Goal: Information Seeking & Learning: Learn about a topic

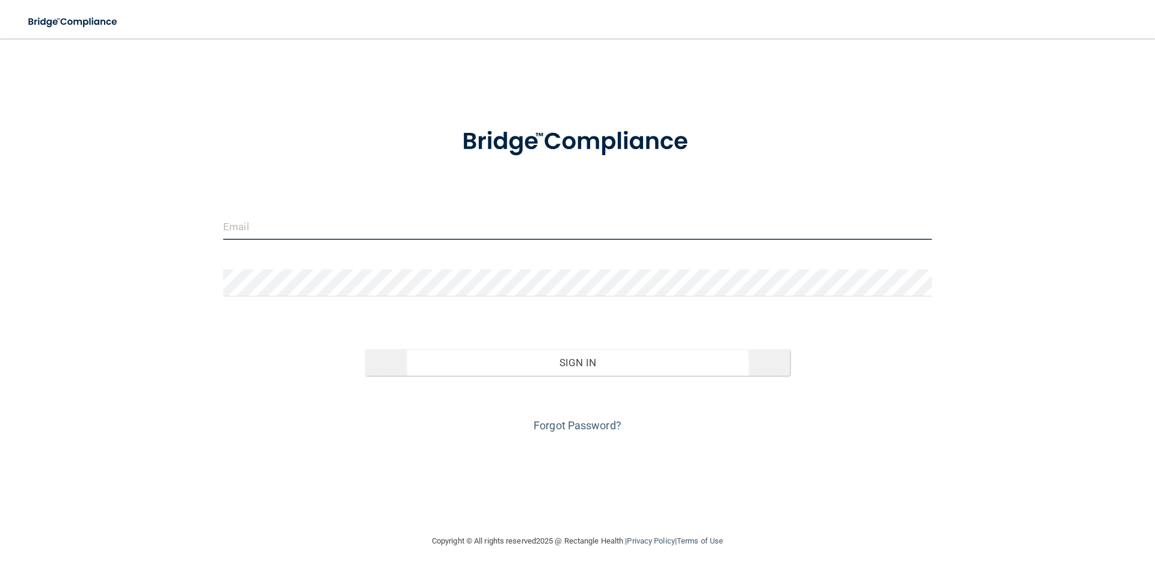
type input "[EMAIL_ADDRESS][DOMAIN_NAME]"
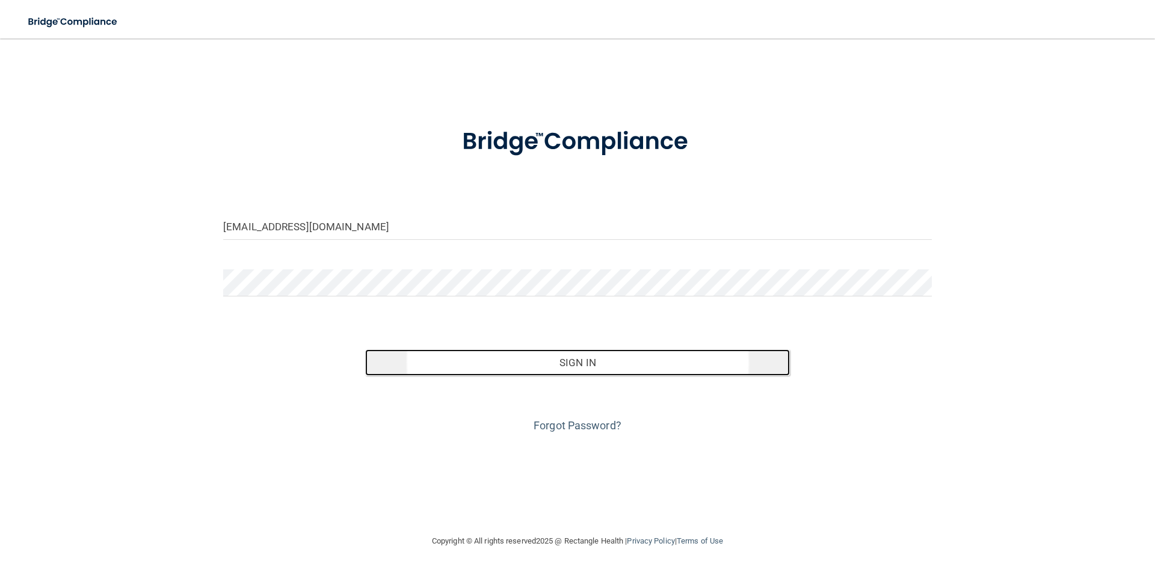
click at [553, 361] on button "Sign In" at bounding box center [577, 362] width 425 height 26
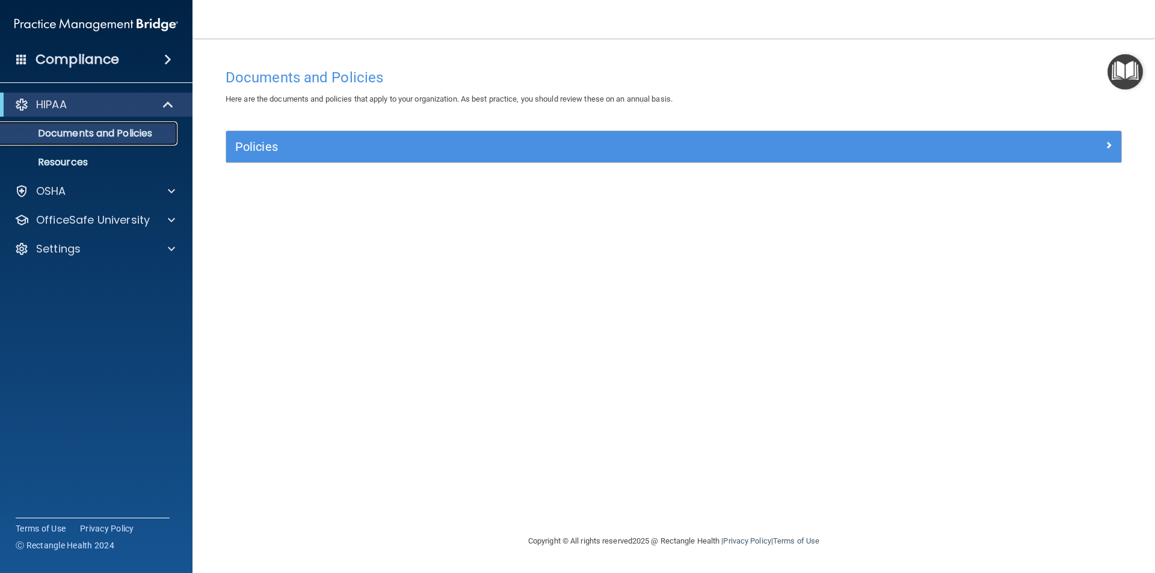
click at [88, 129] on p "Documents and Policies" at bounding box center [90, 134] width 164 height 12
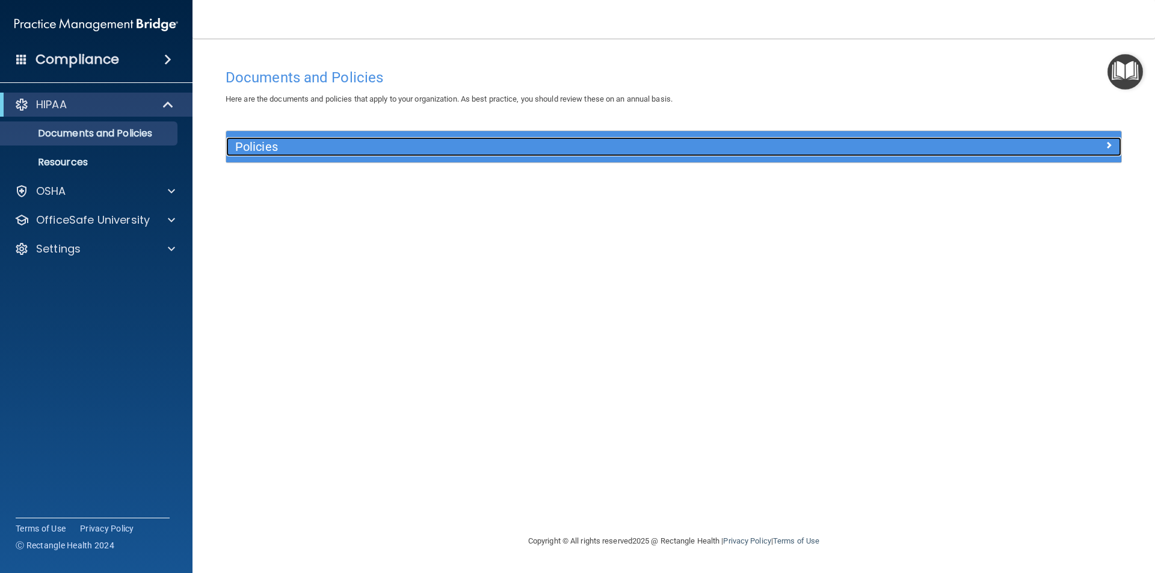
click at [333, 149] on h5 "Policies" at bounding box center [561, 146] width 653 height 13
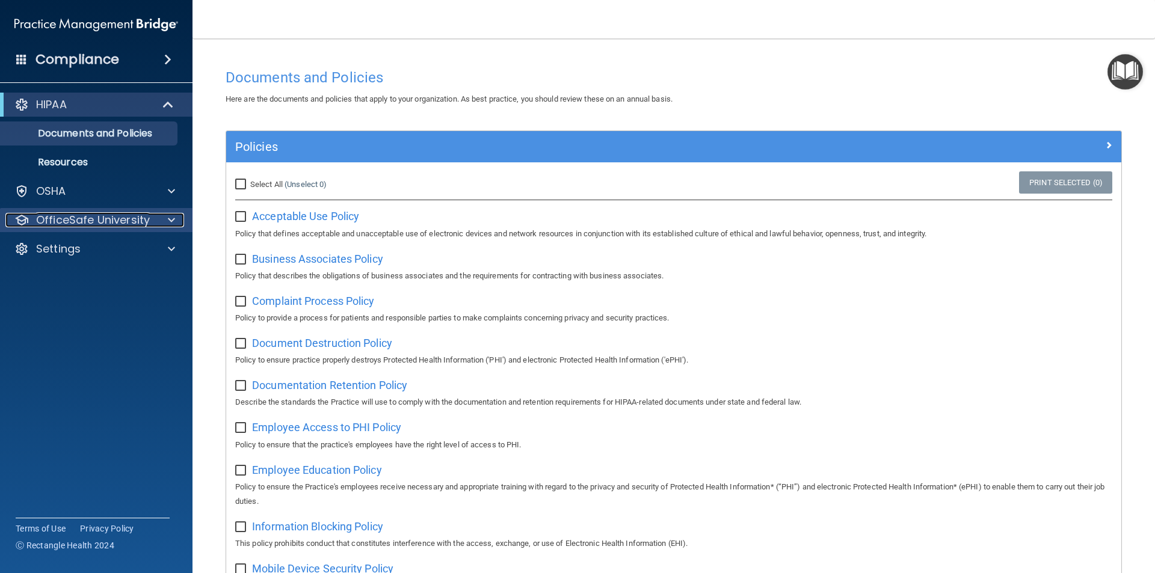
click at [81, 222] on p "OfficeSafe University" at bounding box center [93, 220] width 114 height 14
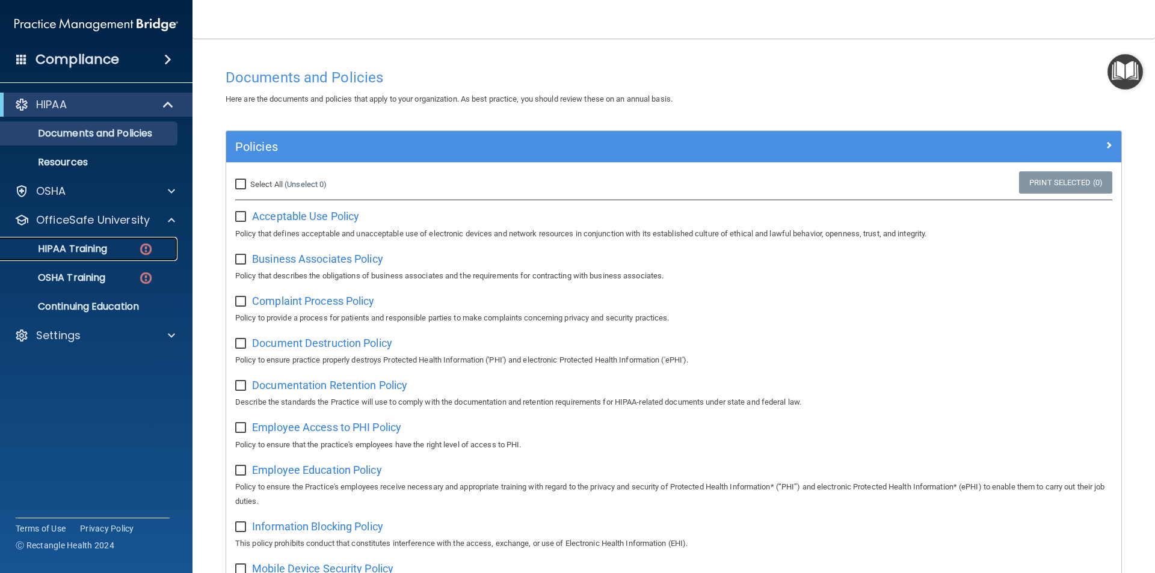
click at [135, 247] on div "HIPAA Training" at bounding box center [90, 249] width 164 height 12
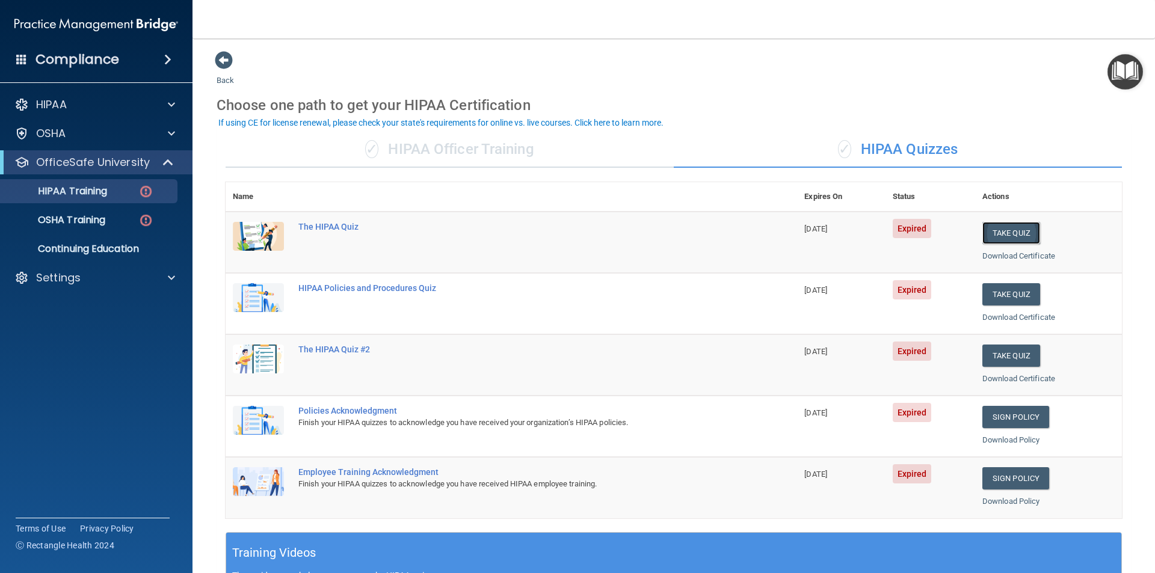
click at [999, 231] on button "Take Quiz" at bounding box center [1011, 233] width 58 height 22
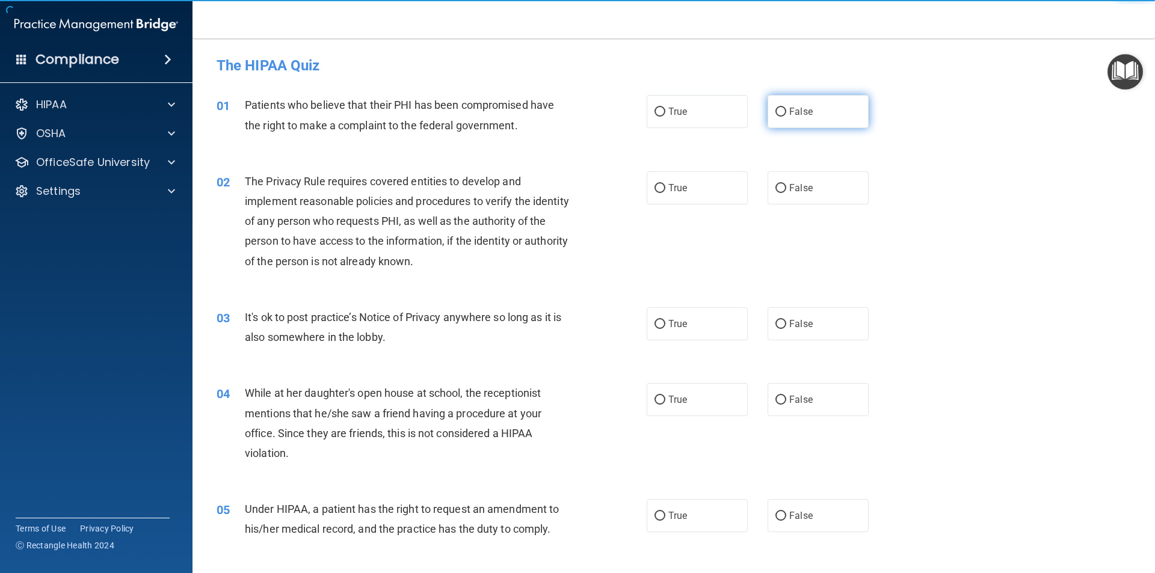
click at [777, 108] on input "False" at bounding box center [780, 112] width 11 height 9
radio input "true"
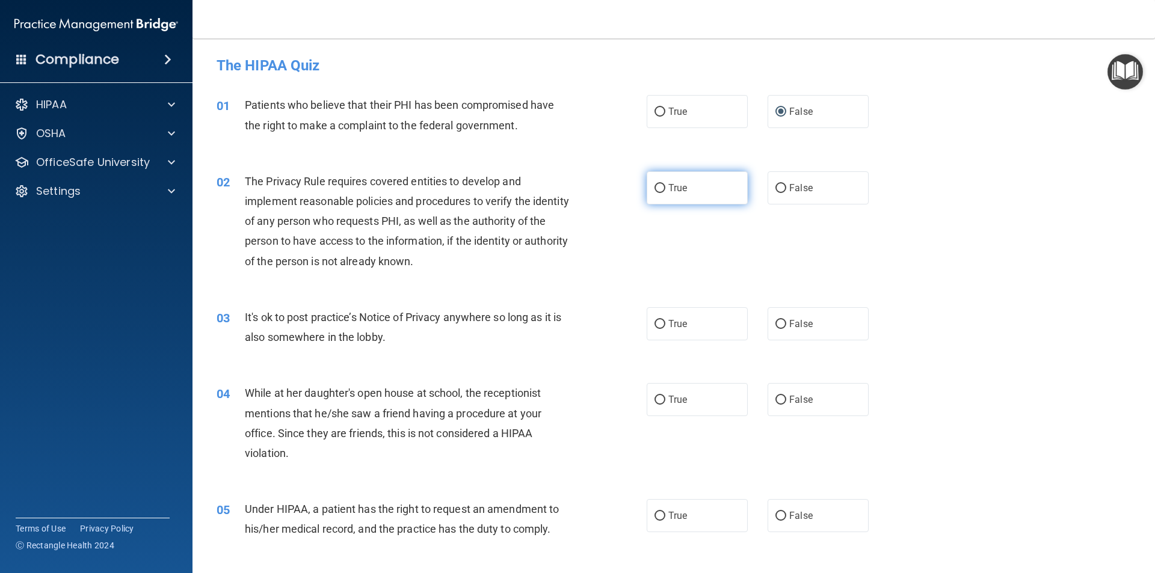
click at [657, 186] on input "True" at bounding box center [659, 188] width 11 height 9
radio input "true"
drag, startPoint x: 776, startPoint y: 327, endPoint x: 789, endPoint y: 376, distance: 50.9
click at [776, 331] on label "False" at bounding box center [817, 323] width 101 height 33
click at [776, 329] on input "False" at bounding box center [780, 324] width 11 height 9
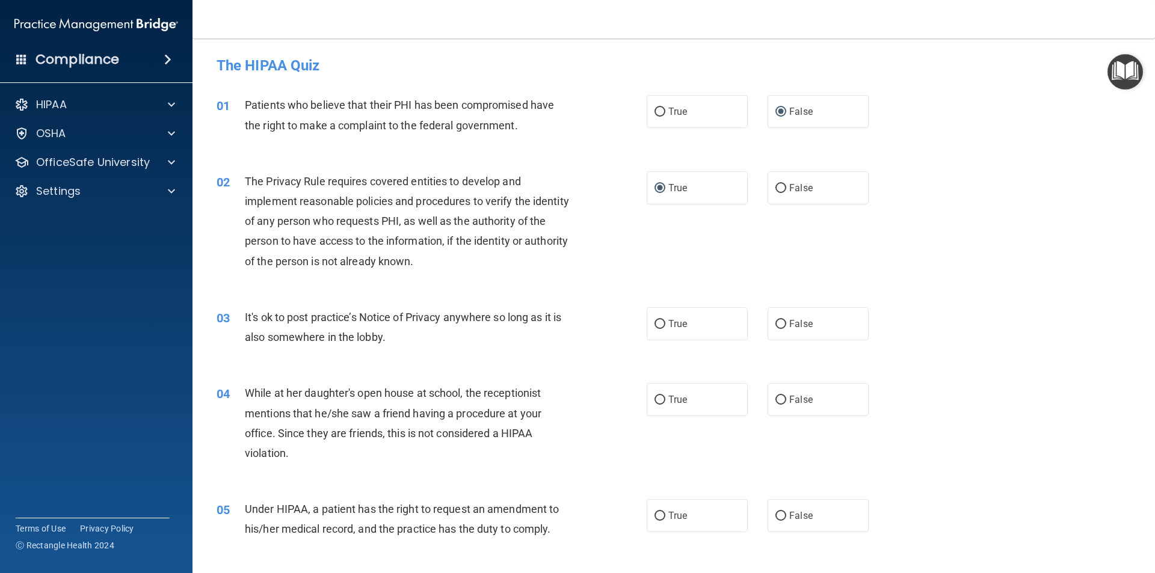
radio input "true"
click at [779, 402] on input "False" at bounding box center [780, 400] width 11 height 9
radio input "true"
click at [654, 512] on input "True" at bounding box center [659, 516] width 11 height 9
radio input "true"
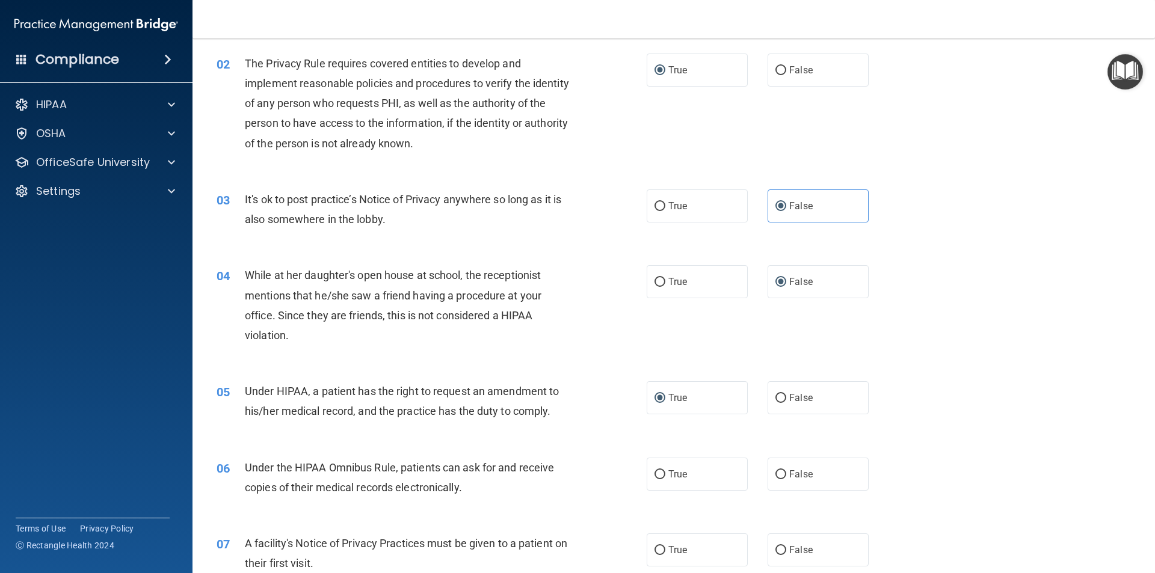
scroll to position [241, 0]
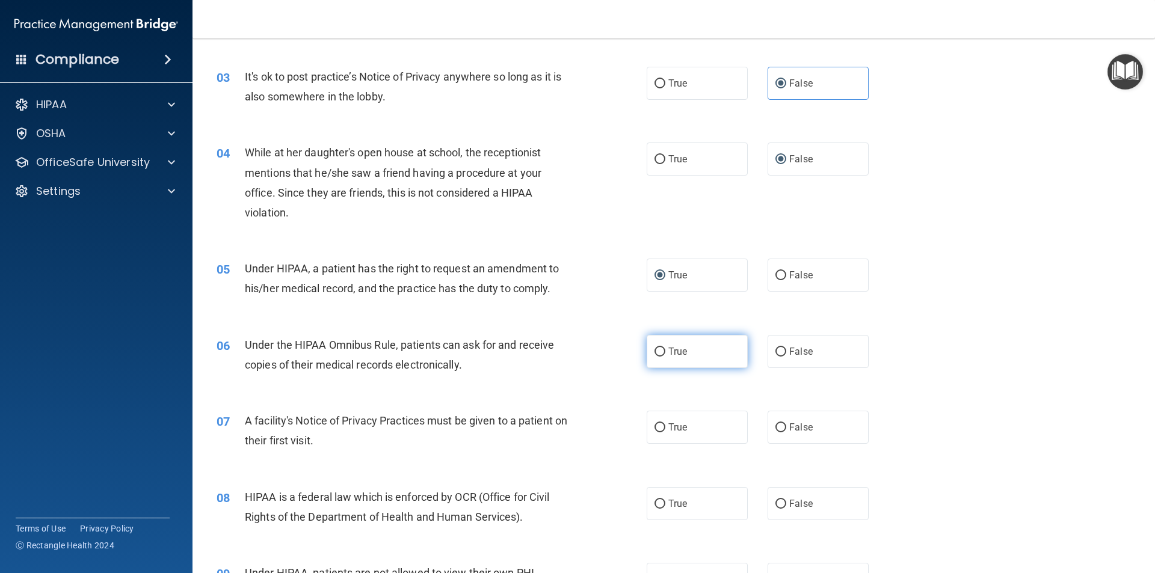
click at [658, 350] on input "True" at bounding box center [659, 352] width 11 height 9
radio input "true"
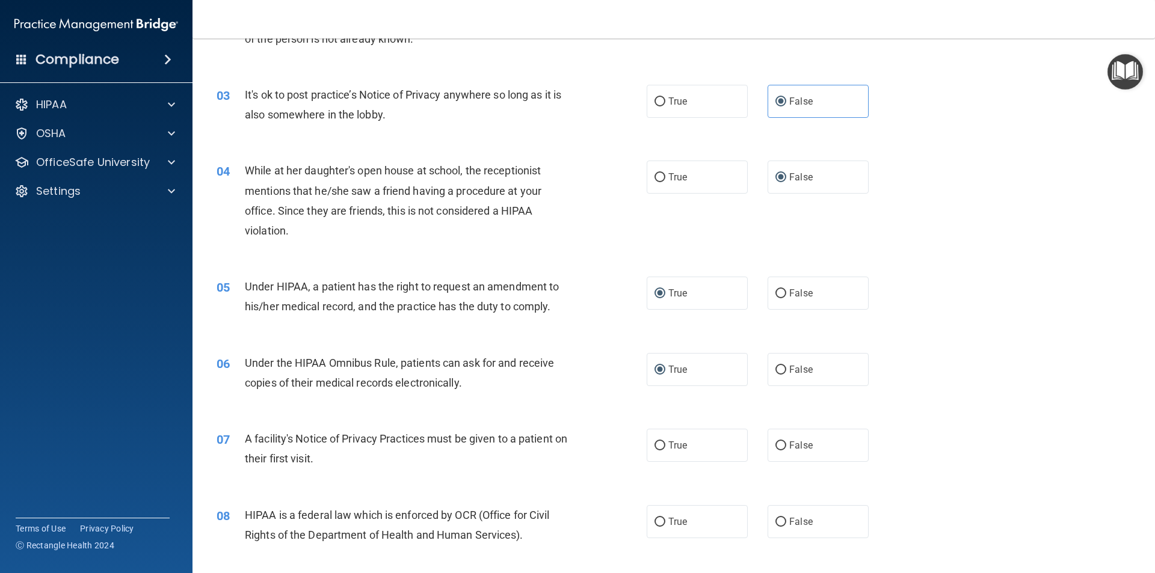
scroll to position [301, 0]
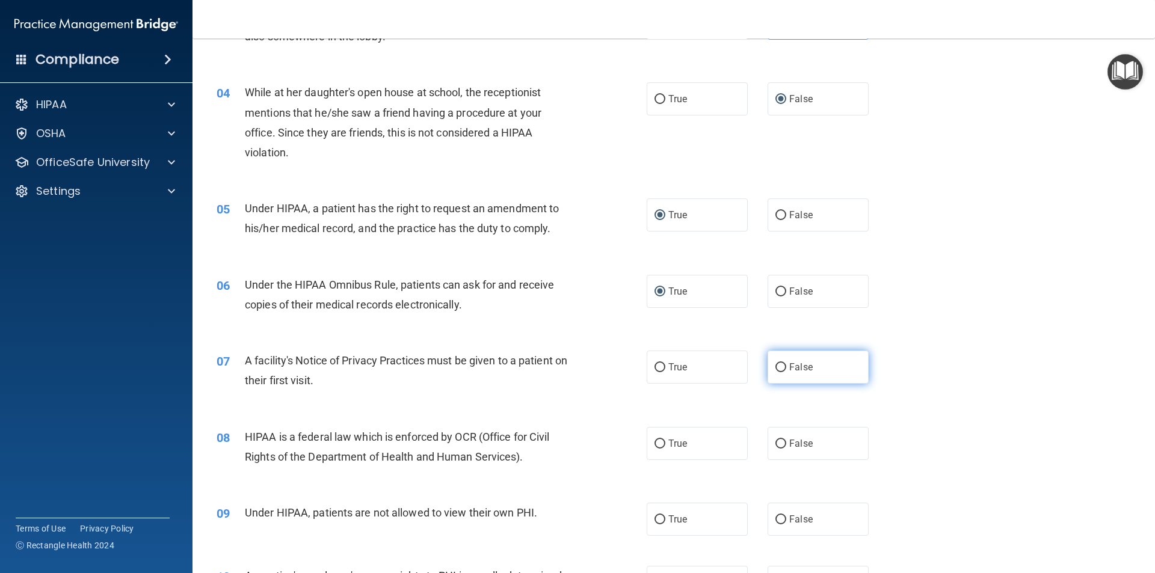
click at [777, 367] on input "False" at bounding box center [780, 367] width 11 height 9
radio input "true"
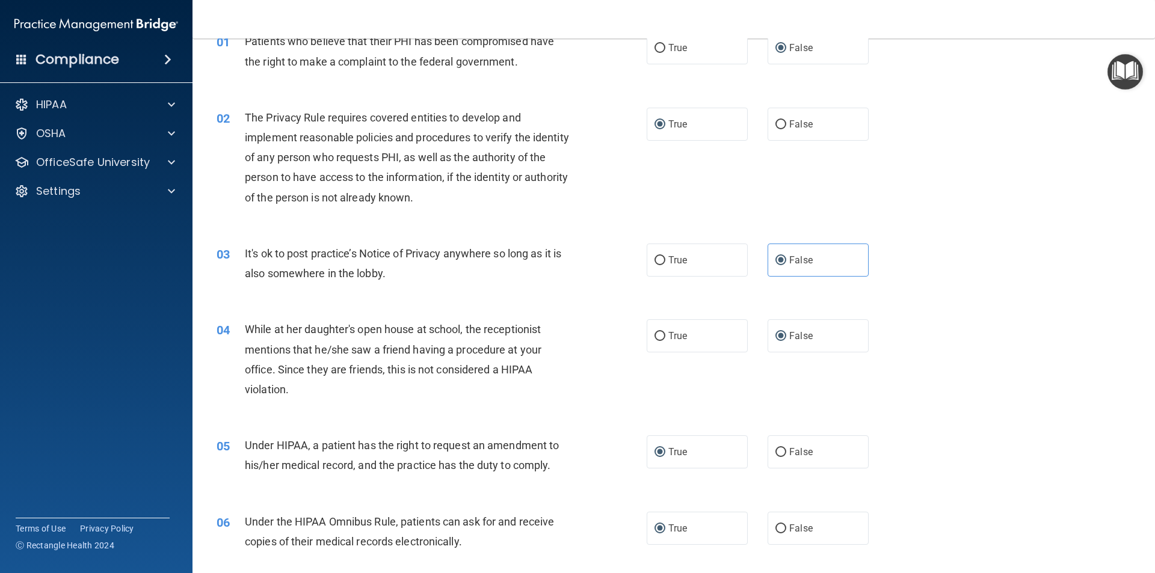
scroll to position [0, 0]
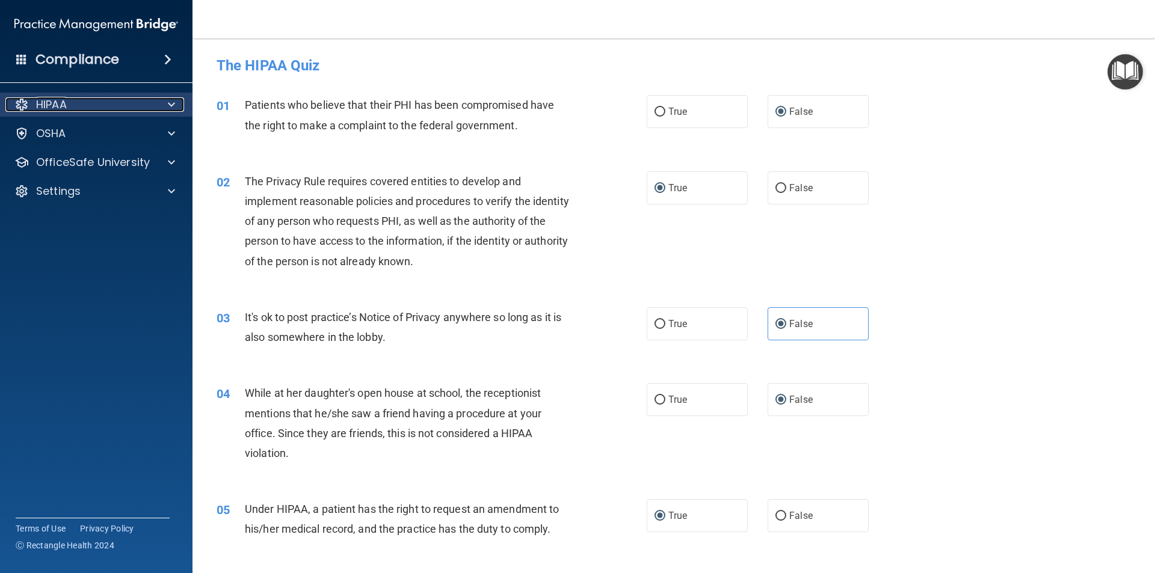
click at [174, 105] on span at bounding box center [171, 104] width 7 height 14
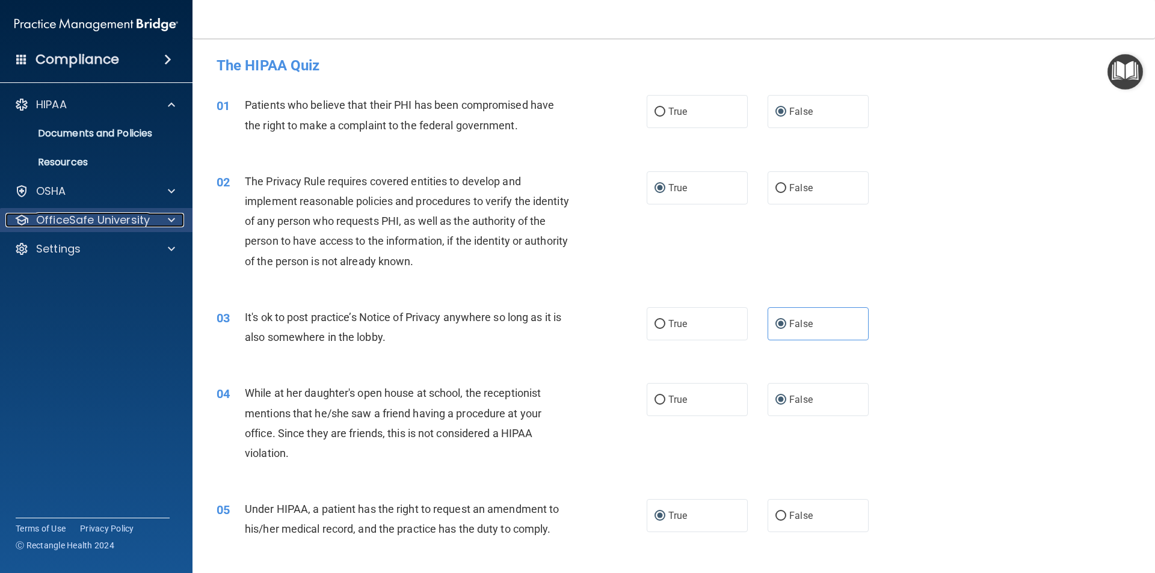
click at [176, 220] on div at bounding box center [170, 220] width 30 height 14
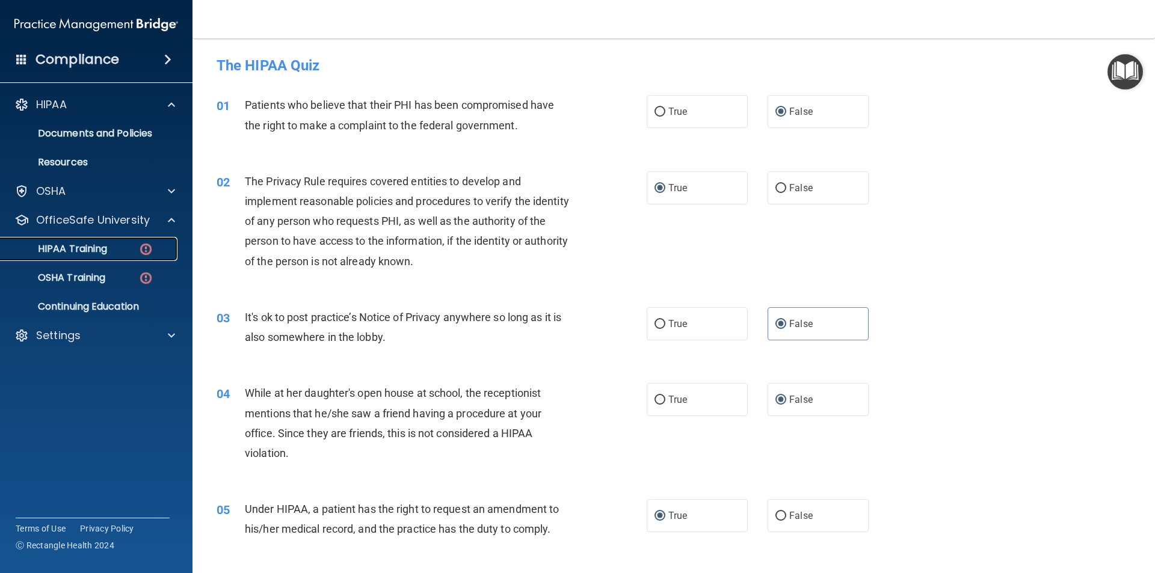
click at [81, 247] on p "HIPAA Training" at bounding box center [57, 249] width 99 height 12
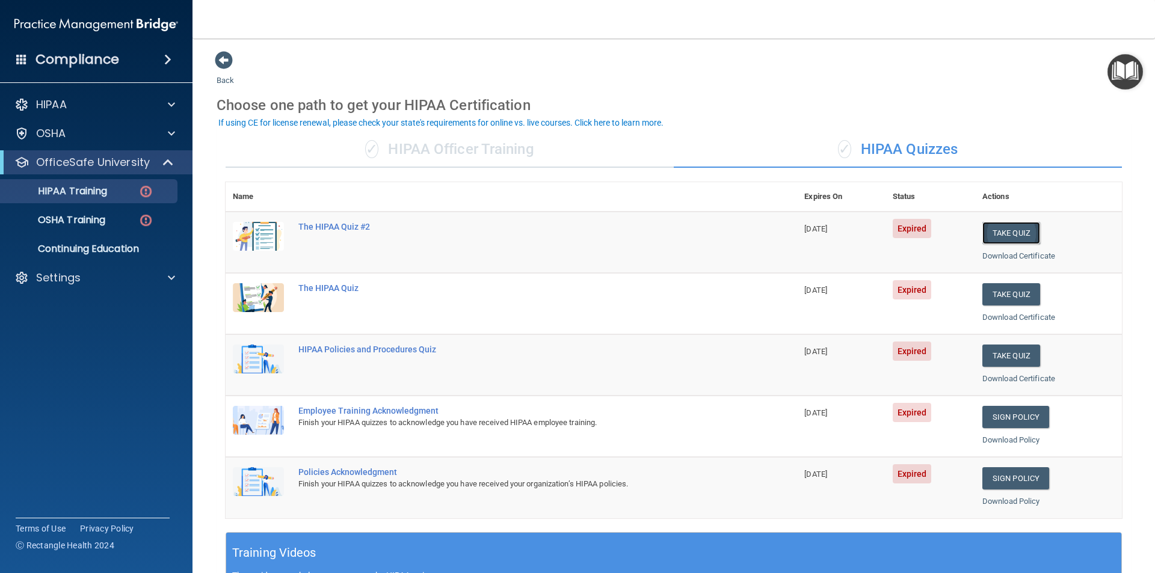
click at [987, 229] on button "Take Quiz" at bounding box center [1011, 233] width 58 height 22
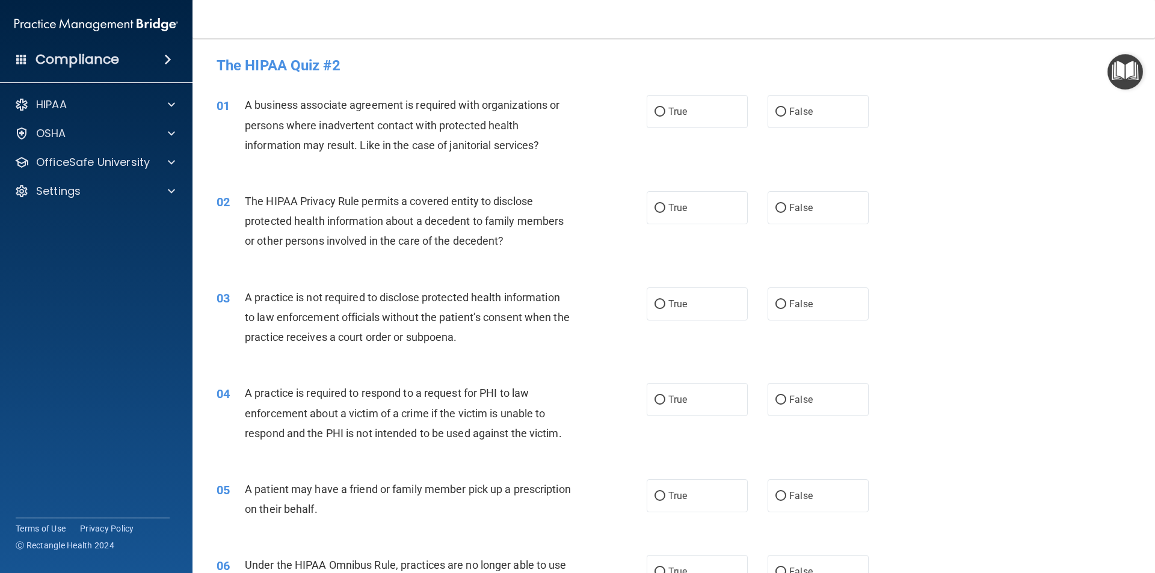
drag, startPoint x: 775, startPoint y: 112, endPoint x: 775, endPoint y: 138, distance: 26.5
click at [775, 112] on input "False" at bounding box center [780, 112] width 11 height 9
radio input "true"
click at [660, 206] on input "True" at bounding box center [659, 208] width 11 height 9
radio input "true"
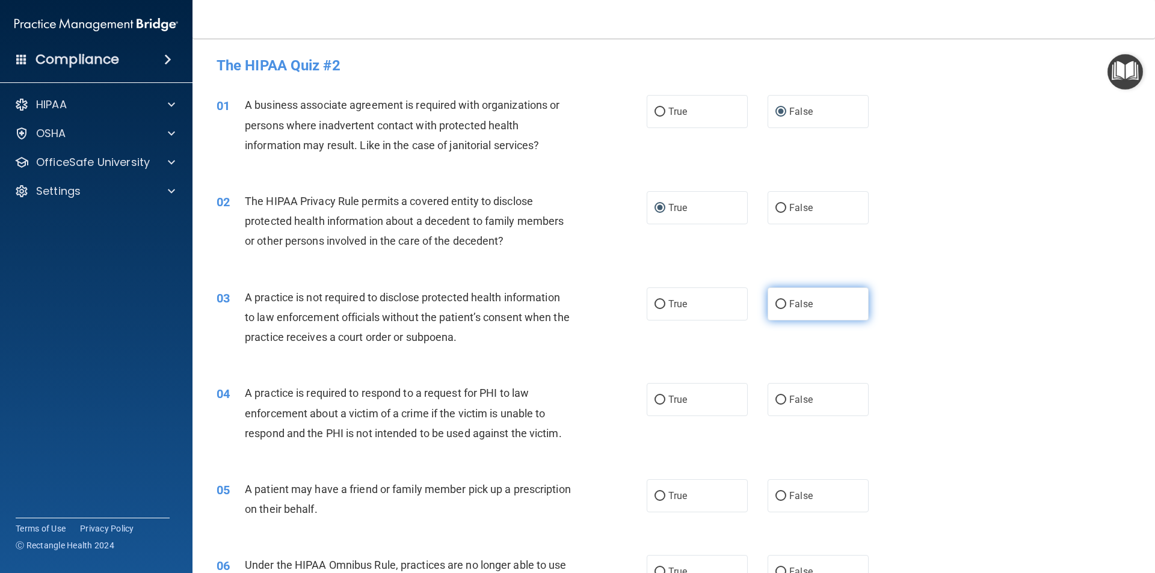
click at [769, 300] on label "False" at bounding box center [817, 303] width 101 height 33
click at [775, 300] on input "False" at bounding box center [780, 304] width 11 height 9
radio input "true"
drag, startPoint x: 777, startPoint y: 401, endPoint x: 700, endPoint y: 464, distance: 100.0
click at [775, 401] on input "False" at bounding box center [780, 400] width 11 height 9
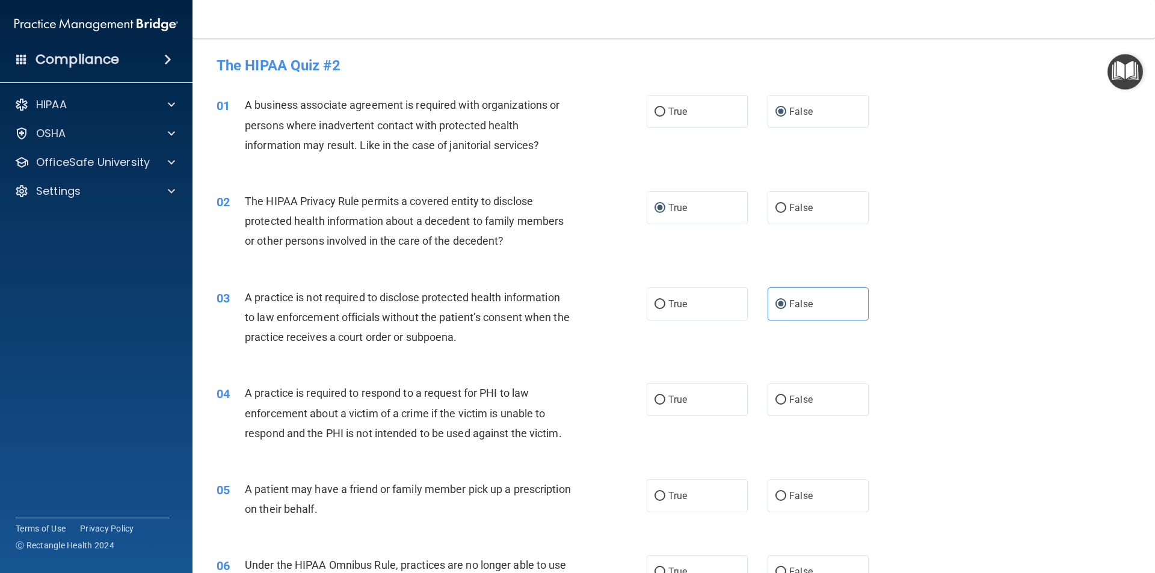
radio input "true"
drag, startPoint x: 655, startPoint y: 497, endPoint x: 667, endPoint y: 494, distance: 12.4
click at [656, 497] on input "True" at bounding box center [659, 496] width 11 height 9
radio input "true"
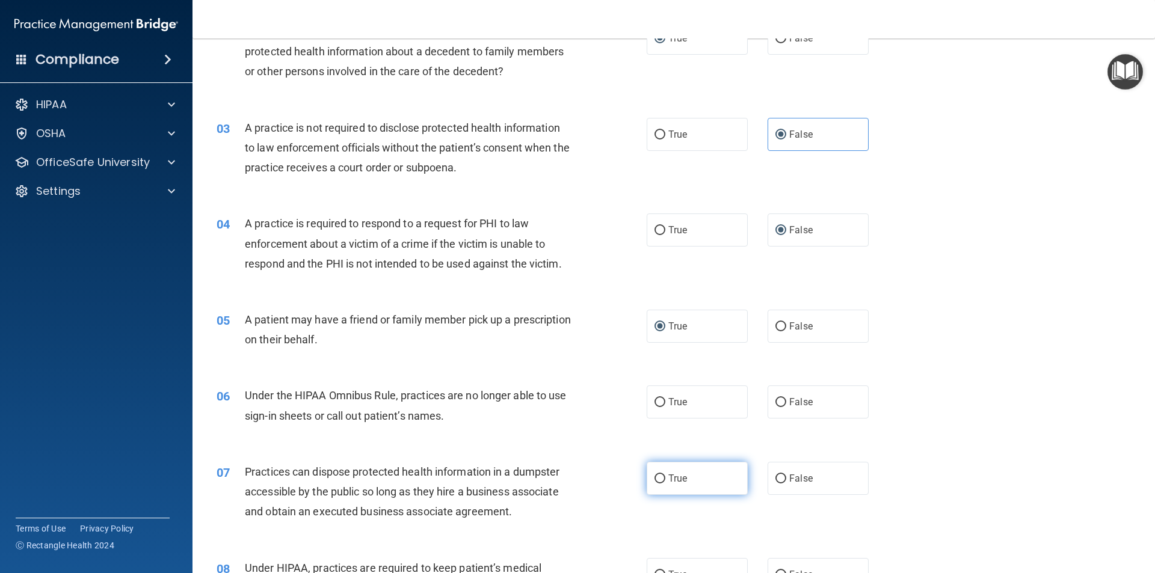
scroll to position [180, 0]
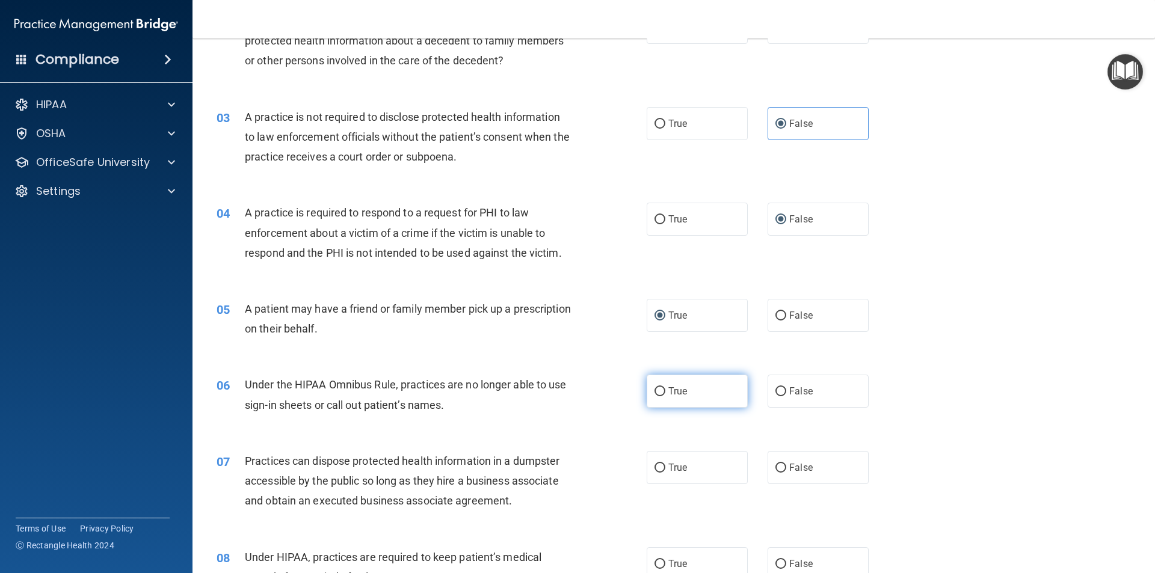
click at [654, 389] on input "True" at bounding box center [659, 391] width 11 height 9
radio input "true"
click at [775, 467] on input "False" at bounding box center [780, 468] width 11 height 9
radio input "true"
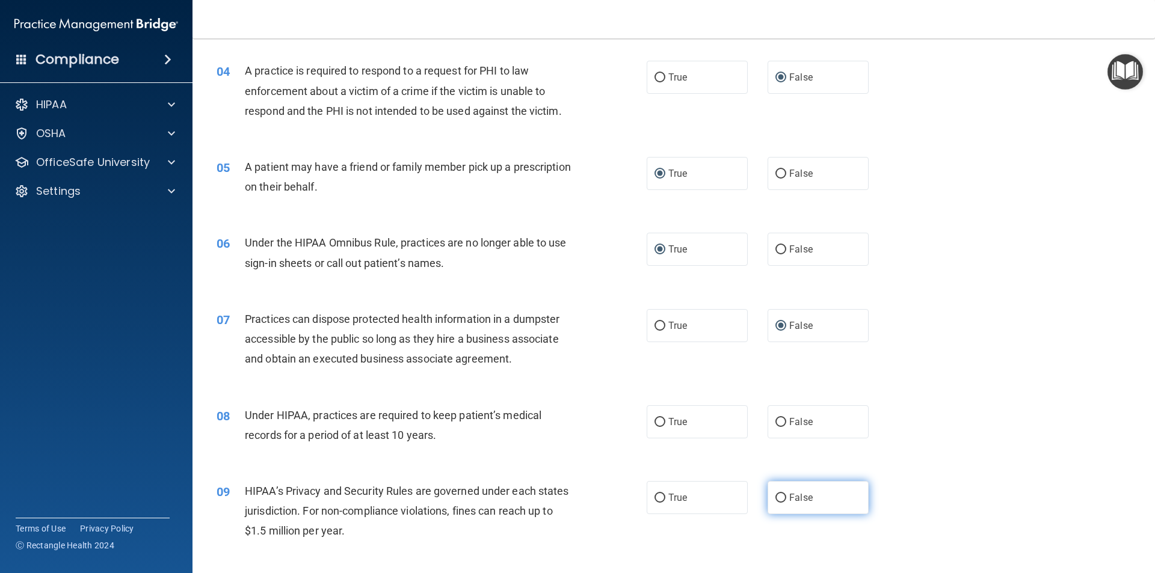
scroll to position [361, 0]
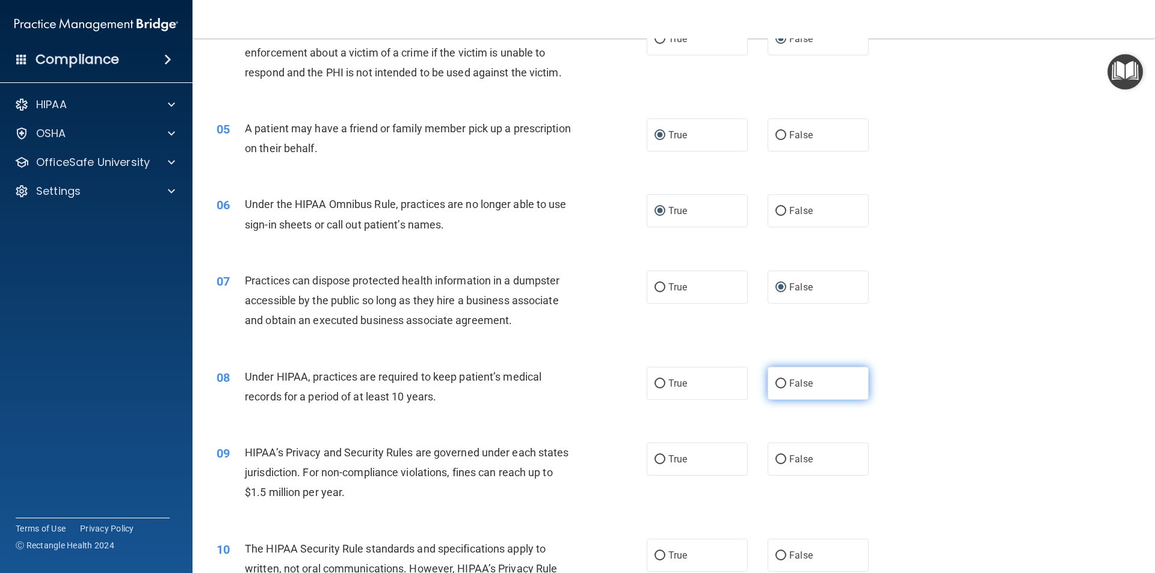
click at [775, 384] on input "False" at bounding box center [780, 384] width 11 height 9
radio input "true"
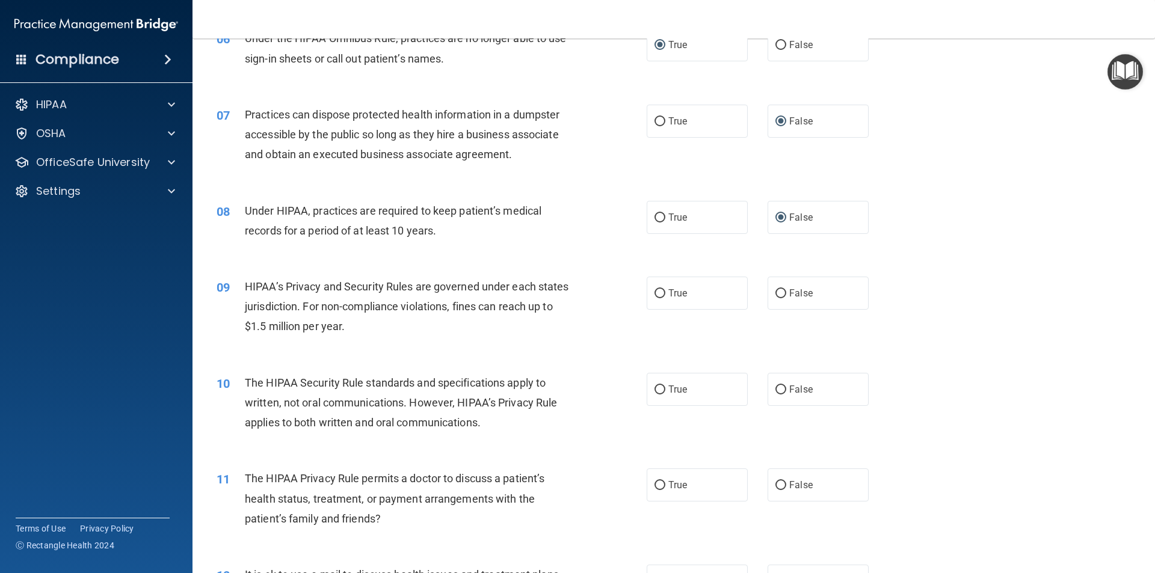
scroll to position [541, 0]
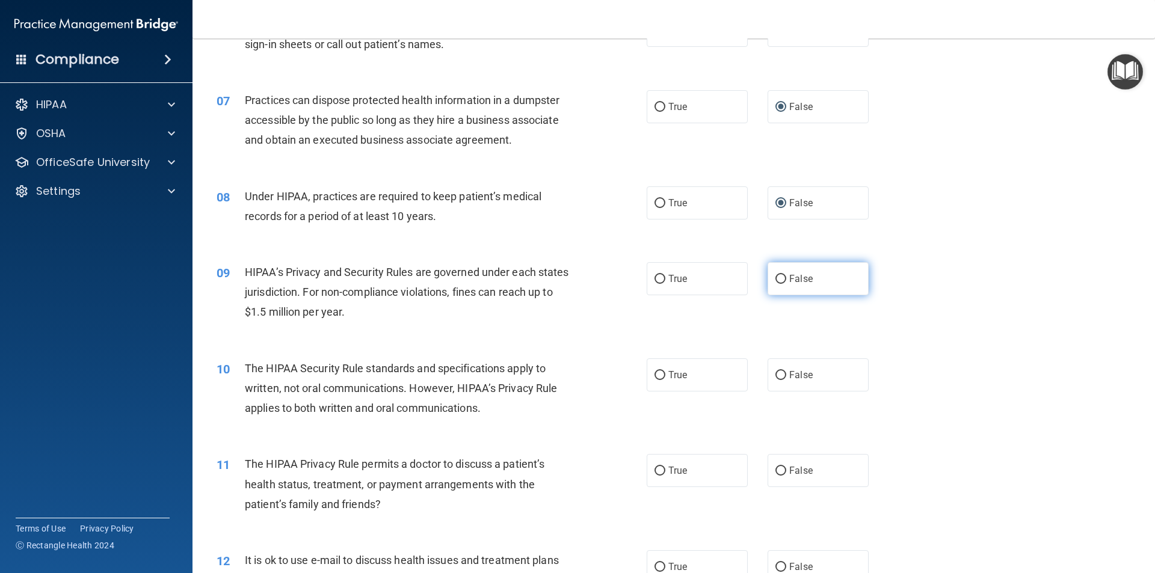
click at [775, 280] on input "False" at bounding box center [780, 279] width 11 height 9
radio input "true"
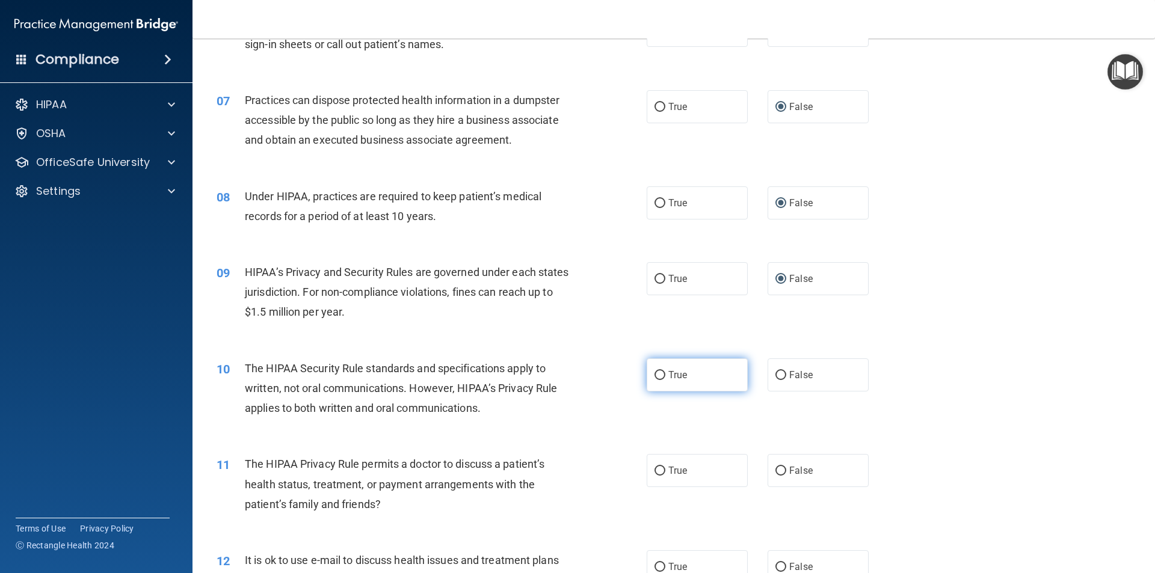
drag, startPoint x: 660, startPoint y: 372, endPoint x: 655, endPoint y: 381, distance: 10.8
click at [659, 374] on input "True" at bounding box center [659, 375] width 11 height 9
radio input "true"
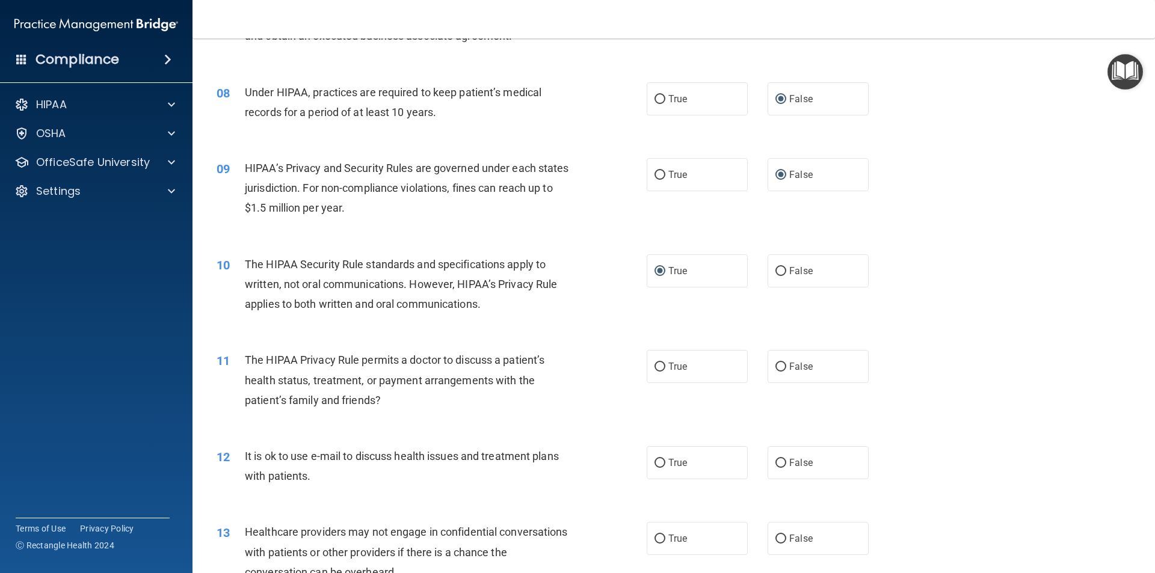
scroll to position [662, 0]
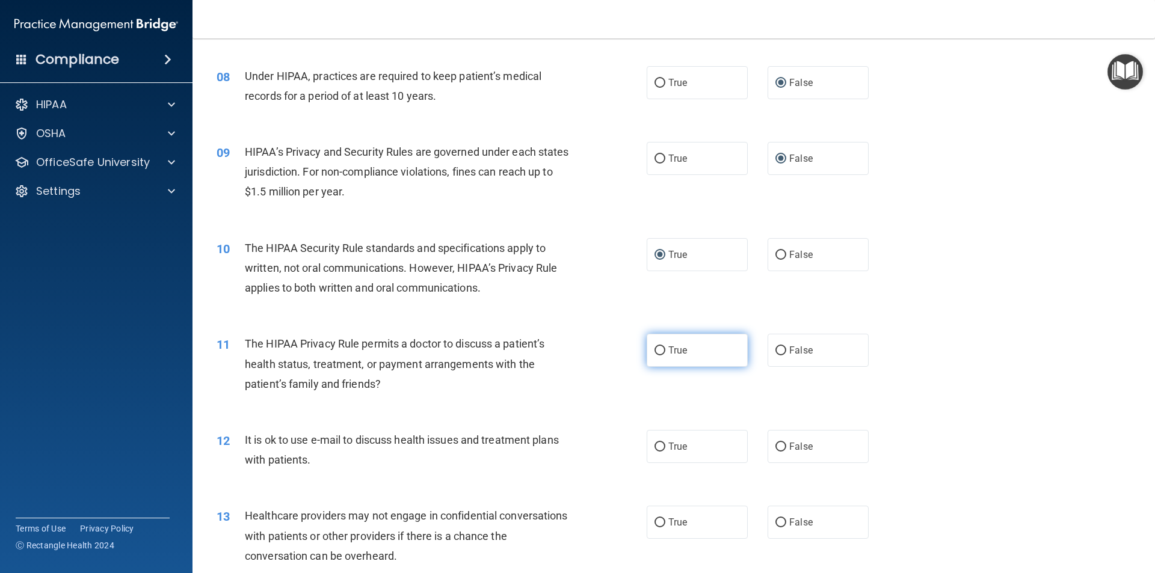
click at [657, 352] on input "True" at bounding box center [659, 350] width 11 height 9
radio input "true"
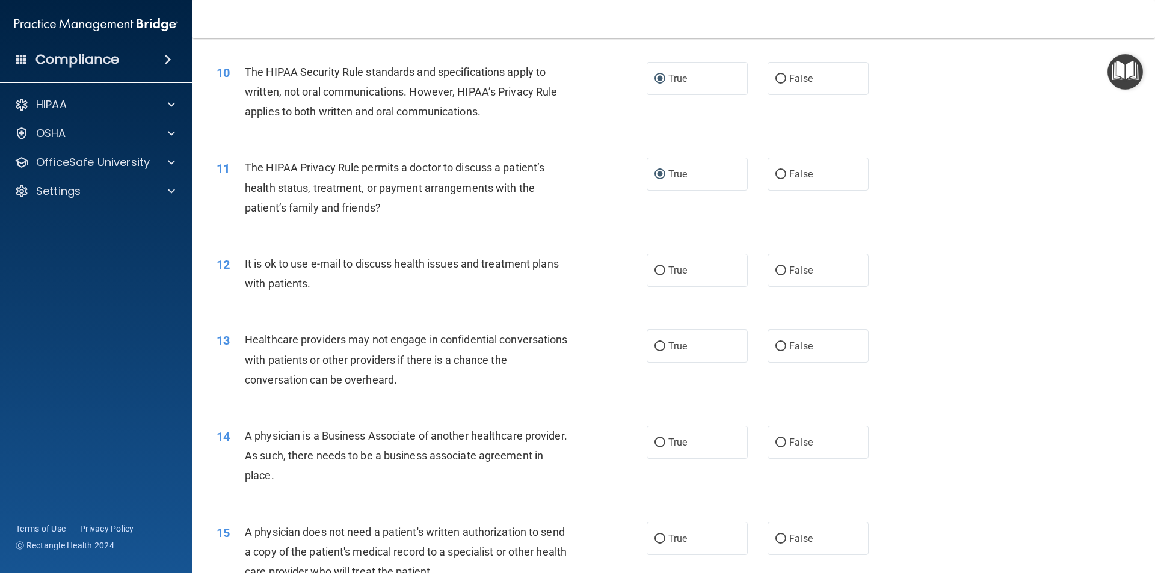
scroll to position [842, 0]
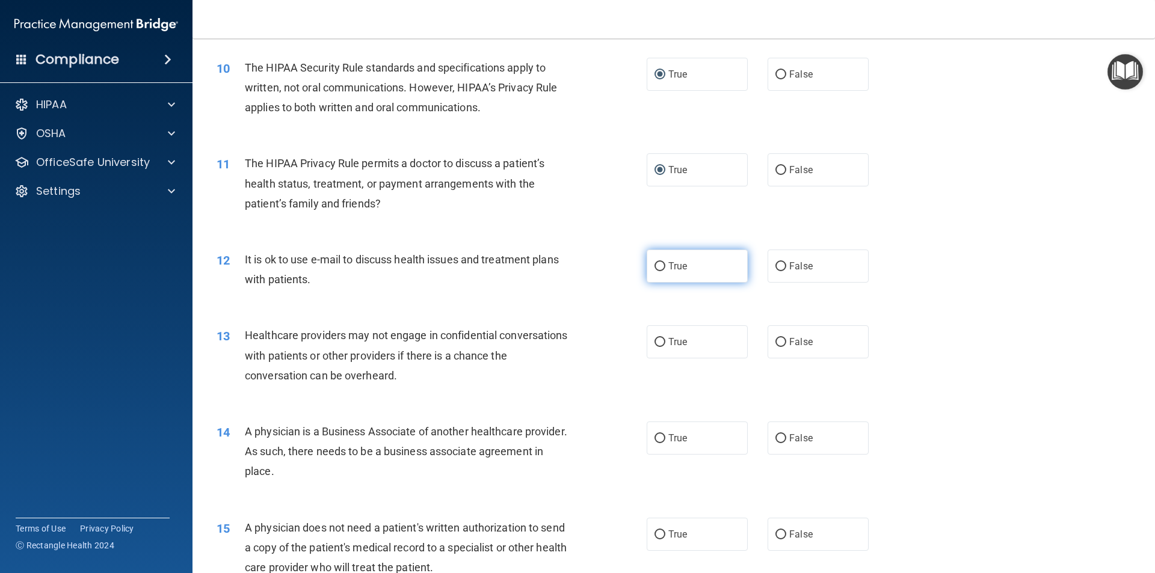
click at [659, 265] on input "True" at bounding box center [659, 266] width 11 height 9
radio input "true"
click at [658, 344] on input "True" at bounding box center [659, 342] width 11 height 9
radio input "true"
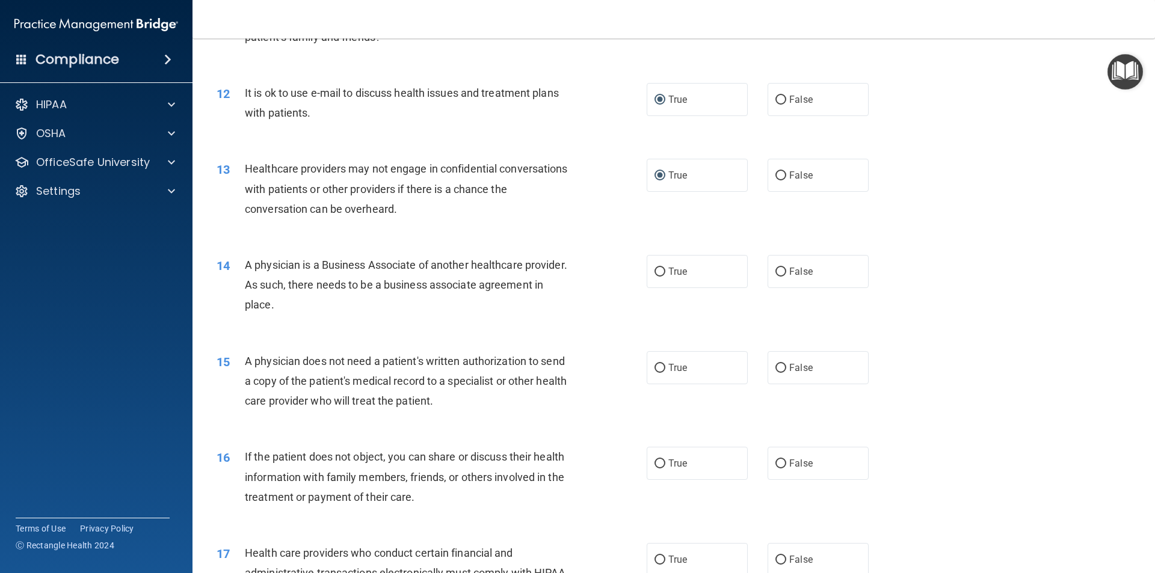
scroll to position [1024, 0]
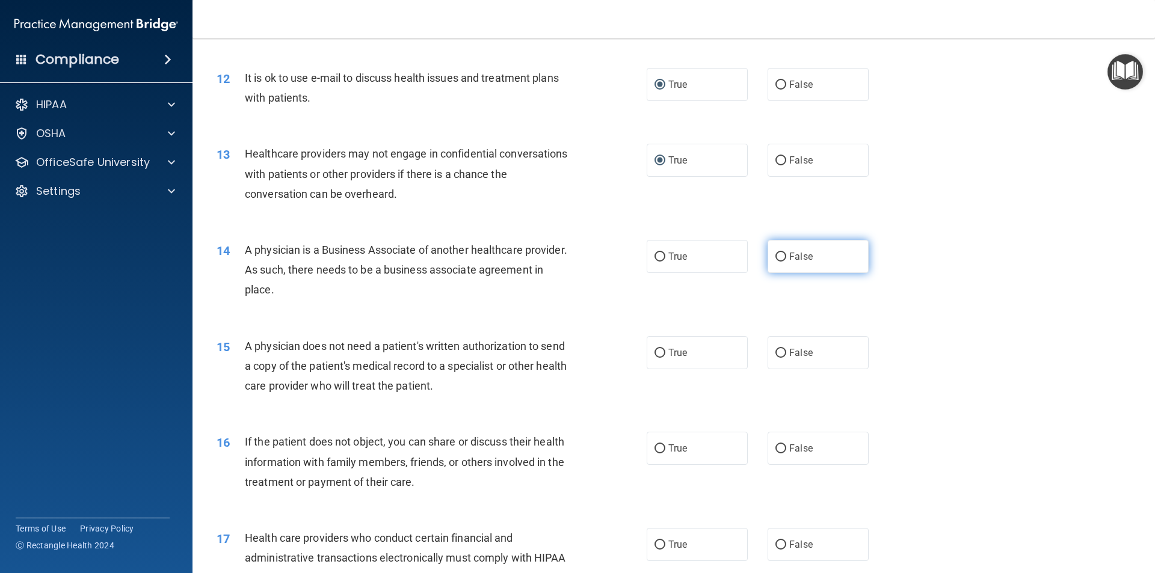
click at [775, 257] on input "False" at bounding box center [780, 257] width 11 height 9
radio input "true"
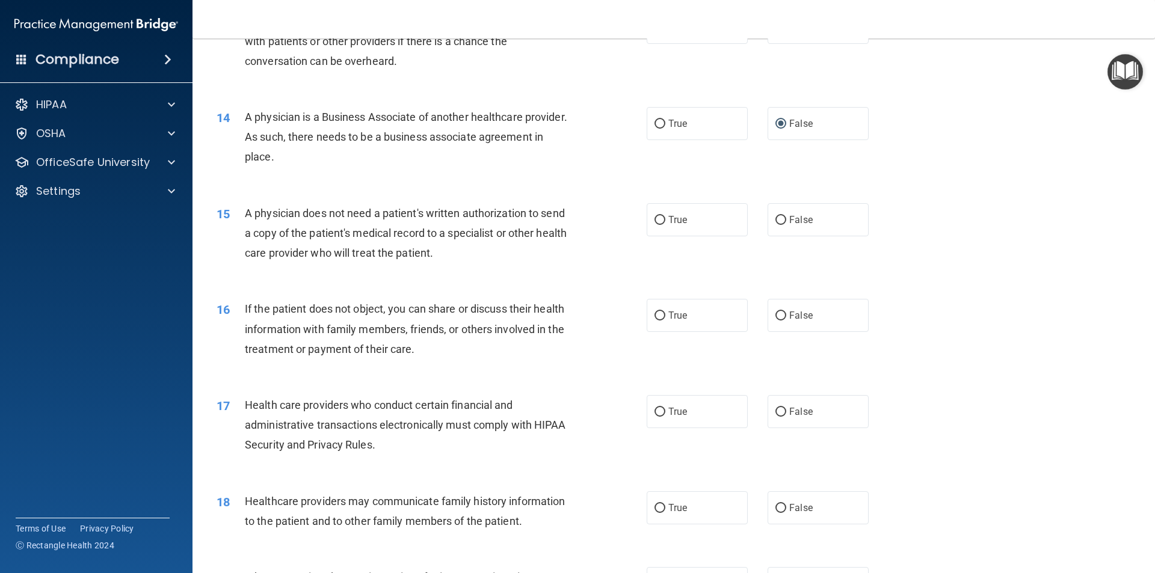
scroll to position [1204, 0]
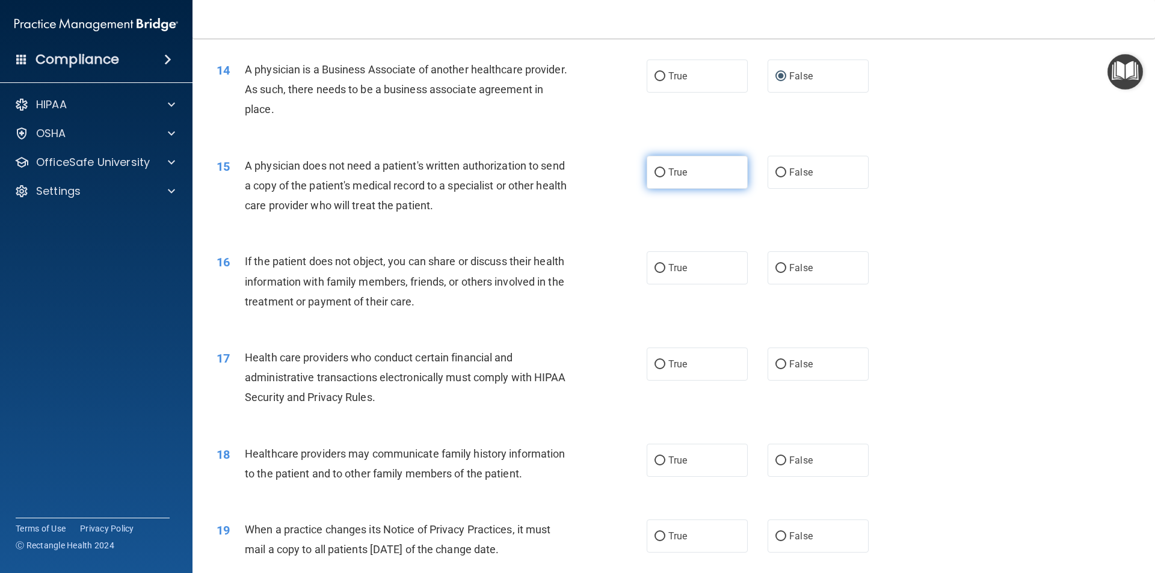
click at [659, 168] on input "True" at bounding box center [659, 172] width 11 height 9
radio input "true"
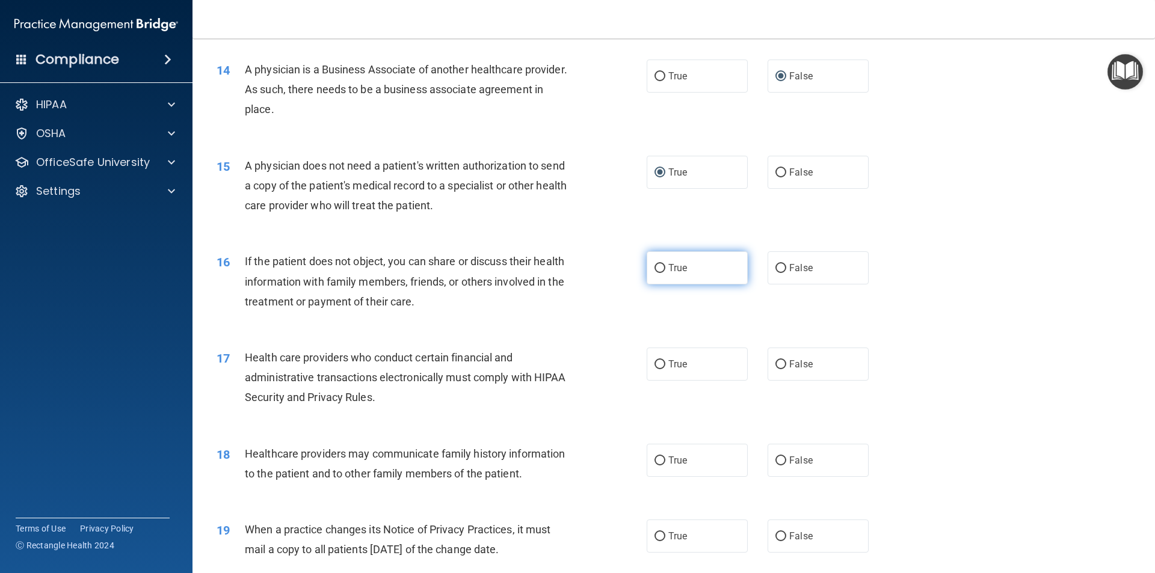
click at [659, 264] on input "True" at bounding box center [659, 268] width 11 height 9
radio input "true"
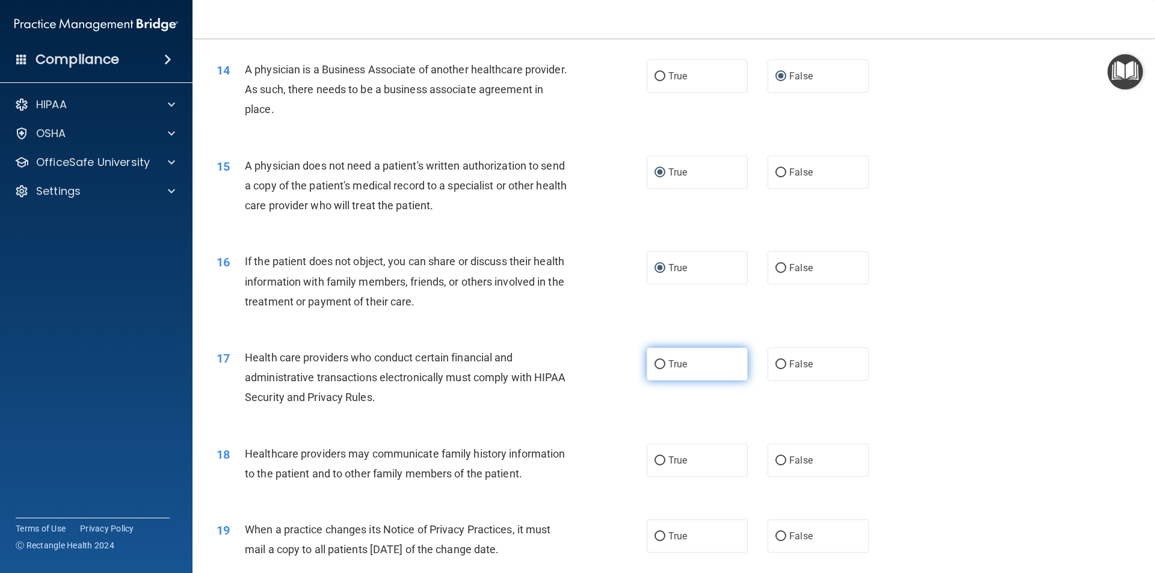
click at [657, 366] on input "True" at bounding box center [659, 364] width 11 height 9
radio input "true"
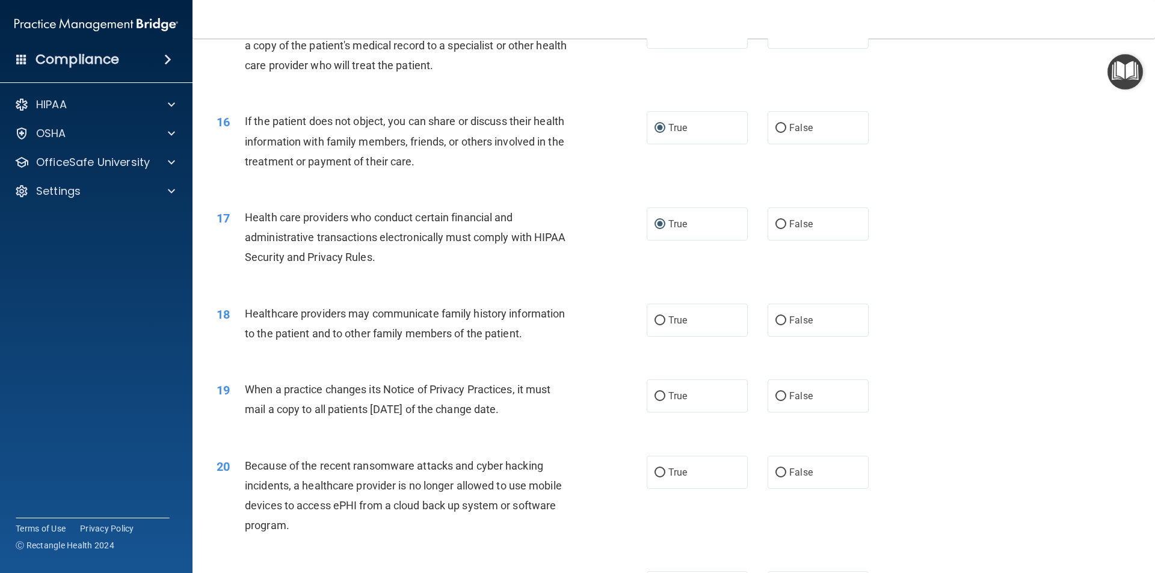
scroll to position [1385, 0]
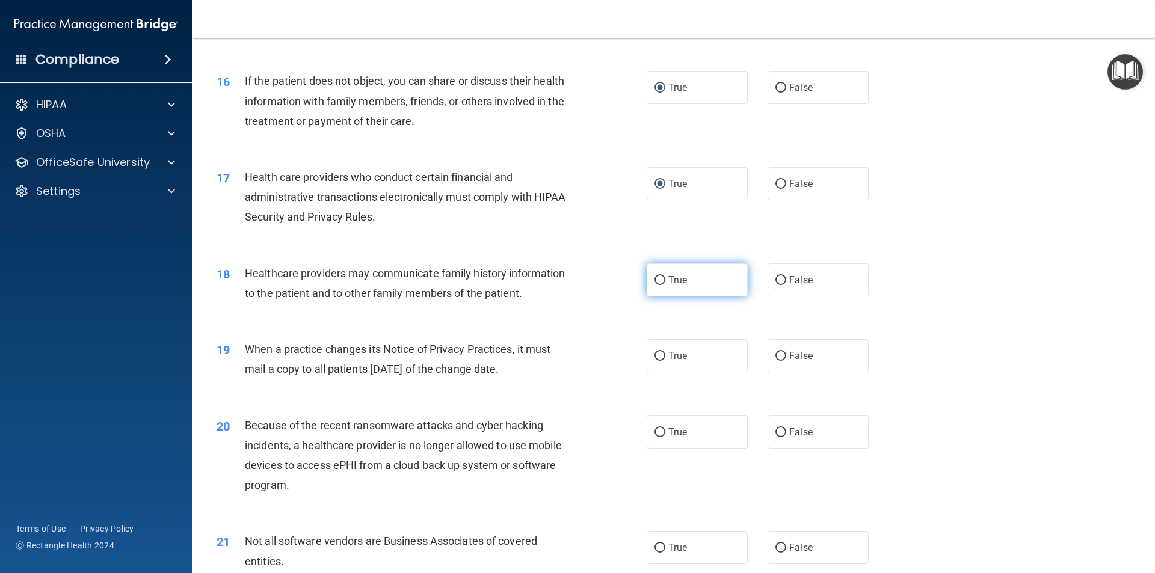
click at [654, 278] on input "True" at bounding box center [659, 280] width 11 height 9
radio input "true"
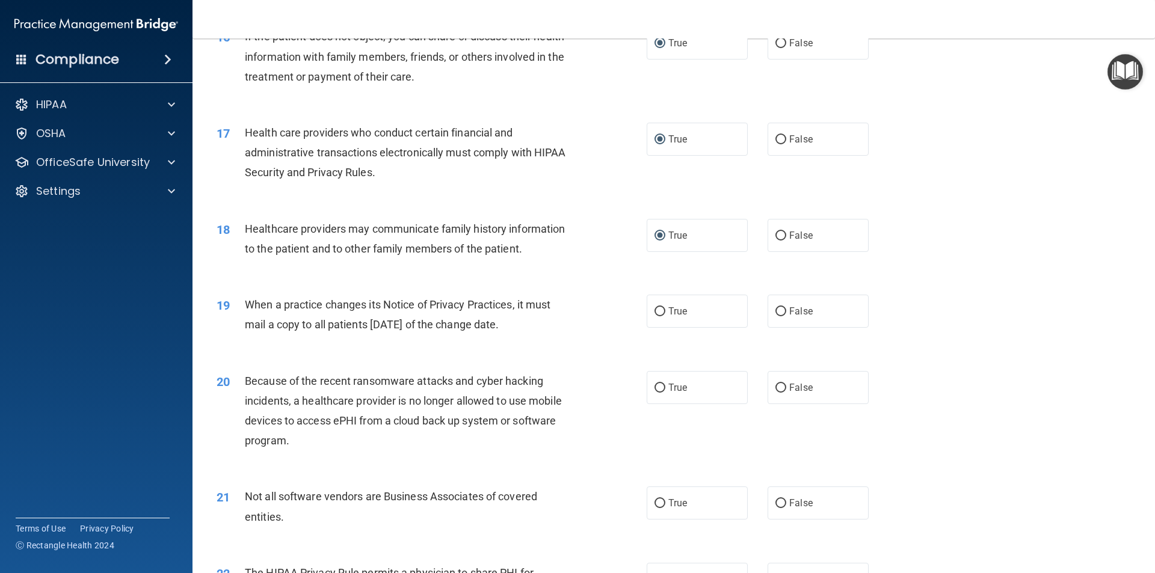
scroll to position [1505, 0]
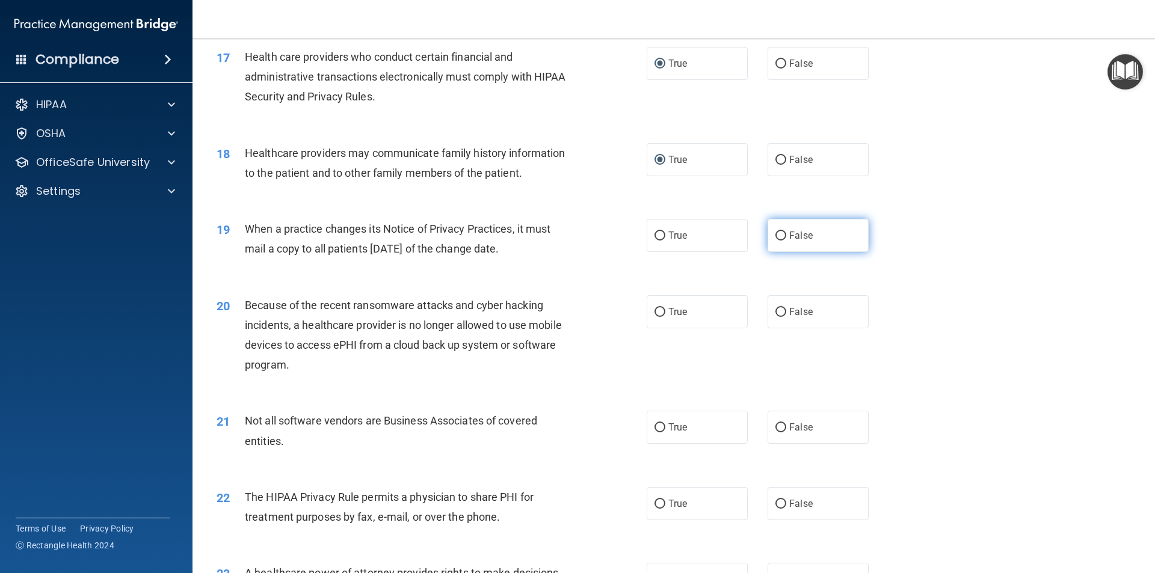
click at [781, 233] on label "False" at bounding box center [817, 235] width 101 height 33
click at [781, 233] on input "False" at bounding box center [780, 236] width 11 height 9
radio input "true"
click at [775, 315] on input "False" at bounding box center [780, 312] width 11 height 9
radio input "true"
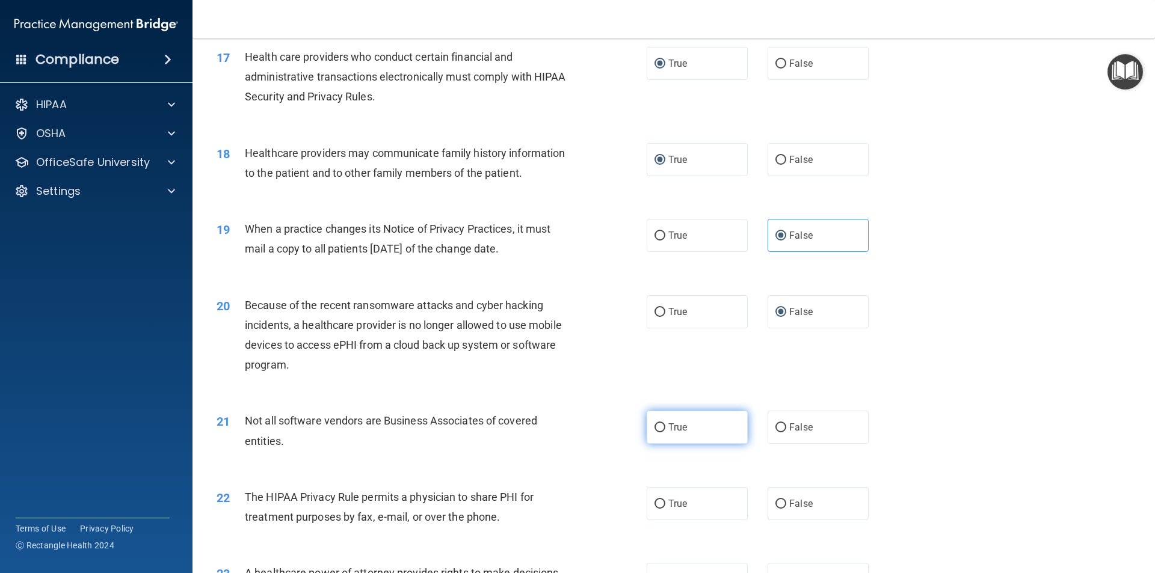
click at [663, 425] on label "True" at bounding box center [697, 427] width 101 height 33
click at [663, 425] on input "True" at bounding box center [659, 427] width 11 height 9
radio input "true"
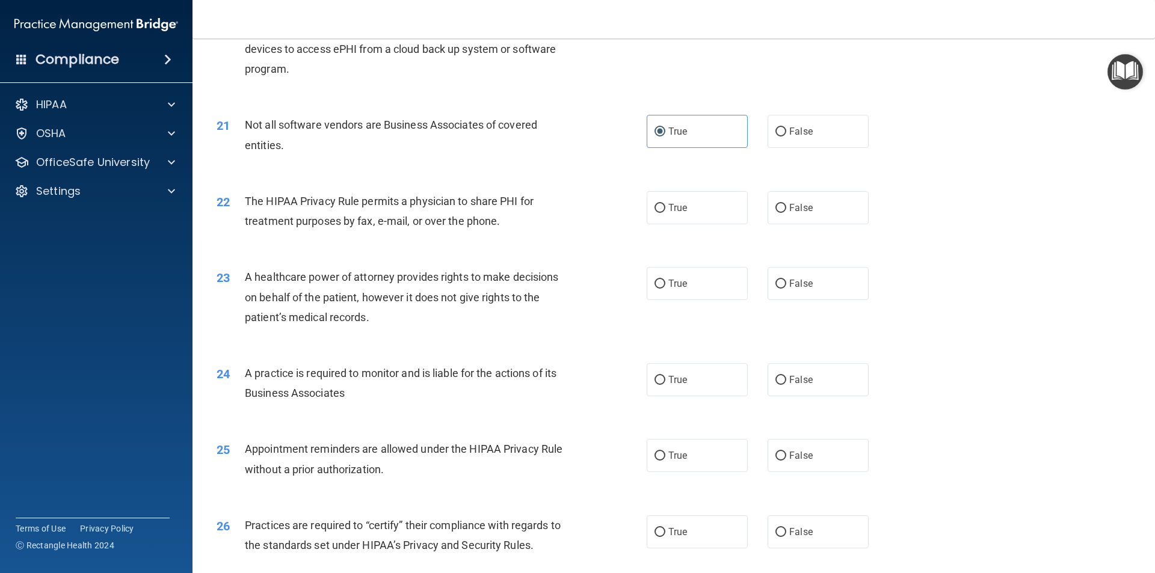
scroll to position [1806, 0]
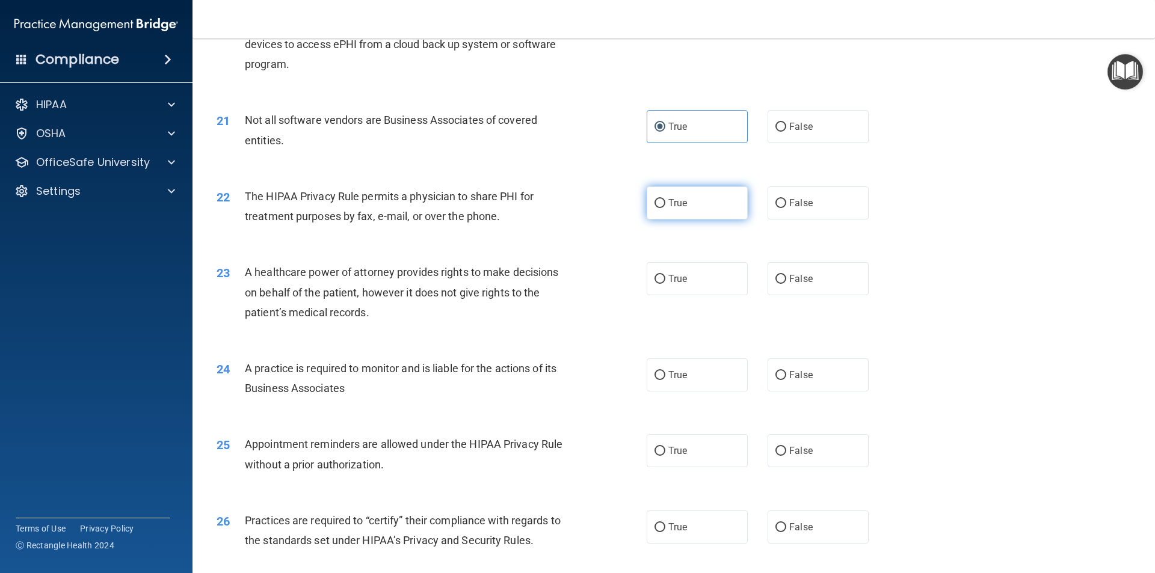
click at [654, 203] on input "True" at bounding box center [659, 203] width 11 height 9
radio input "true"
drag, startPoint x: 773, startPoint y: 278, endPoint x: 737, endPoint y: 329, distance: 62.9
click at [775, 278] on input "False" at bounding box center [780, 279] width 11 height 9
radio input "true"
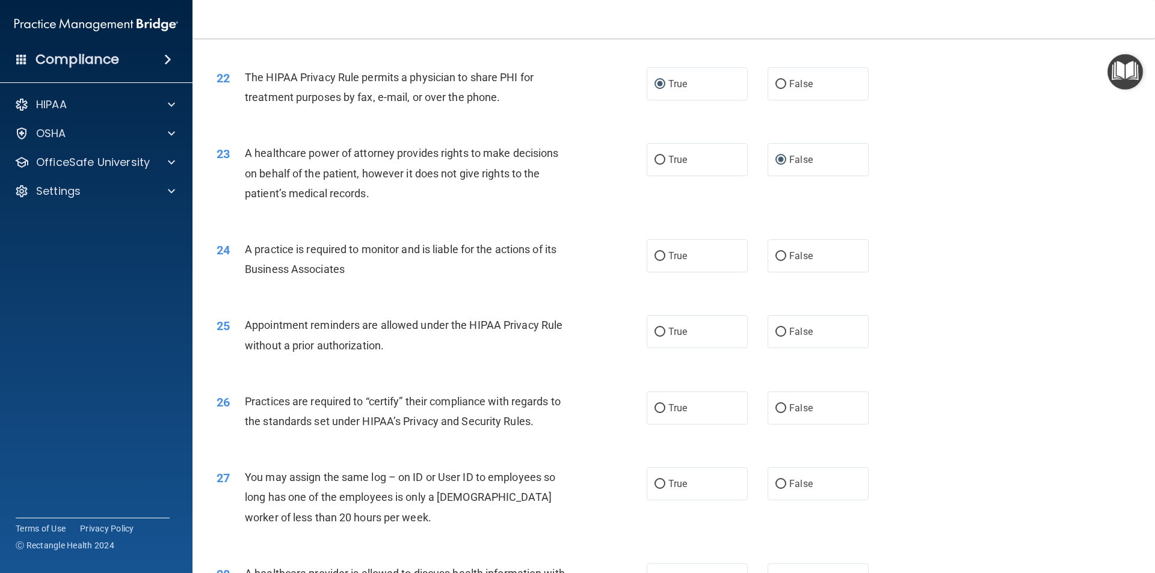
scroll to position [1926, 0]
click at [776, 256] on input "False" at bounding box center [780, 255] width 11 height 9
radio input "true"
click at [656, 330] on input "True" at bounding box center [659, 331] width 11 height 9
radio input "true"
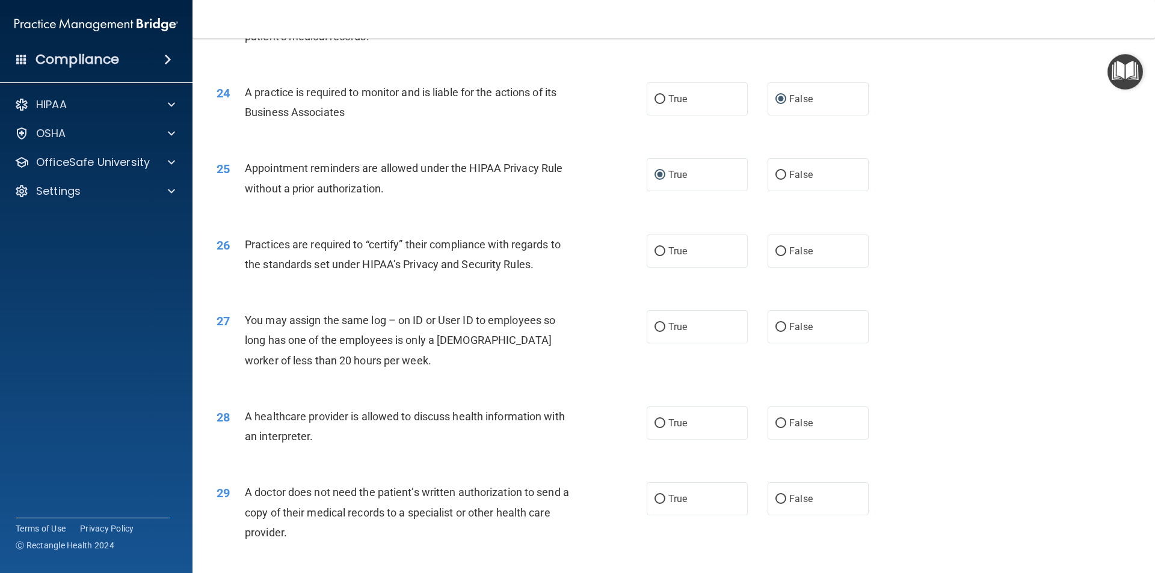
scroll to position [2106, 0]
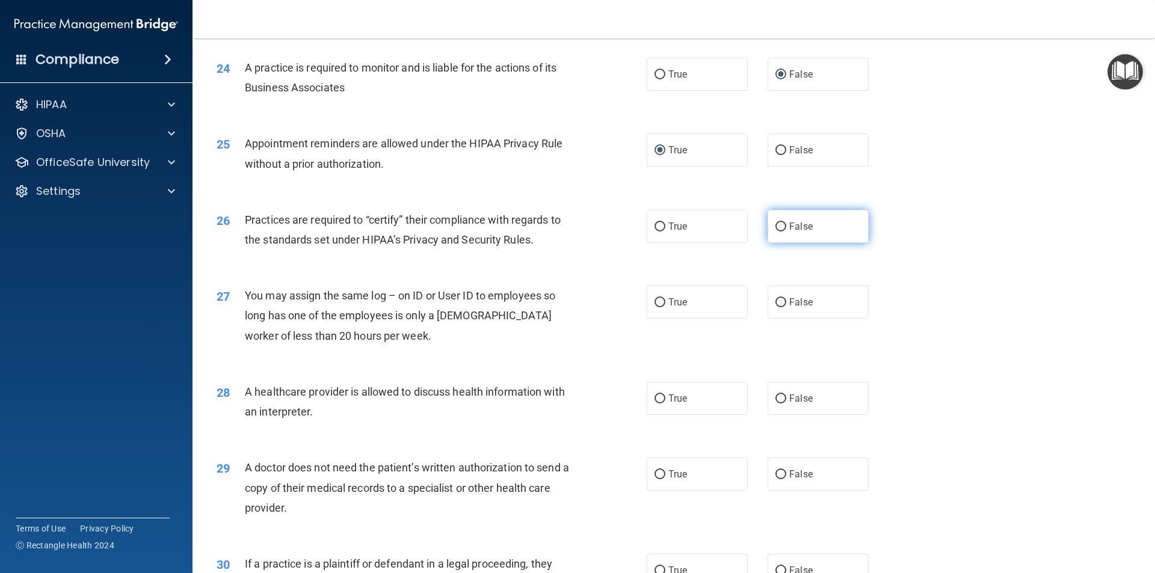
click at [776, 224] on input "False" at bounding box center [780, 227] width 11 height 9
radio input "true"
click at [775, 298] on input "False" at bounding box center [780, 302] width 11 height 9
radio input "true"
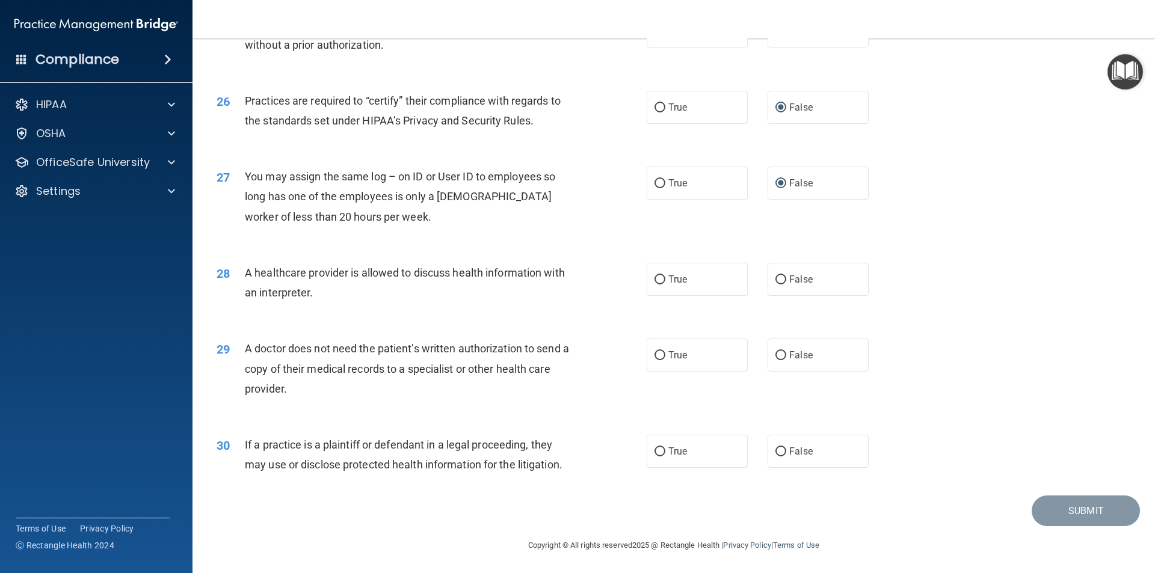
scroll to position [2227, 0]
click at [655, 280] on input "True" at bounding box center [659, 278] width 11 height 9
radio input "true"
click at [654, 357] on input "True" at bounding box center [659, 354] width 11 height 9
radio input "true"
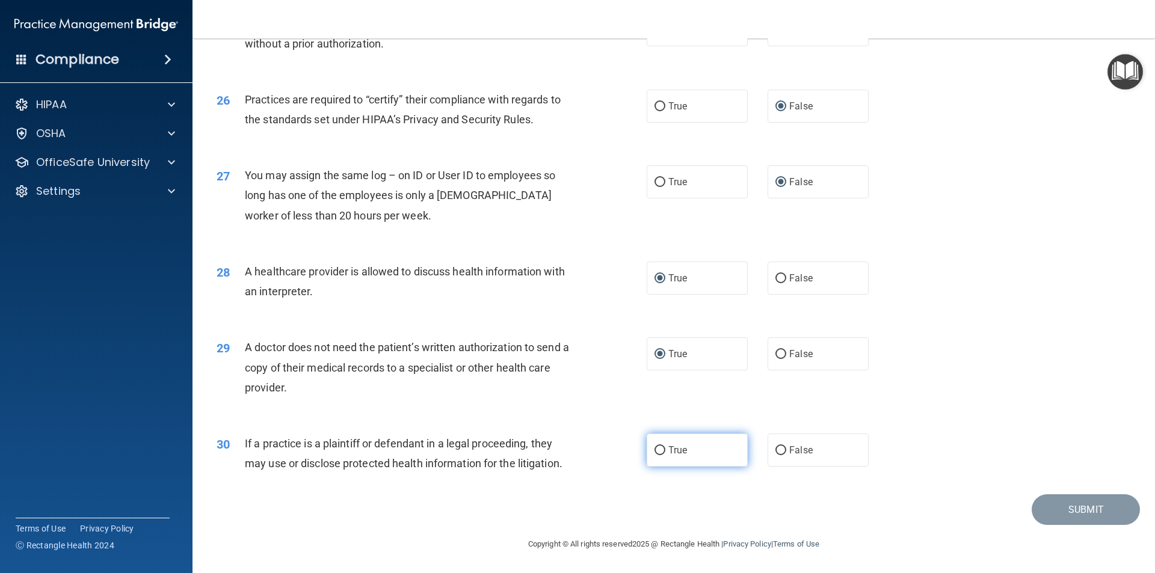
click at [656, 447] on input "True" at bounding box center [659, 450] width 11 height 9
radio input "true"
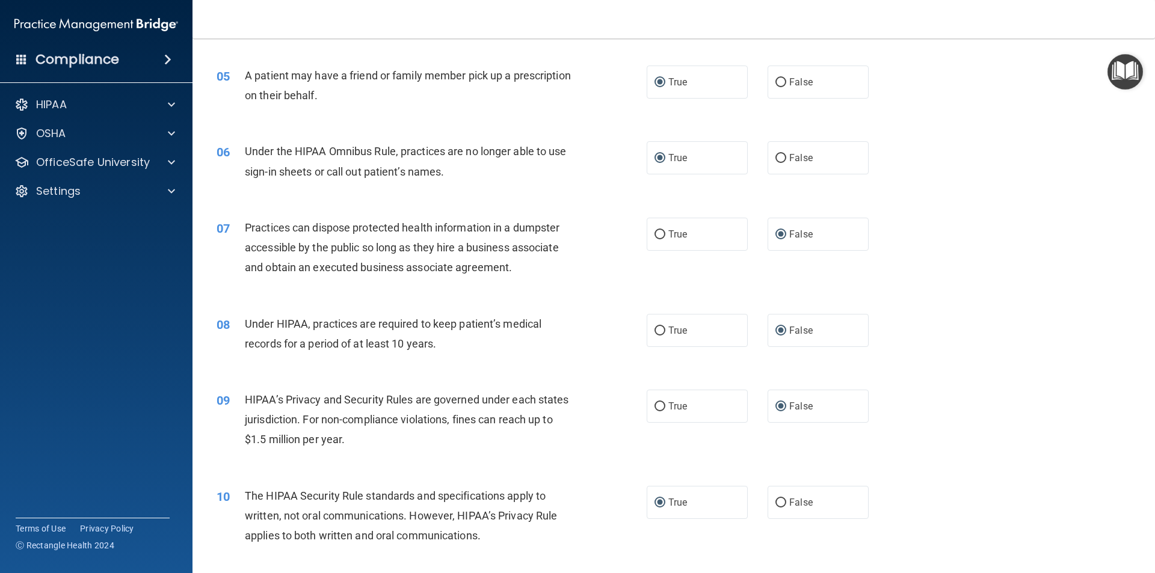
scroll to position [182, 0]
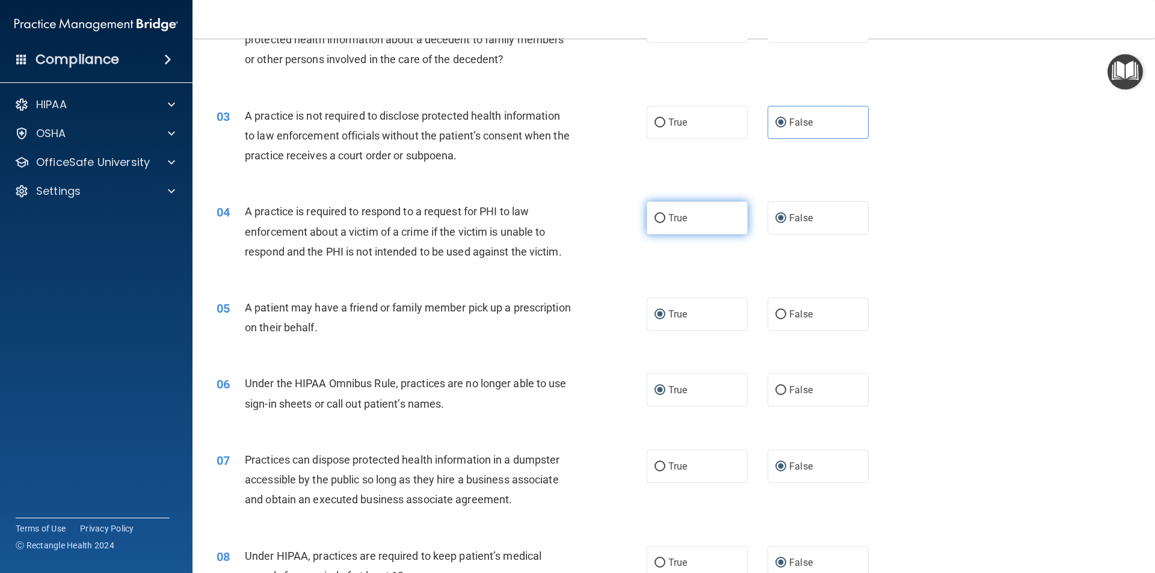
drag, startPoint x: 654, startPoint y: 220, endPoint x: 680, endPoint y: 227, distance: 27.0
click at [654, 220] on input "True" at bounding box center [659, 218] width 11 height 9
radio input "true"
radio input "false"
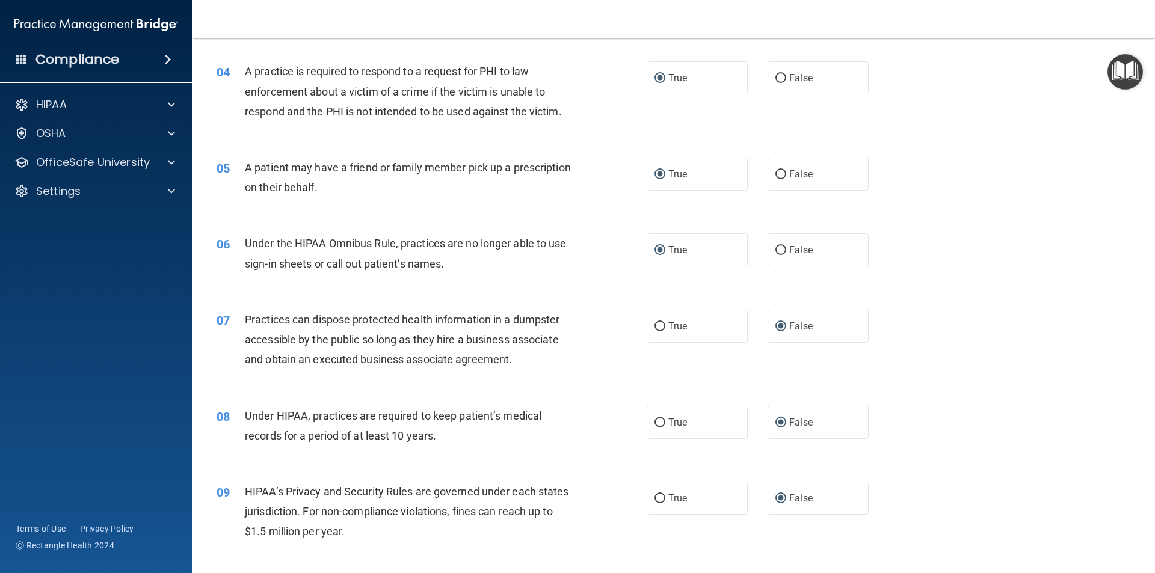
scroll to position [362, 0]
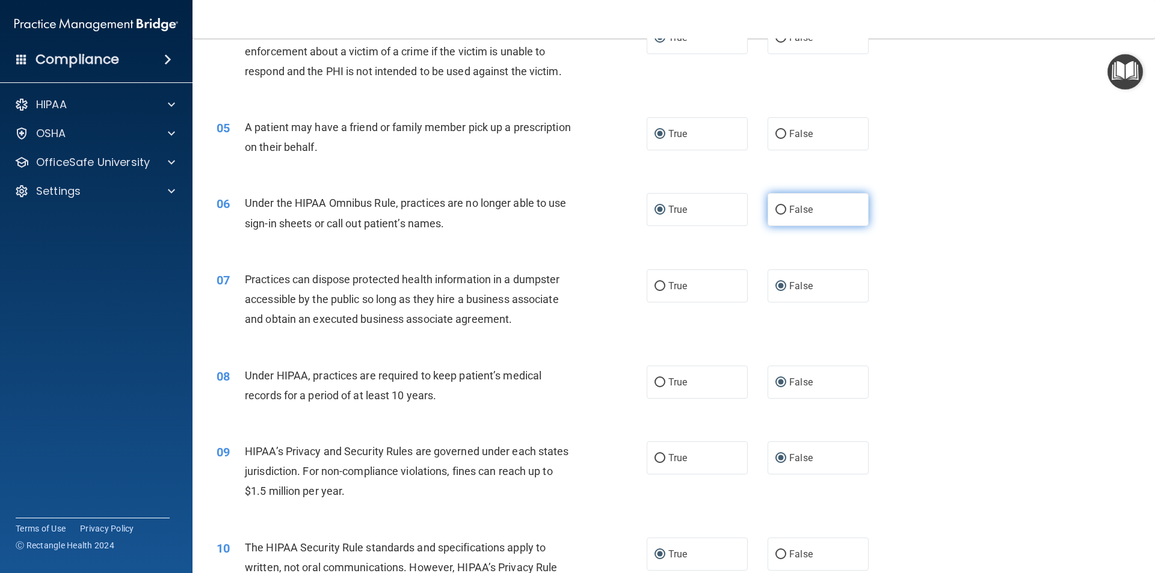
click at [775, 211] on input "False" at bounding box center [780, 210] width 11 height 9
radio input "true"
radio input "false"
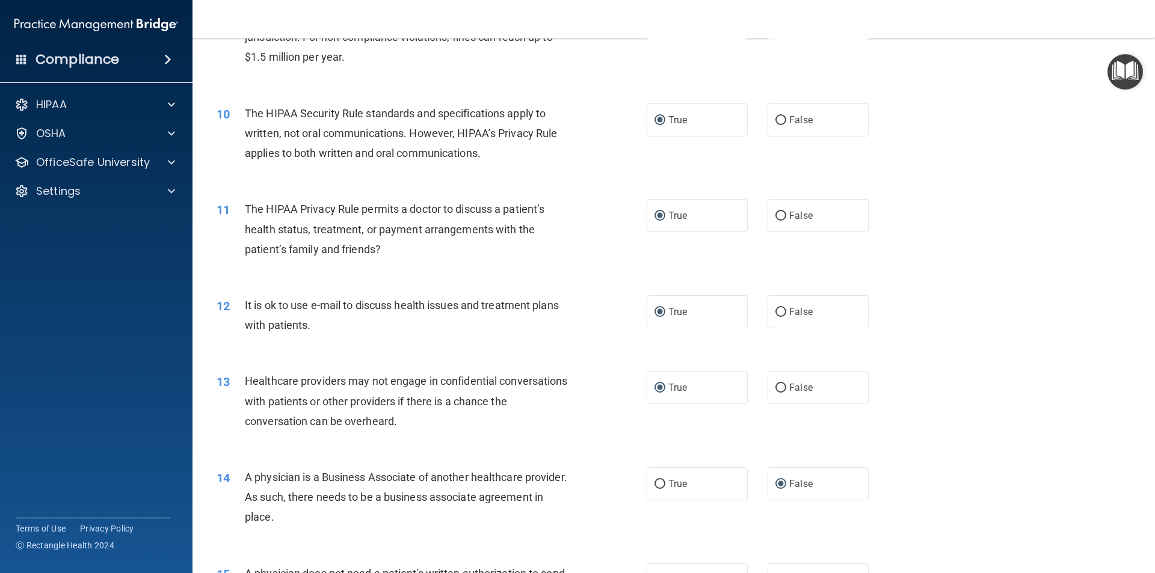
scroll to position [903, 0]
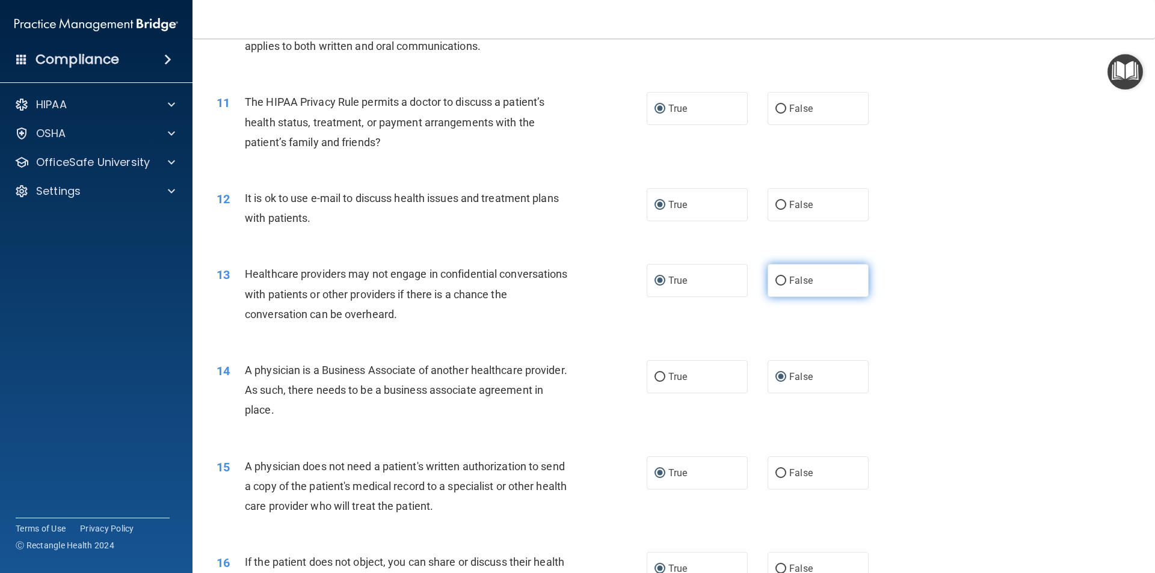
click at [781, 279] on label "False" at bounding box center [817, 280] width 101 height 33
click at [781, 279] on input "False" at bounding box center [780, 281] width 11 height 9
radio input "true"
radio input "false"
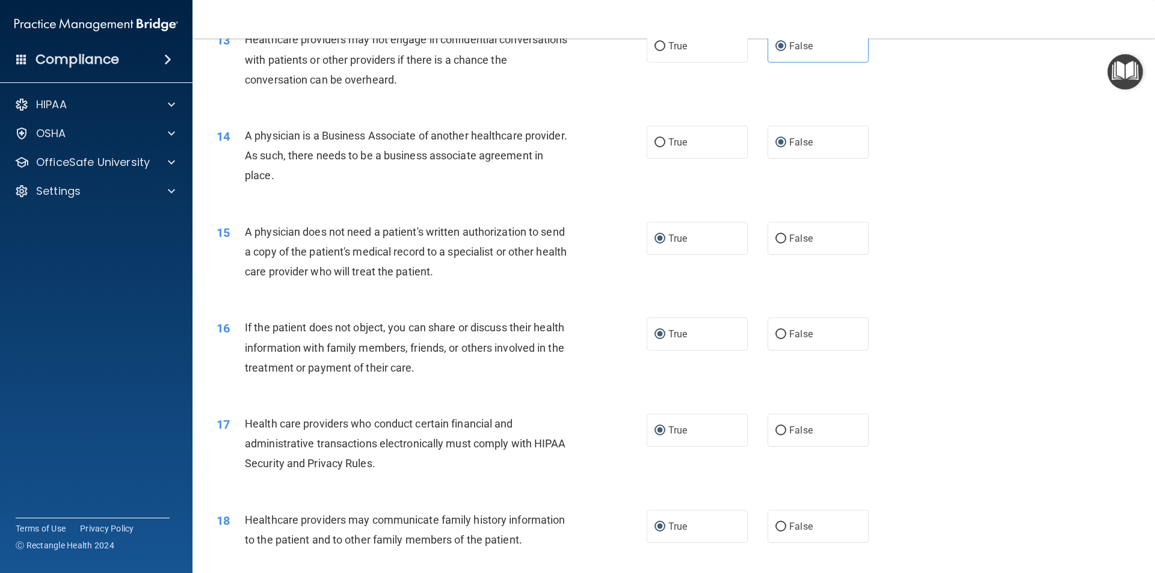
scroll to position [1324, 0]
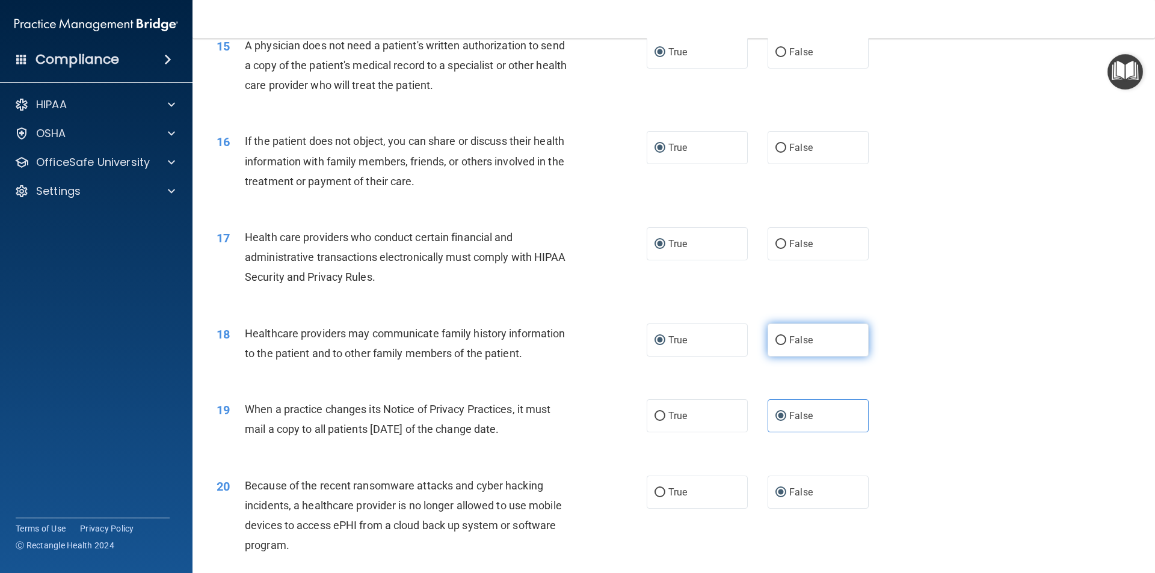
click at [771, 333] on label "False" at bounding box center [817, 340] width 101 height 33
click at [775, 336] on input "False" at bounding box center [780, 340] width 11 height 9
radio input "true"
radio input "false"
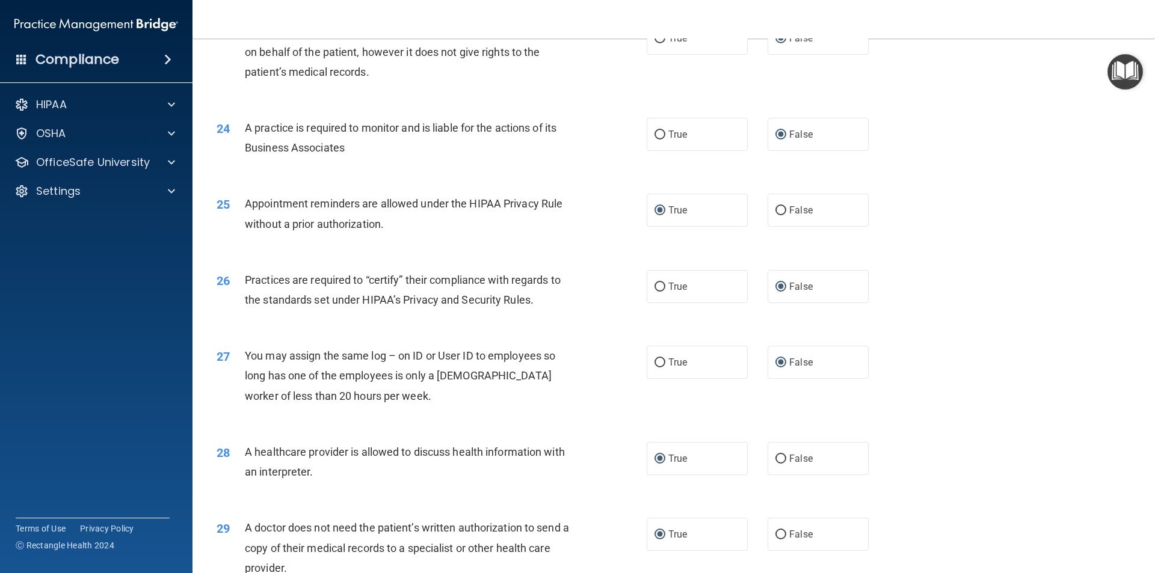
scroll to position [2227, 0]
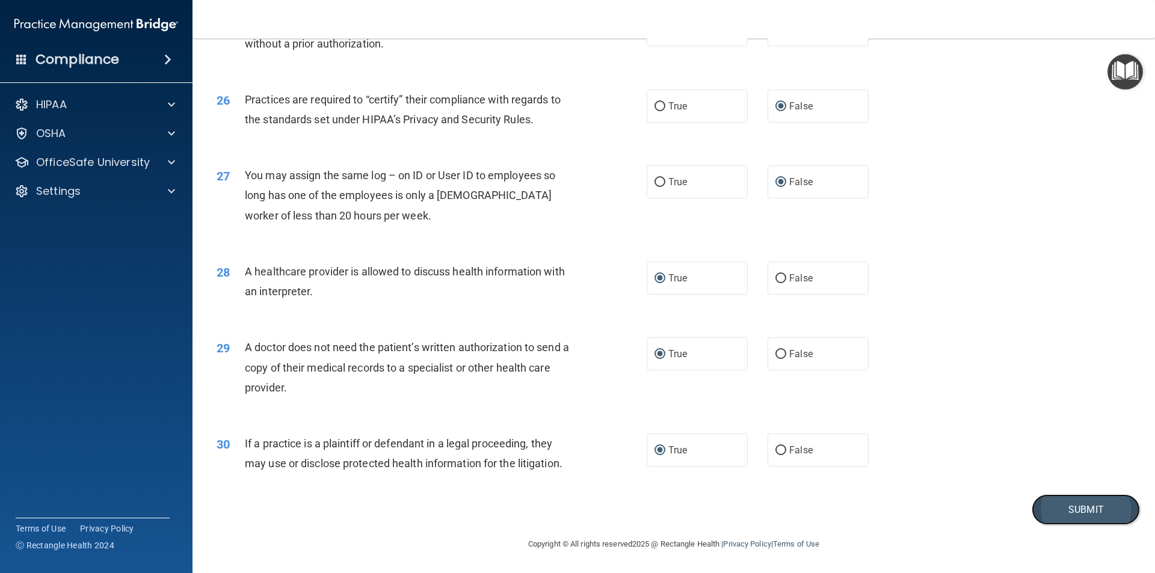
click at [1067, 509] on button "Submit" at bounding box center [1085, 509] width 108 height 31
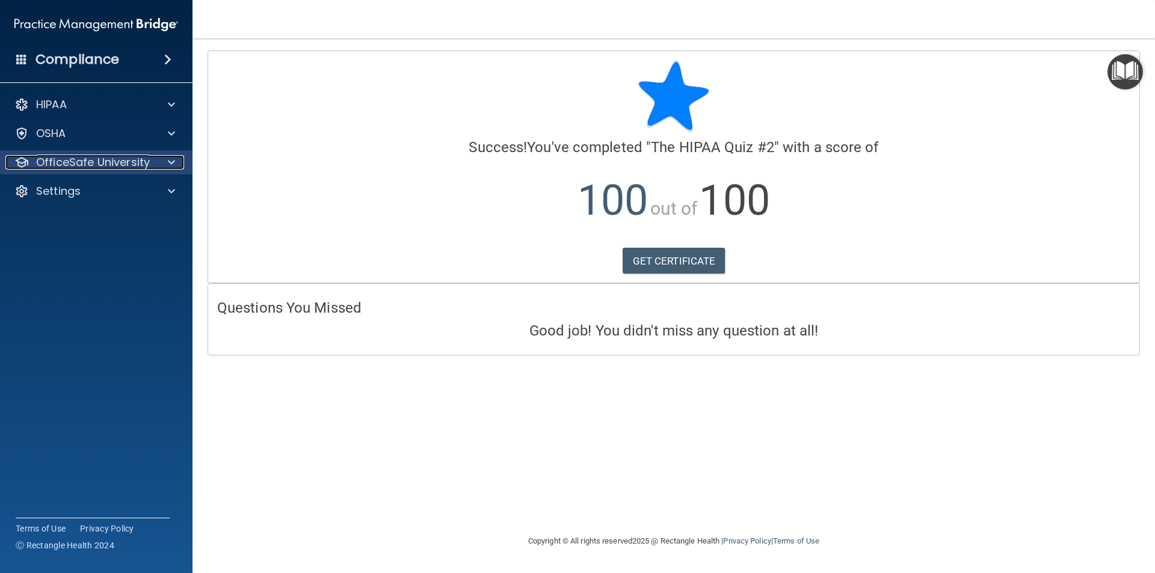
click at [177, 158] on div at bounding box center [170, 162] width 30 height 14
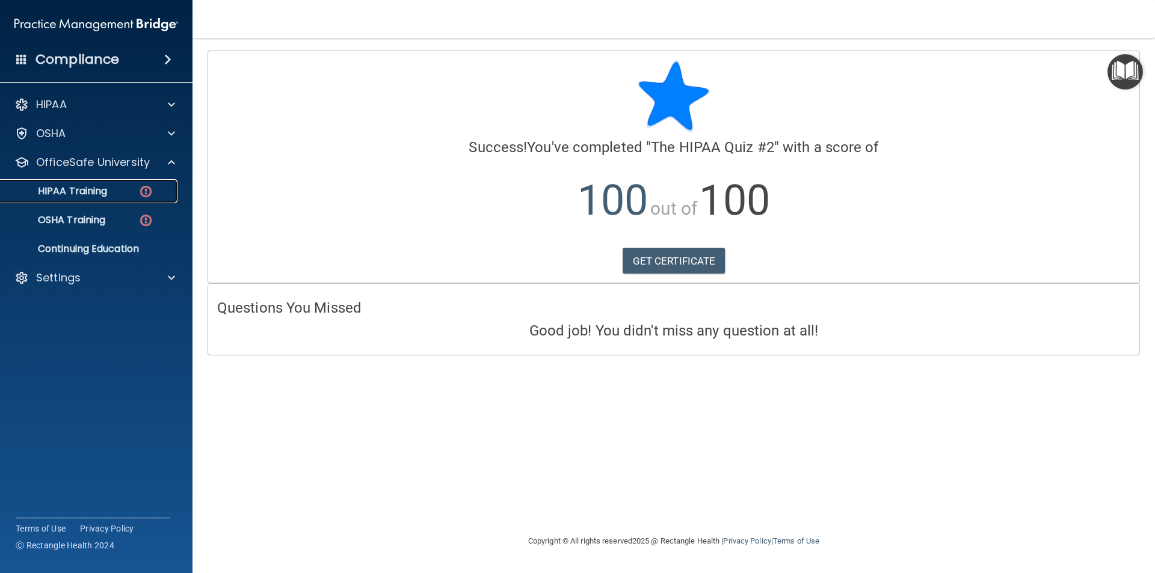
click at [140, 187] on img at bounding box center [145, 191] width 15 height 15
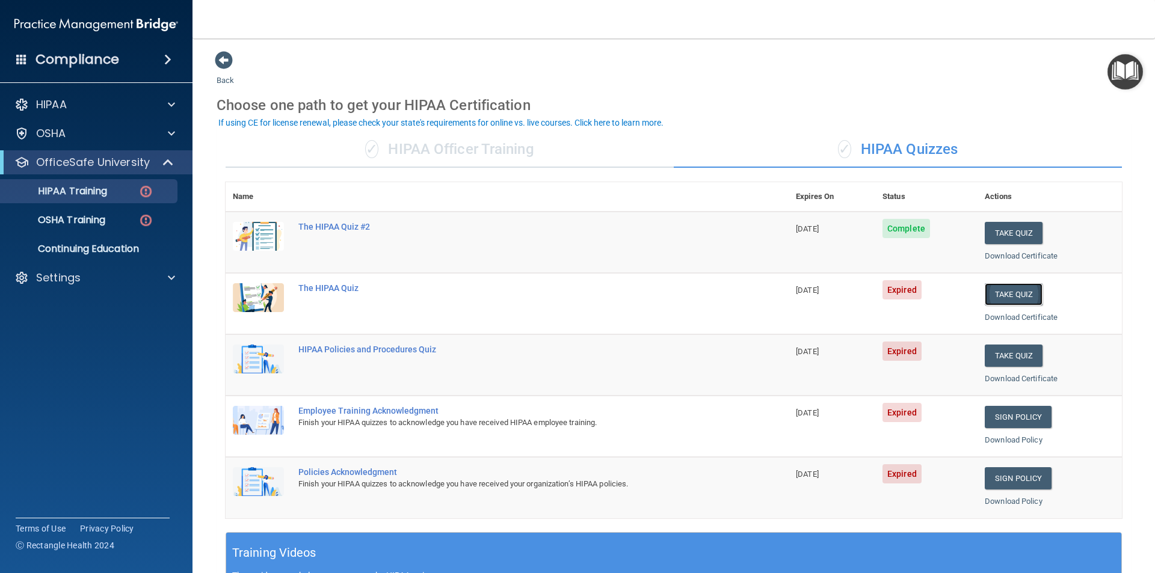
click at [990, 292] on button "Take Quiz" at bounding box center [1014, 294] width 58 height 22
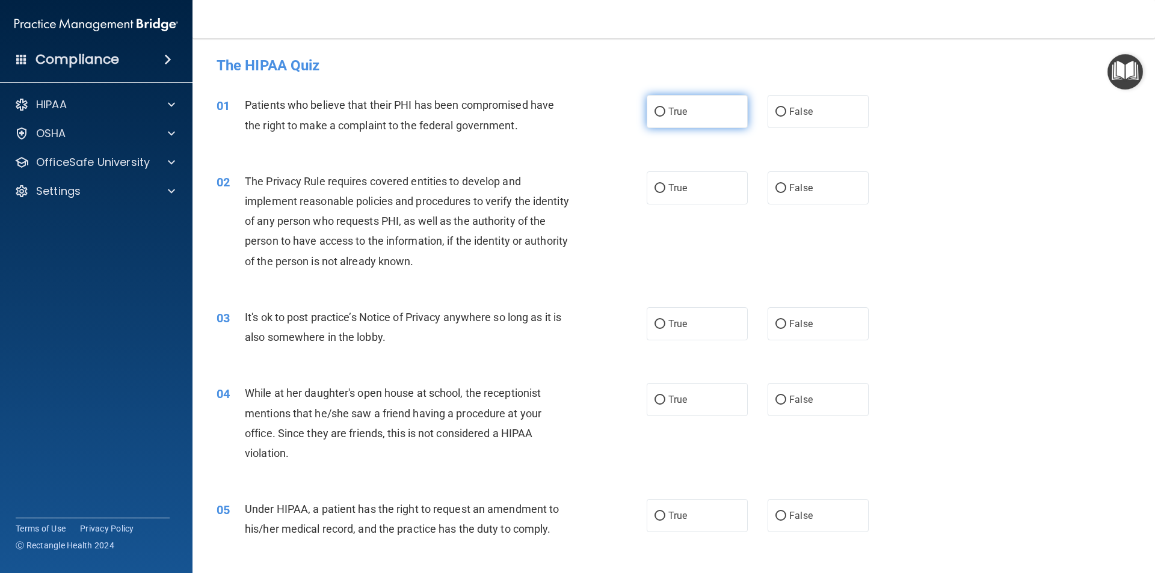
click at [654, 112] on input "True" at bounding box center [659, 112] width 11 height 9
radio input "true"
click at [780, 323] on input "False" at bounding box center [780, 324] width 11 height 9
radio input "true"
click at [656, 187] on input "True" at bounding box center [659, 188] width 11 height 9
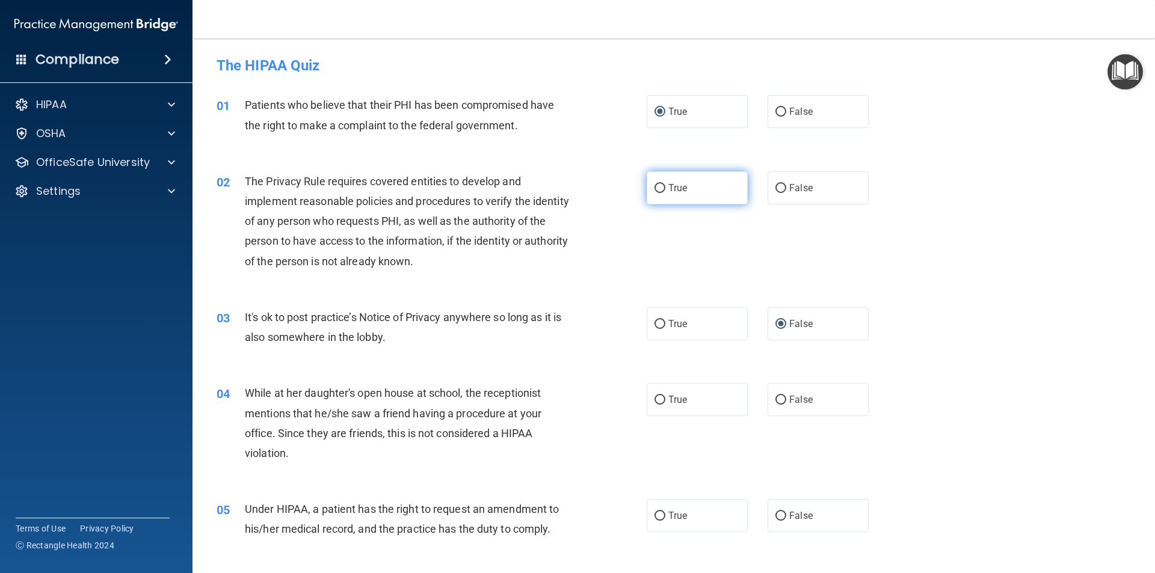
radio input "true"
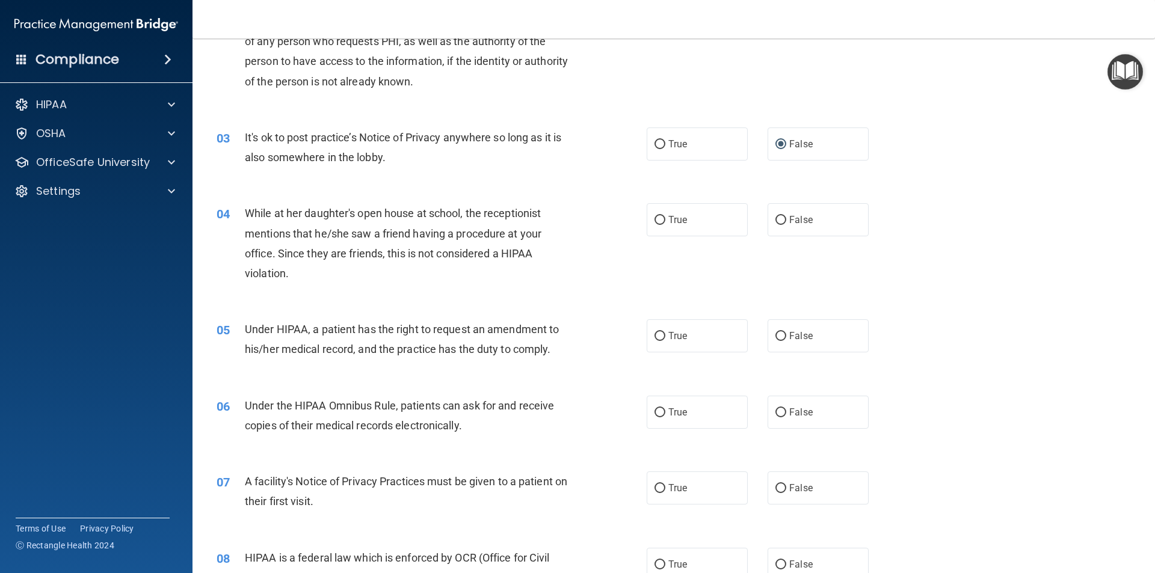
scroll to position [180, 0]
click at [775, 219] on input "False" at bounding box center [780, 219] width 11 height 9
radio input "true"
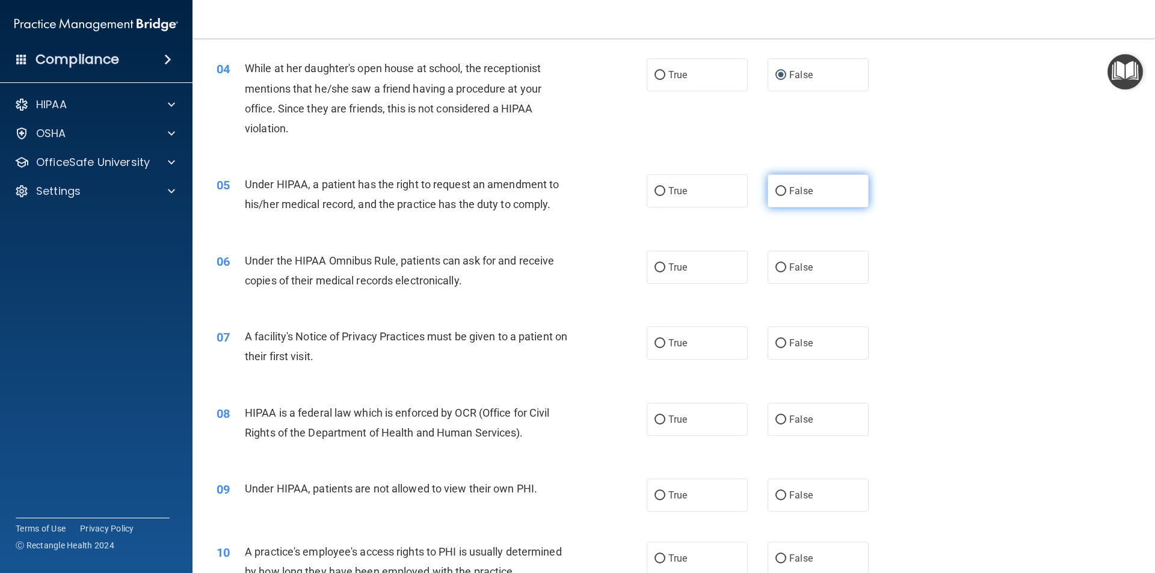
scroll to position [361, 0]
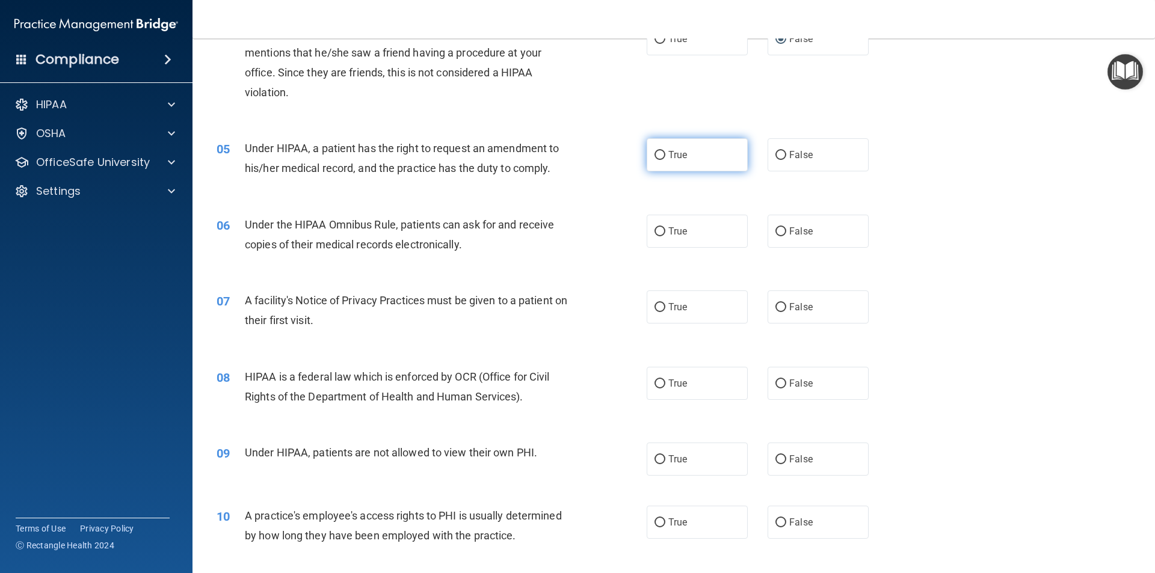
click at [654, 155] on input "True" at bounding box center [659, 155] width 11 height 9
radio input "true"
click at [656, 234] on input "True" at bounding box center [659, 231] width 11 height 9
radio input "true"
click at [776, 155] on input "False" at bounding box center [780, 155] width 11 height 9
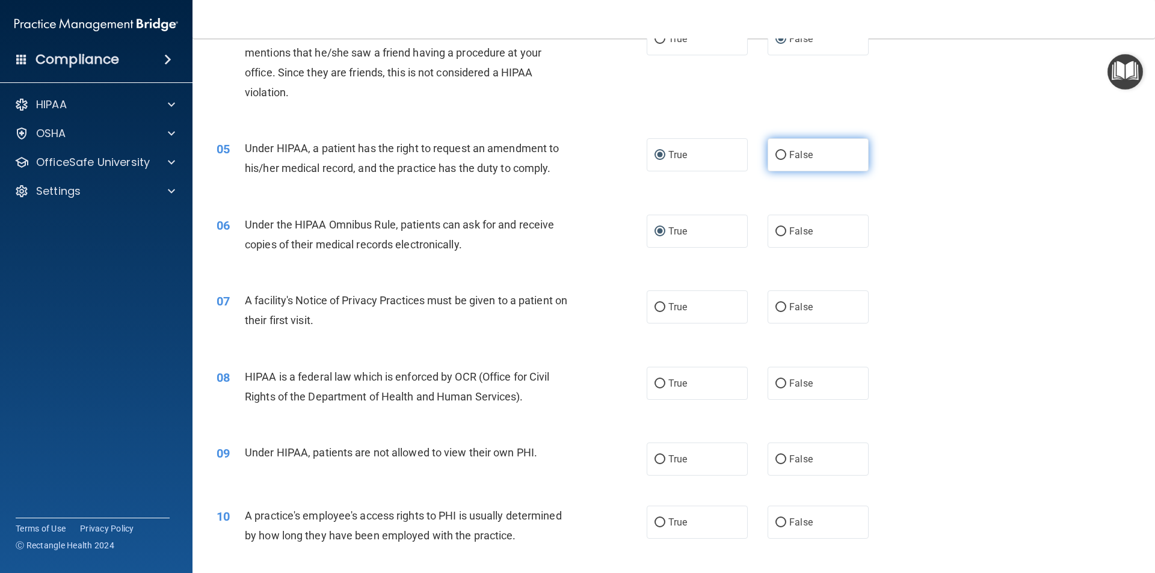
radio input "true"
radio input "false"
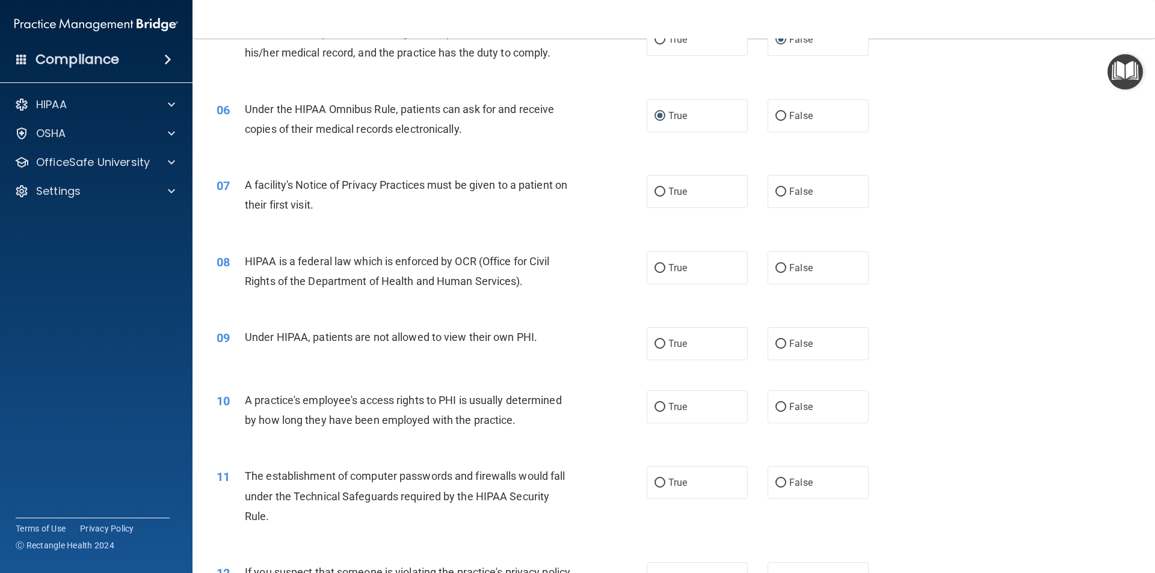
scroll to position [481, 0]
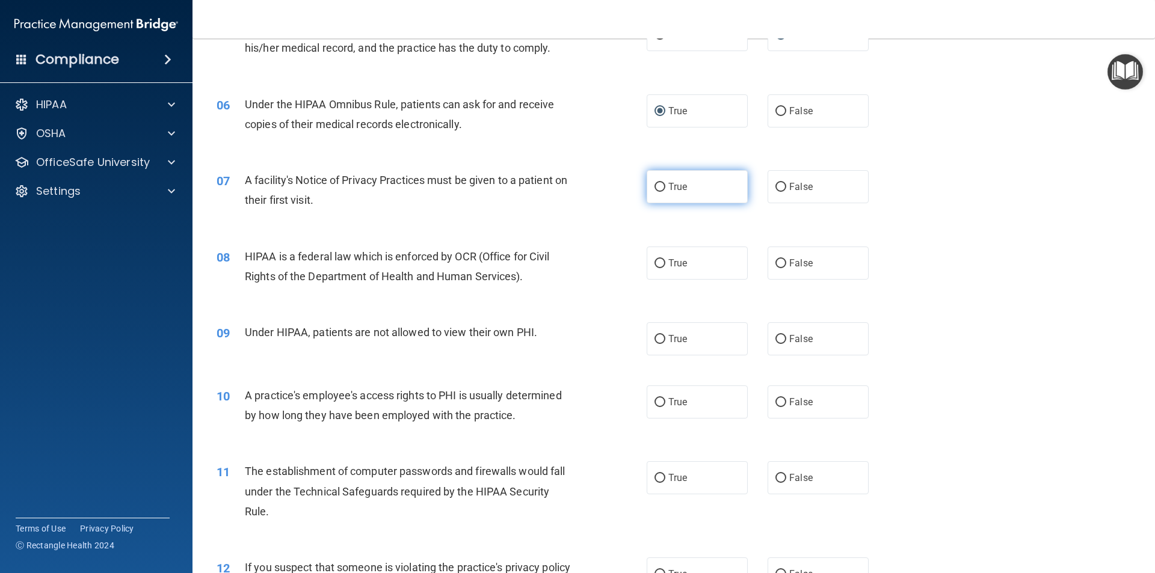
click at [654, 189] on input "True" at bounding box center [659, 187] width 11 height 9
radio input "true"
click at [659, 263] on input "True" at bounding box center [659, 263] width 11 height 9
radio input "true"
click at [781, 339] on label "False" at bounding box center [817, 338] width 101 height 33
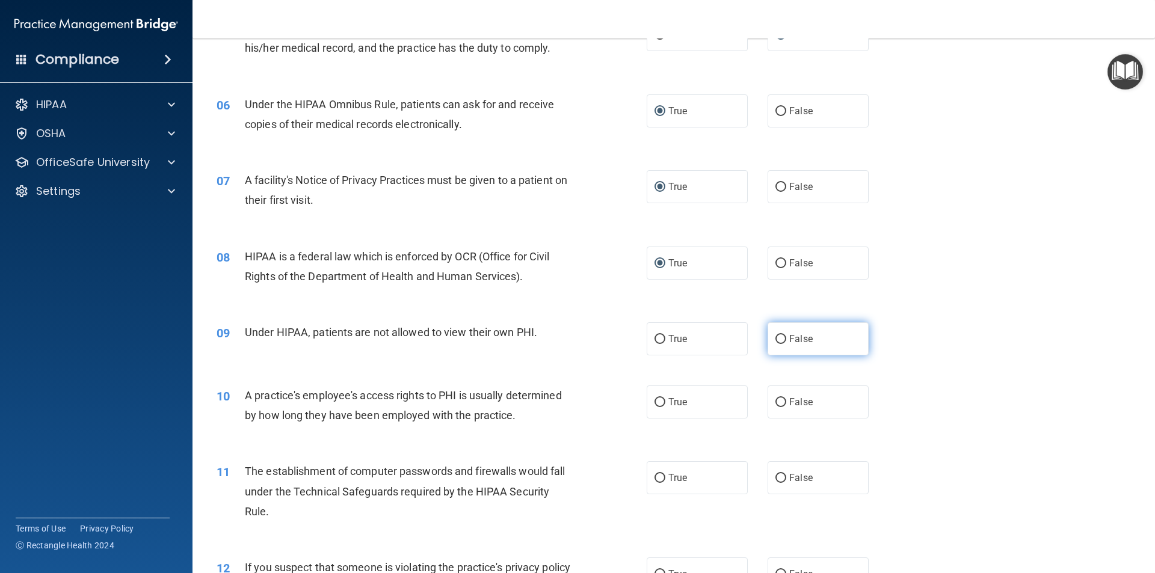
click at [781, 339] on input "False" at bounding box center [780, 339] width 11 height 9
radio input "true"
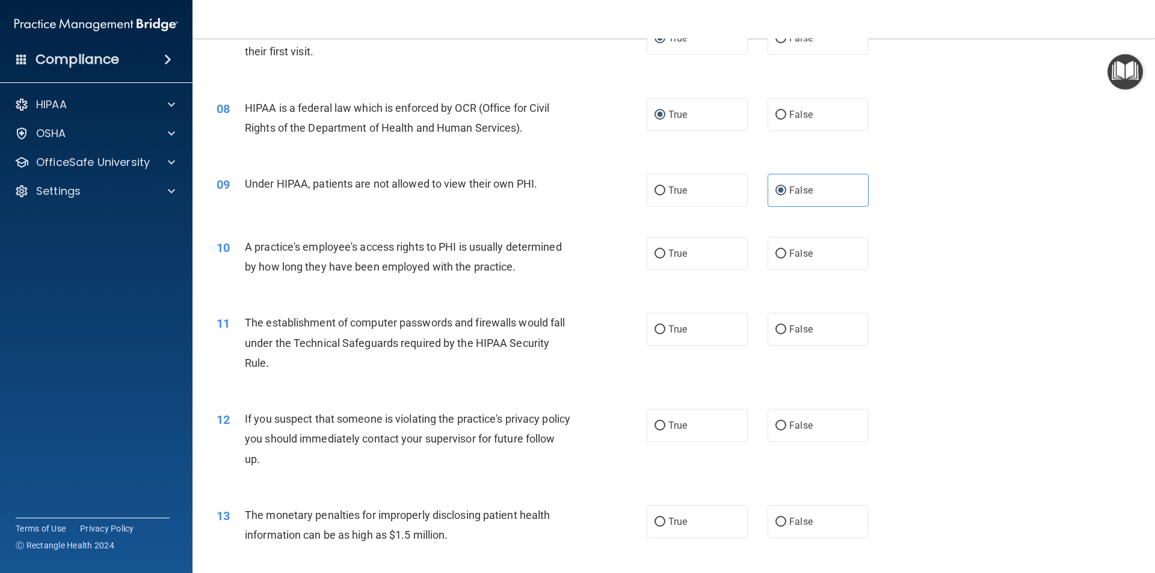
scroll to position [662, 0]
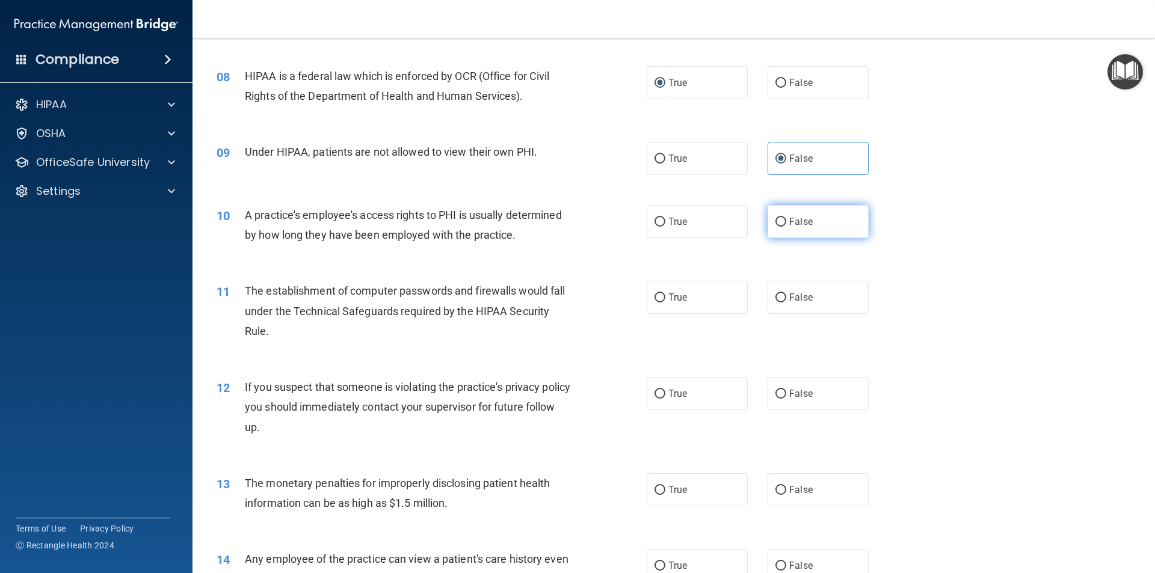
click at [781, 221] on label "False" at bounding box center [817, 221] width 101 height 33
click at [781, 221] on input "False" at bounding box center [780, 222] width 11 height 9
radio input "true"
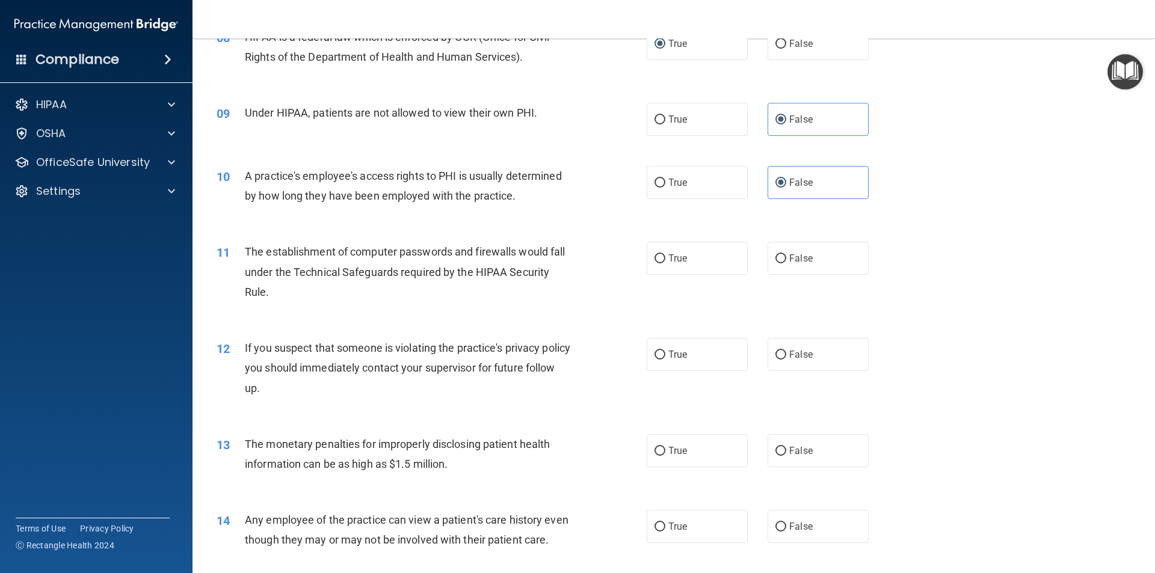
scroll to position [722, 0]
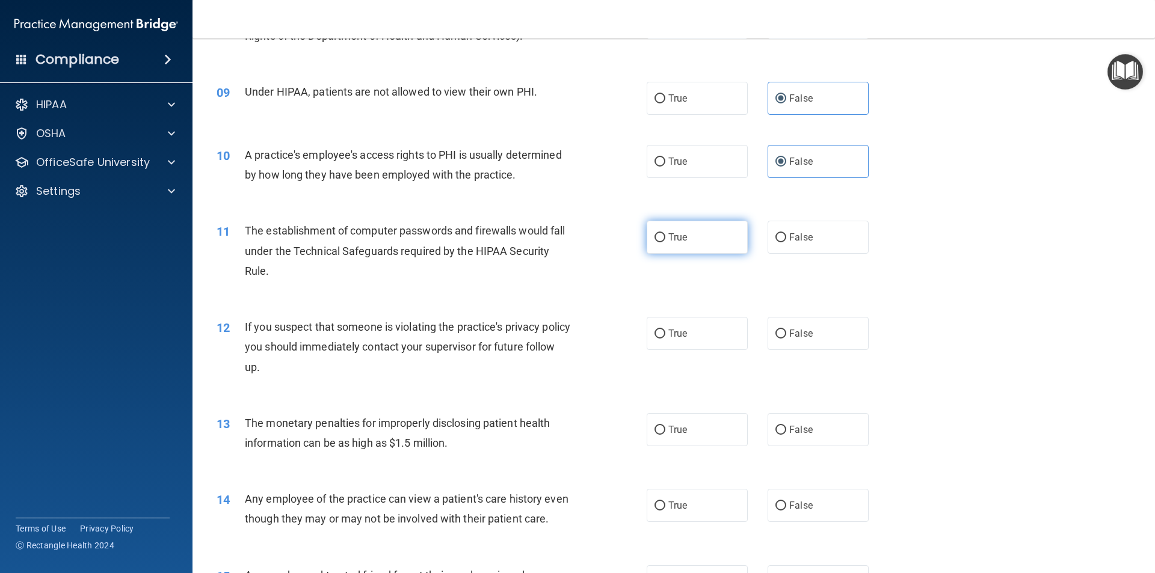
click at [659, 238] on input "True" at bounding box center [659, 237] width 11 height 9
radio input "true"
click at [654, 331] on input "True" at bounding box center [659, 334] width 11 height 9
radio input "true"
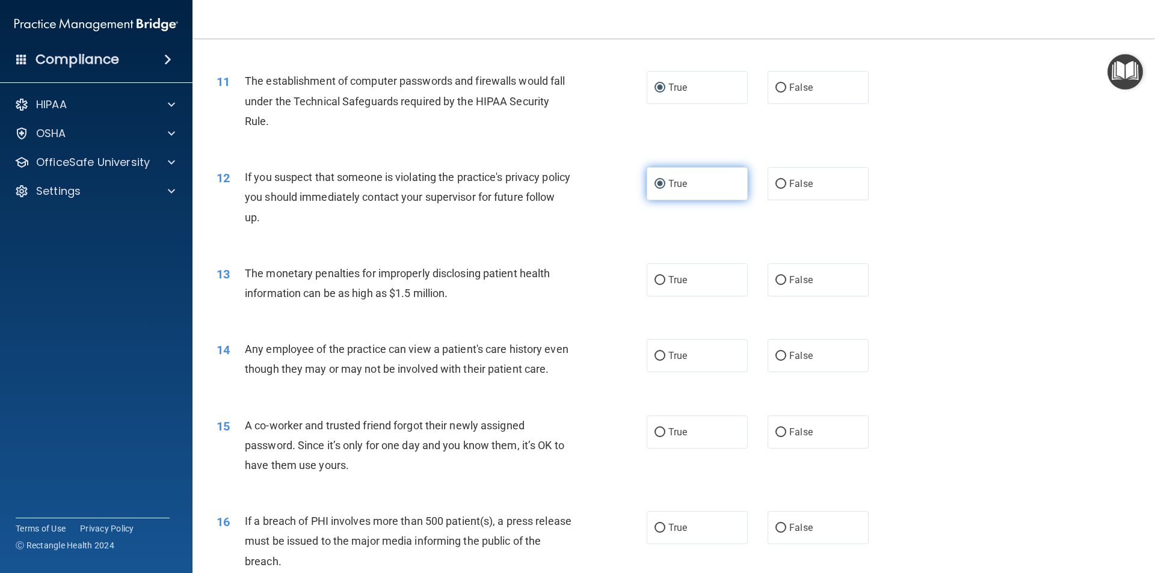
scroll to position [902, 0]
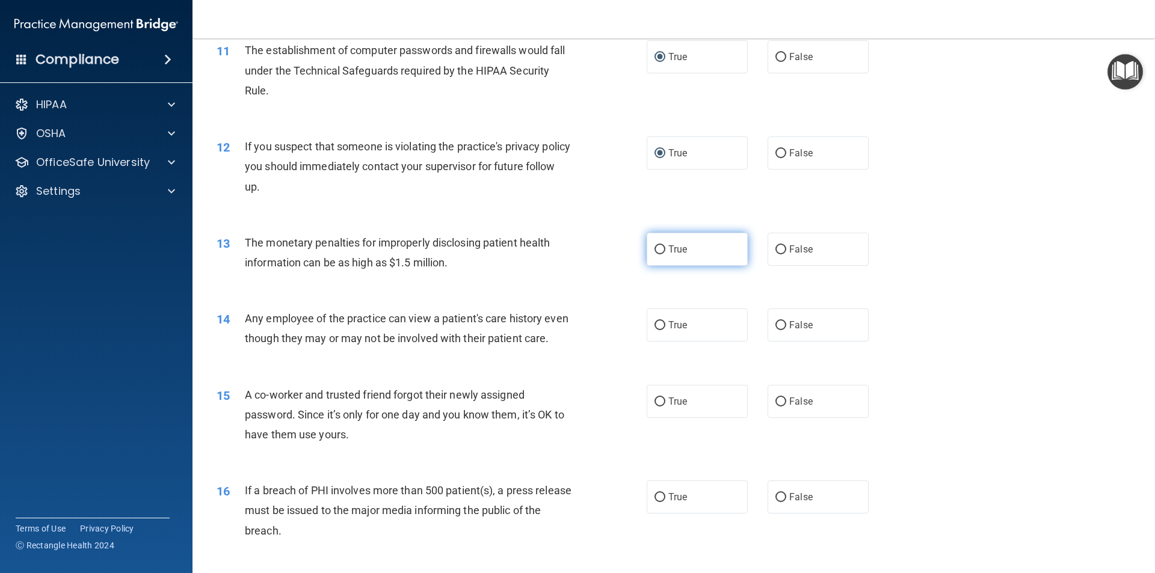
click at [654, 249] on input "True" at bounding box center [659, 249] width 11 height 9
radio input "true"
click at [775, 407] on input "False" at bounding box center [780, 402] width 11 height 9
radio input "true"
click at [775, 322] on input "False" at bounding box center [780, 325] width 11 height 9
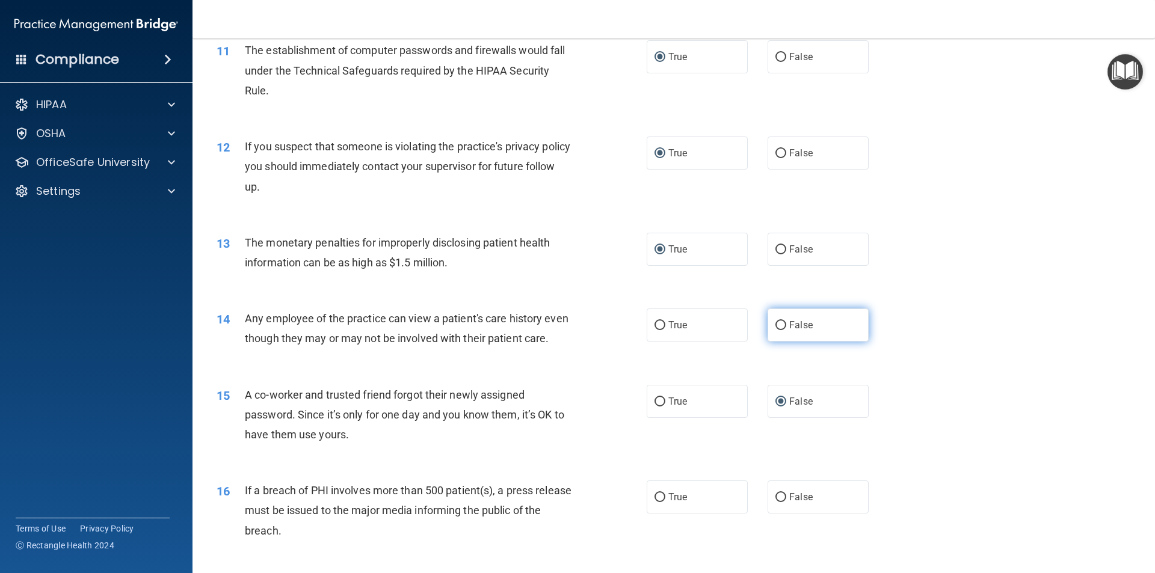
radio input "true"
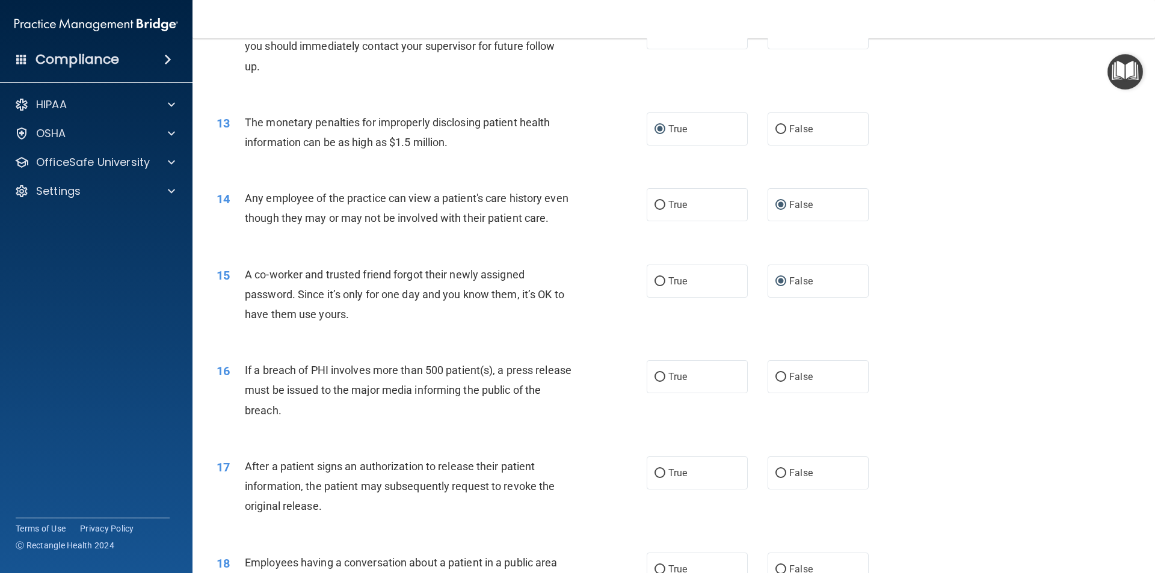
scroll to position [1083, 0]
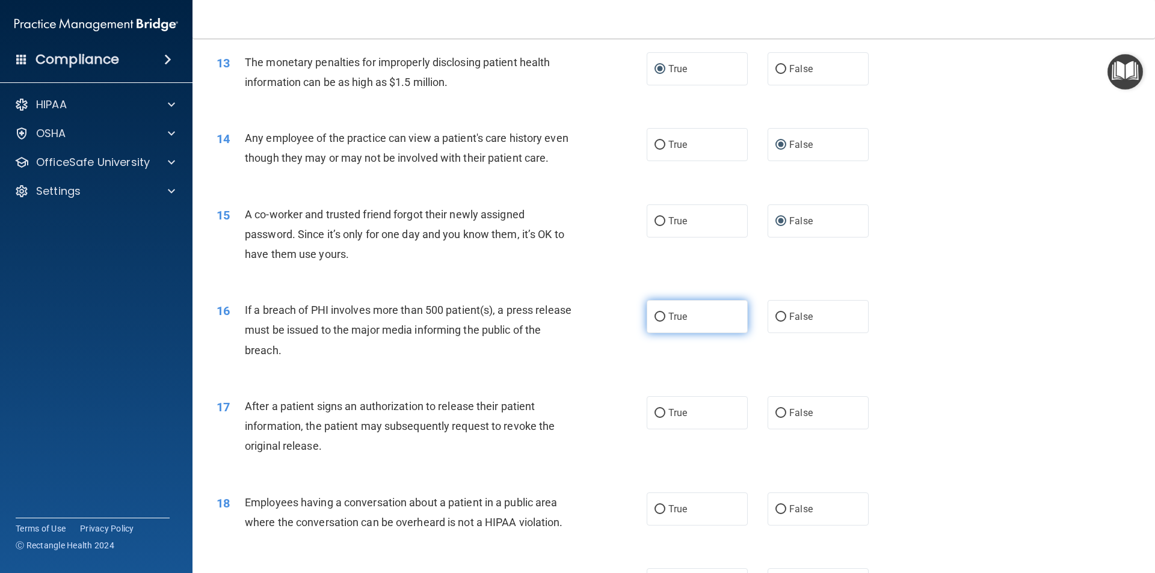
click at [656, 322] on input "True" at bounding box center [659, 317] width 11 height 9
radio input "true"
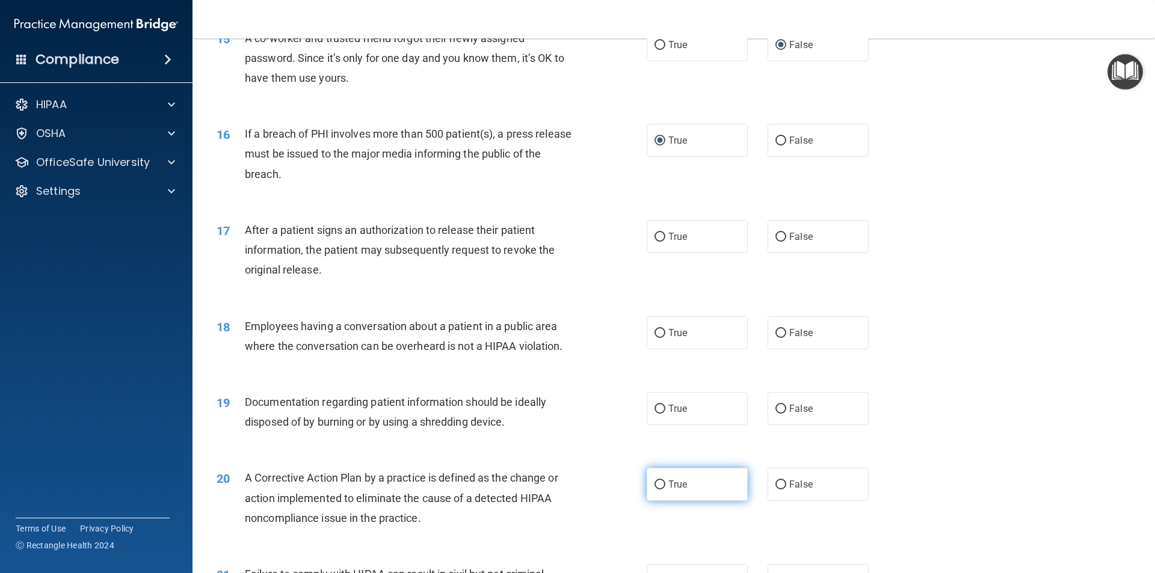
scroll to position [1323, 0]
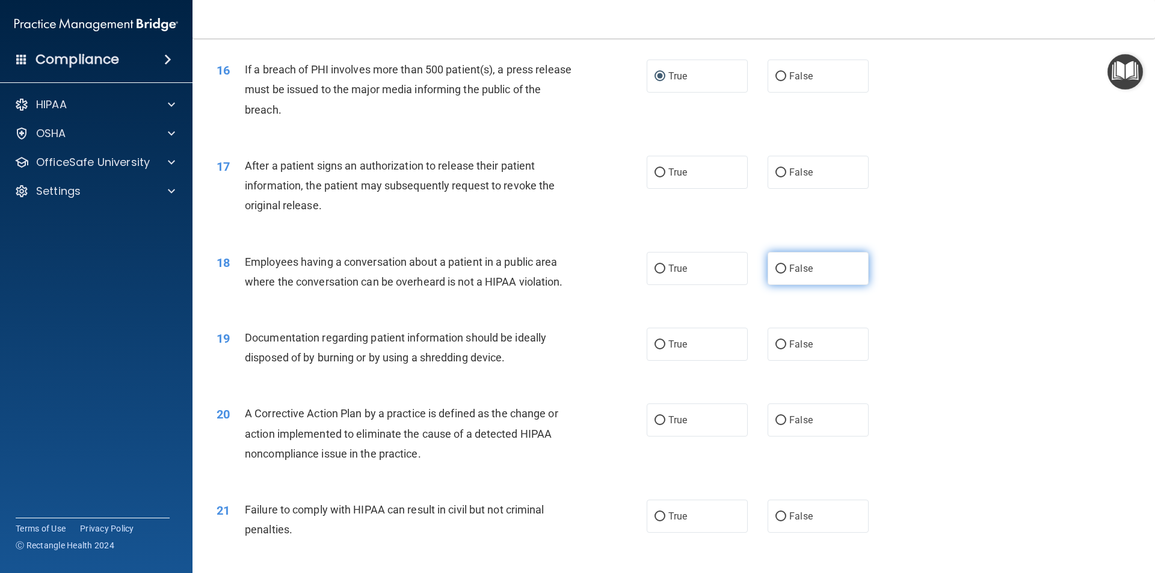
click at [776, 274] on input "False" at bounding box center [780, 269] width 11 height 9
radio input "true"
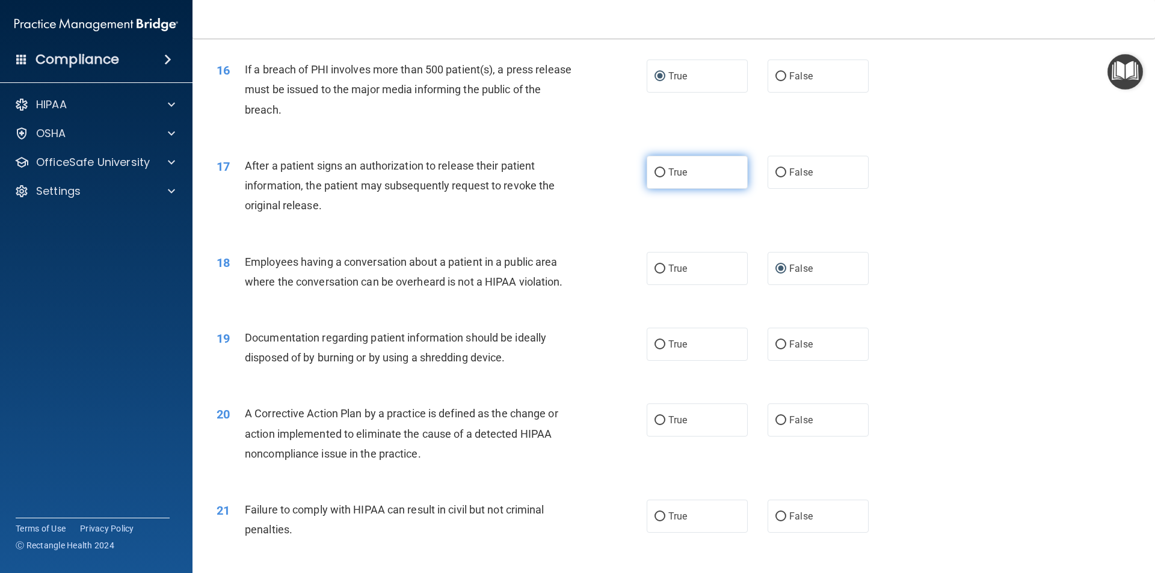
click at [655, 177] on input "True" at bounding box center [659, 172] width 11 height 9
radio input "true"
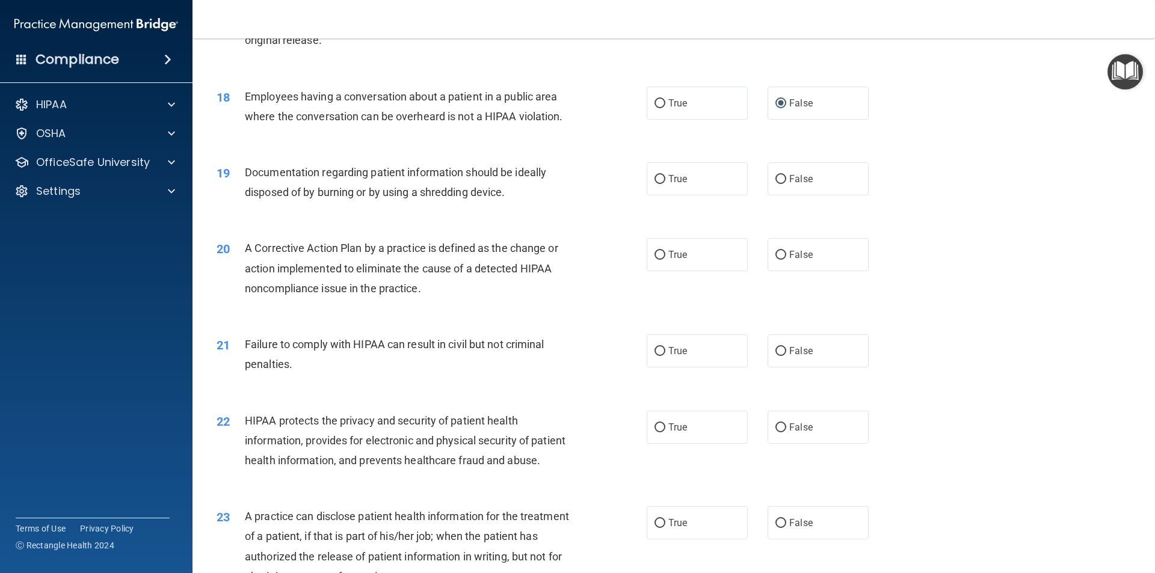
scroll to position [1504, 0]
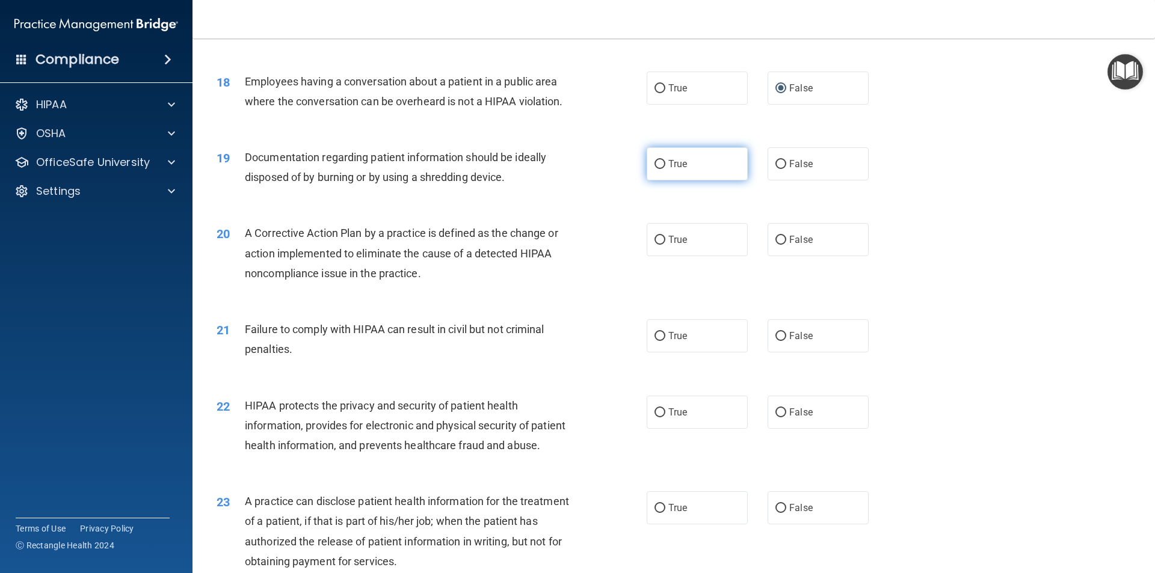
click at [654, 169] on input "True" at bounding box center [659, 164] width 11 height 9
radio input "true"
drag, startPoint x: 656, startPoint y: 260, endPoint x: 640, endPoint y: 282, distance: 27.5
click at [656, 245] on input "True" at bounding box center [659, 240] width 11 height 9
radio input "true"
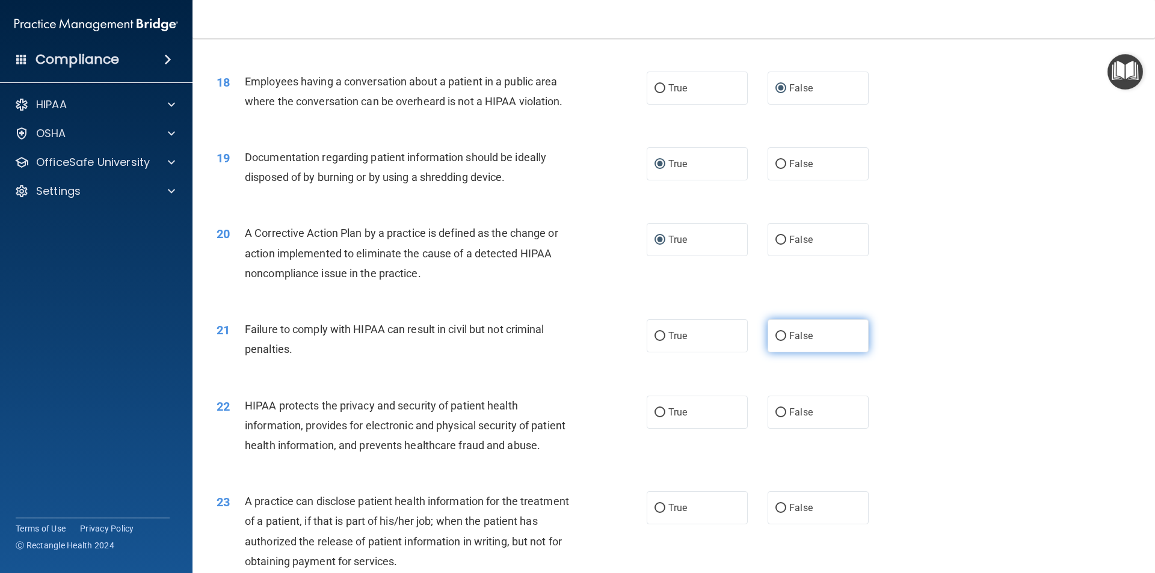
click at [789, 342] on span "False" at bounding box center [800, 335] width 23 height 11
click at [784, 341] on input "False" at bounding box center [780, 336] width 11 height 9
radio input "true"
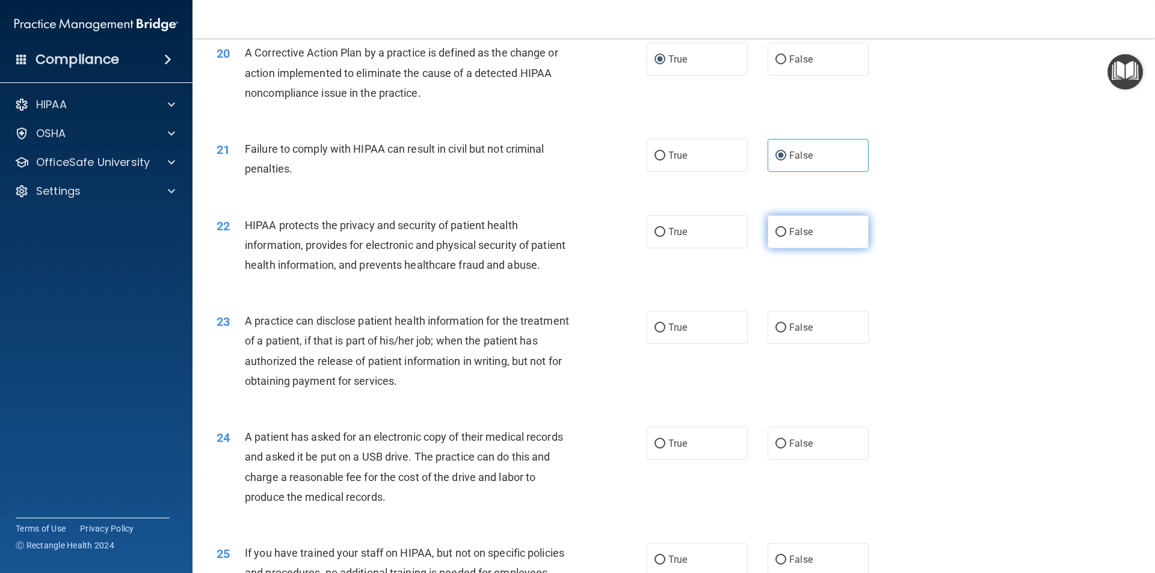
scroll to position [1804, 0]
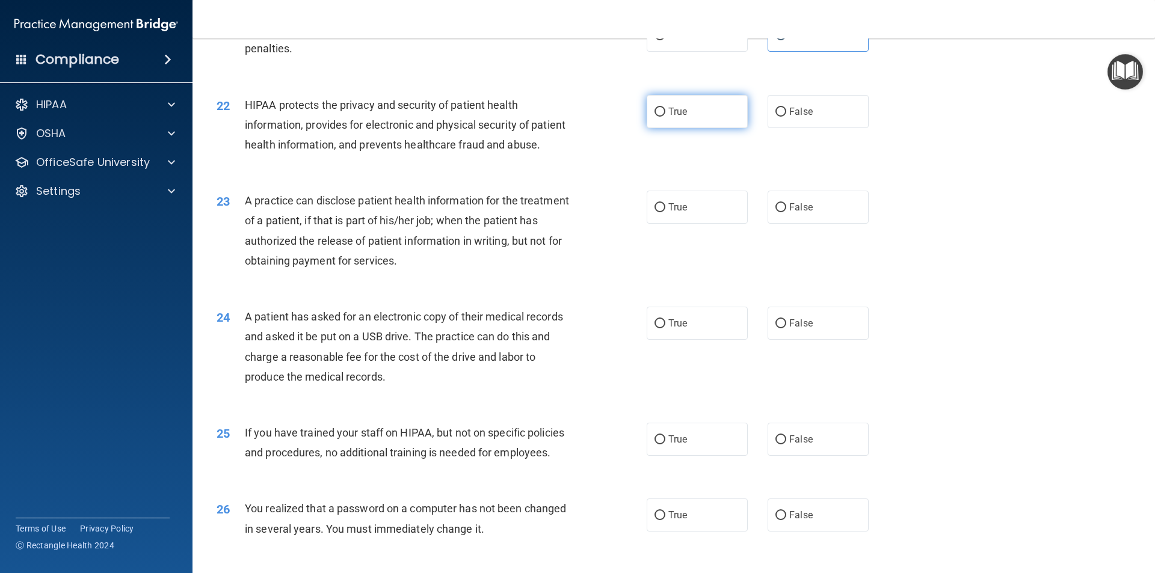
click at [656, 117] on input "True" at bounding box center [659, 112] width 11 height 9
radio input "true"
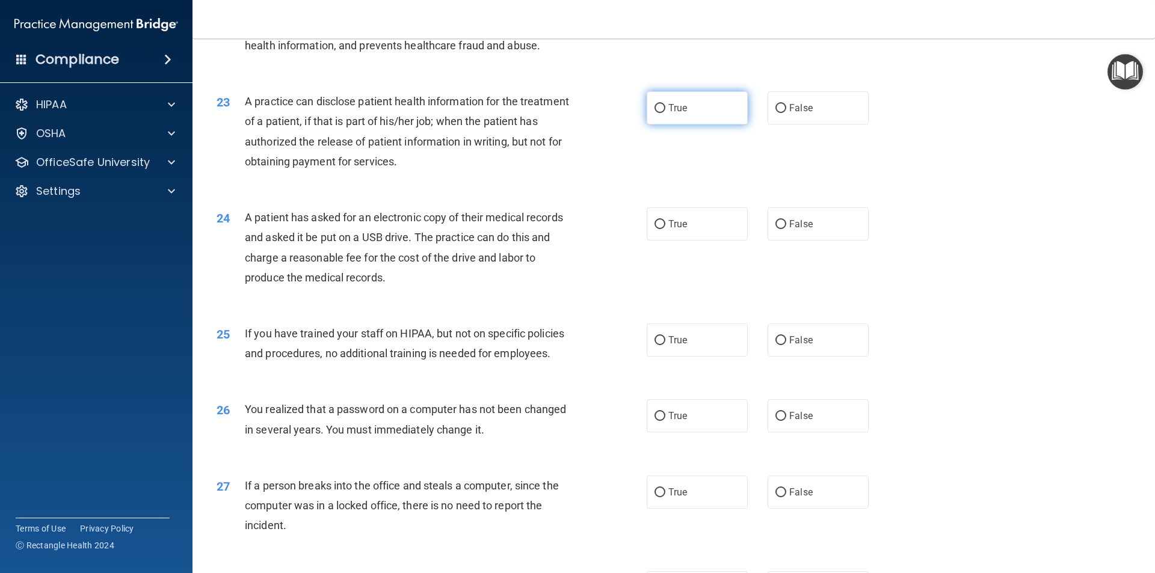
scroll to position [1925, 0]
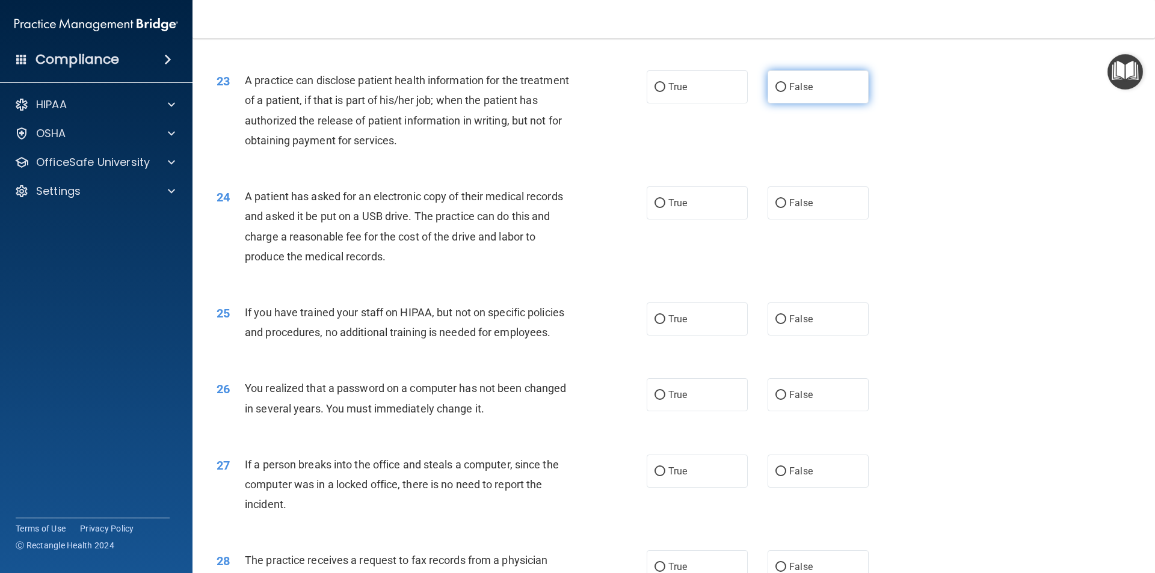
click at [775, 92] on input "False" at bounding box center [780, 87] width 11 height 9
radio input "true"
click at [662, 220] on label "True" at bounding box center [697, 202] width 101 height 33
click at [662, 208] on input "True" at bounding box center [659, 203] width 11 height 9
radio input "true"
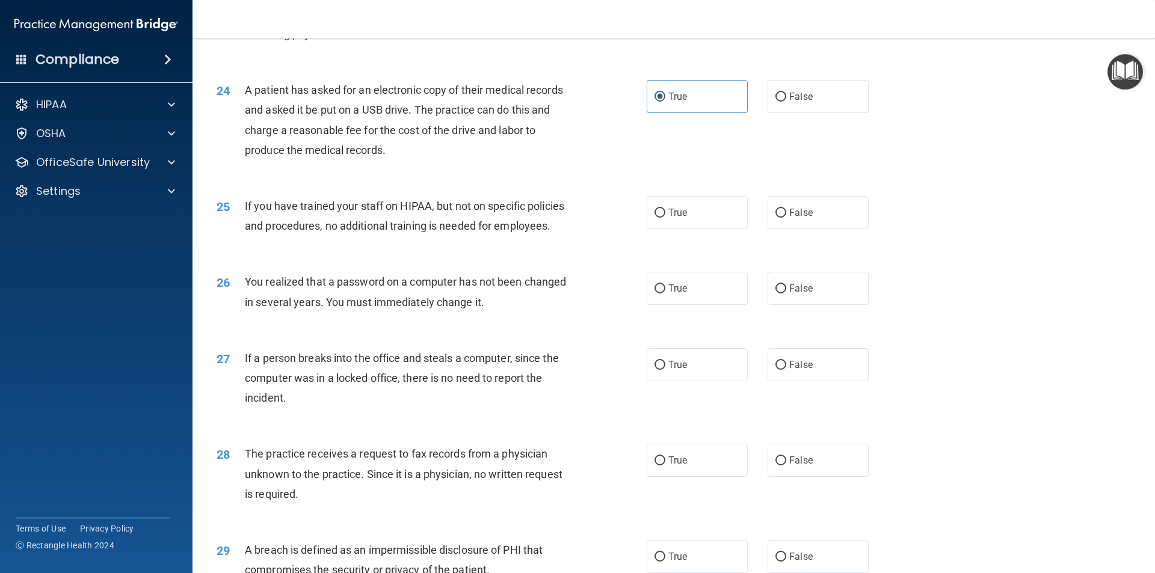
scroll to position [2045, 0]
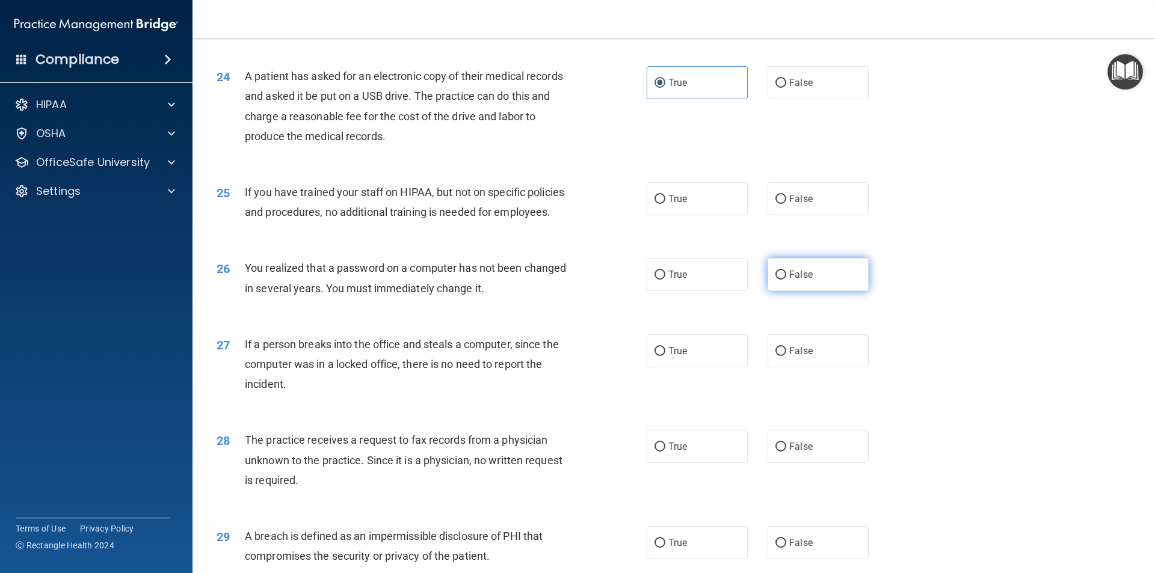
click at [775, 280] on input "False" at bounding box center [780, 275] width 11 height 9
radio input "true"
click at [775, 204] on input "False" at bounding box center [780, 199] width 11 height 9
radio input "true"
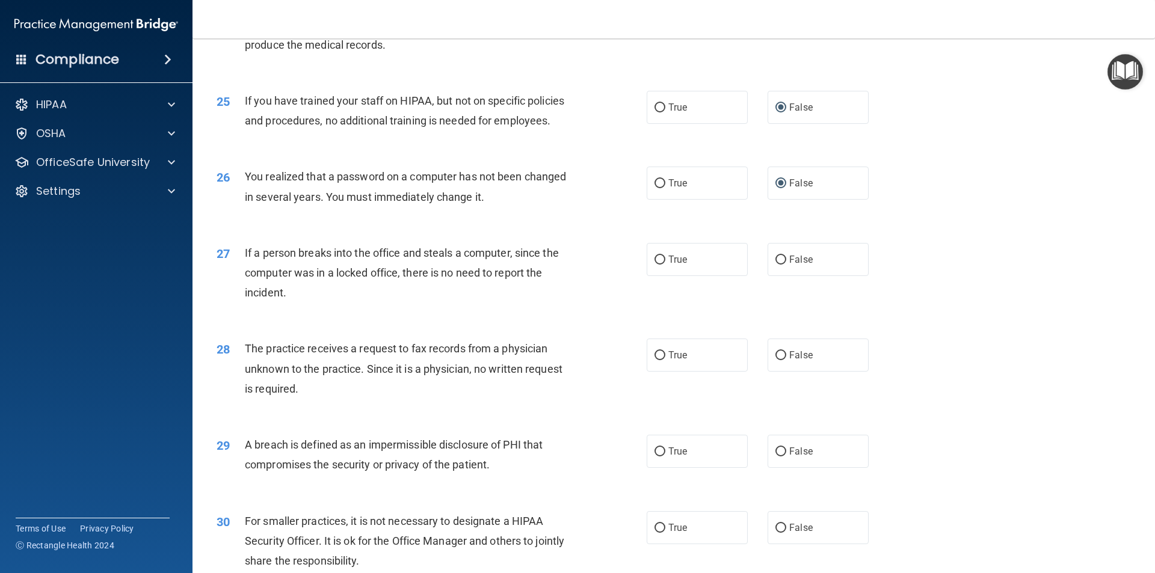
scroll to position [2165, 0]
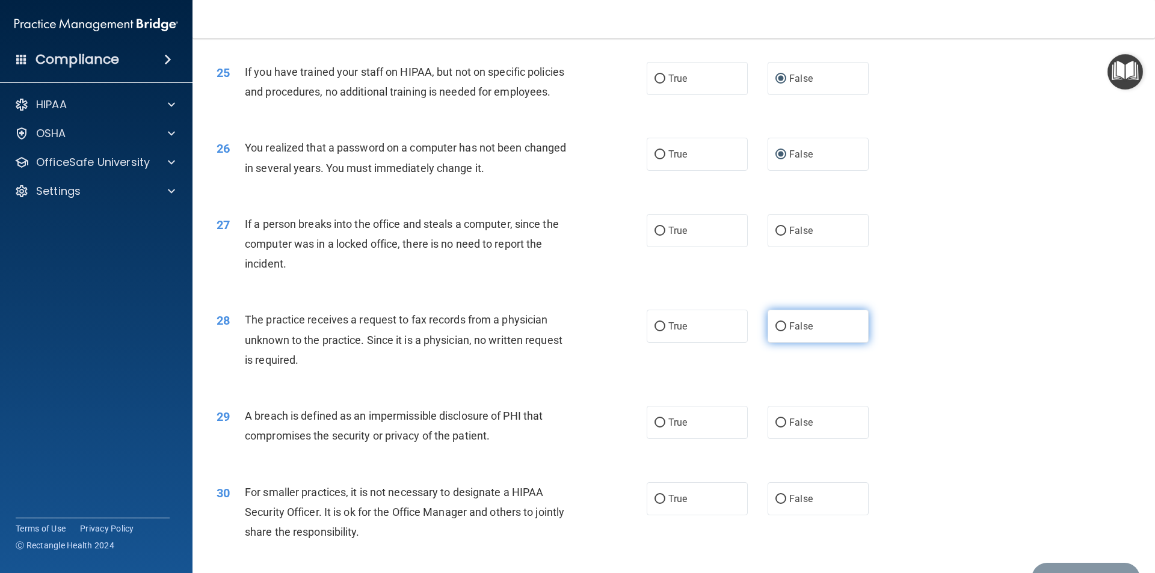
click at [775, 331] on input "False" at bounding box center [780, 326] width 11 height 9
radio input "true"
click at [780, 247] on label "False" at bounding box center [817, 230] width 101 height 33
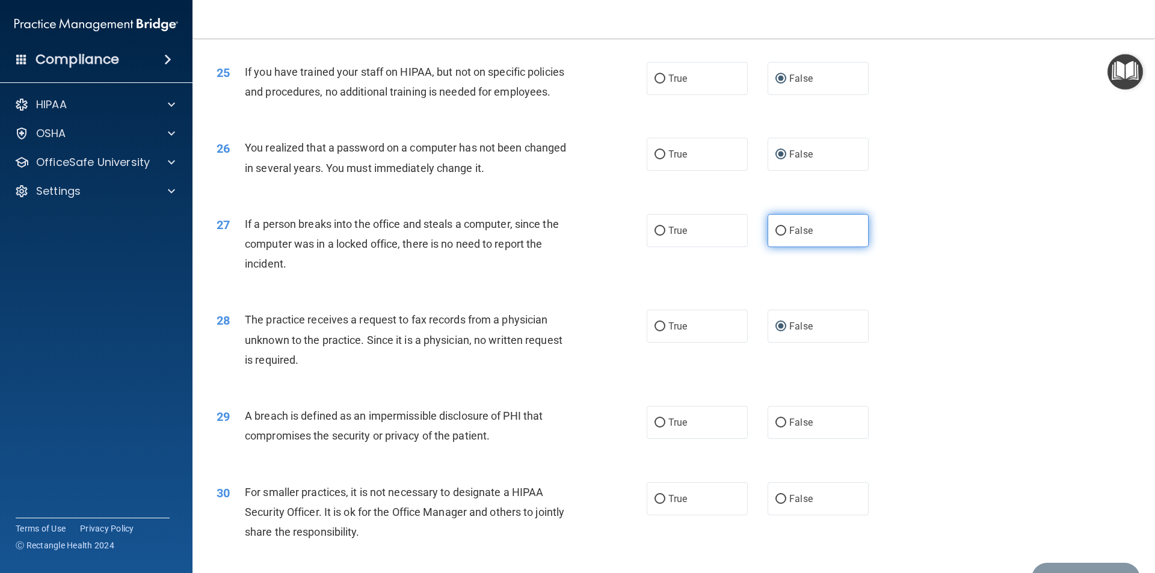
click at [775, 236] on input "False" at bounding box center [780, 231] width 11 height 9
radio input "true"
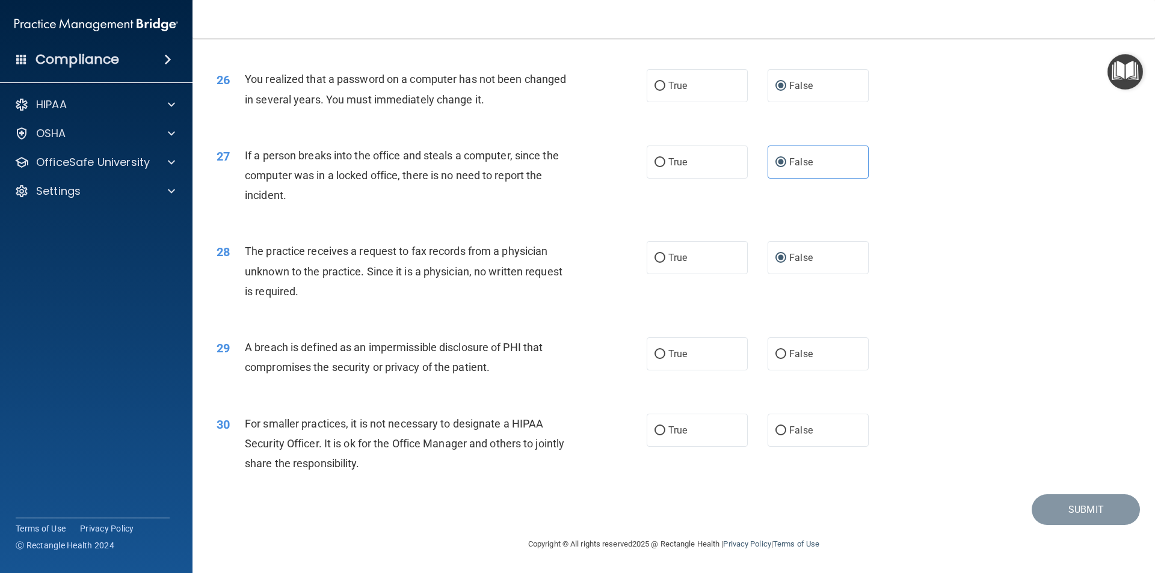
scroll to position [2274, 0]
click at [654, 351] on input "True" at bounding box center [659, 354] width 11 height 9
radio input "true"
click at [778, 432] on input "False" at bounding box center [780, 430] width 11 height 9
radio input "true"
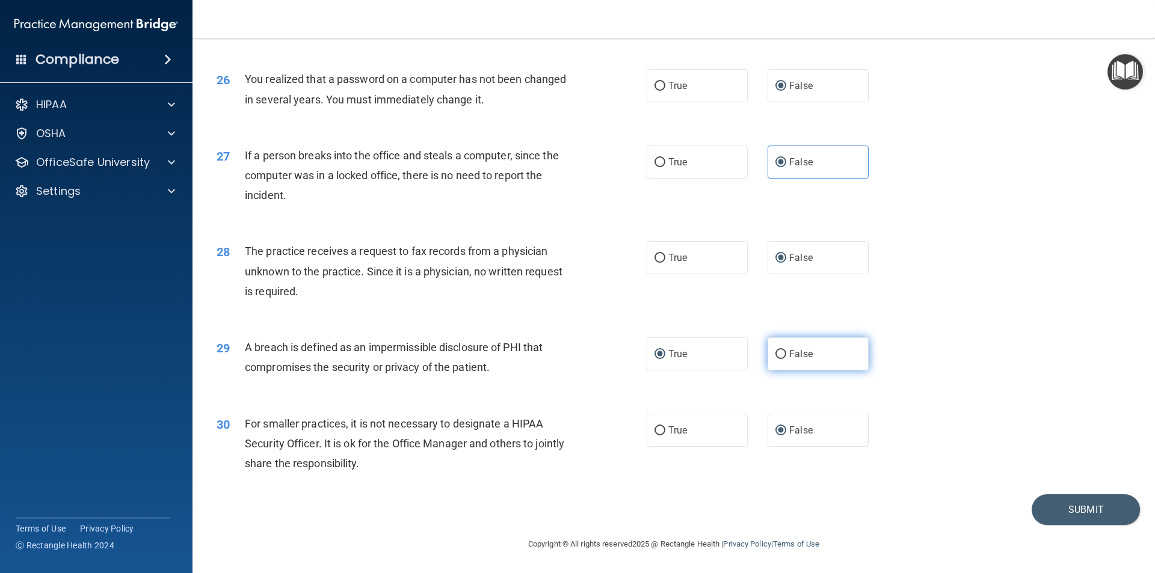
click at [775, 352] on input "False" at bounding box center [780, 354] width 11 height 9
radio input "true"
radio input "false"
click at [1086, 511] on button "Submit" at bounding box center [1085, 509] width 108 height 31
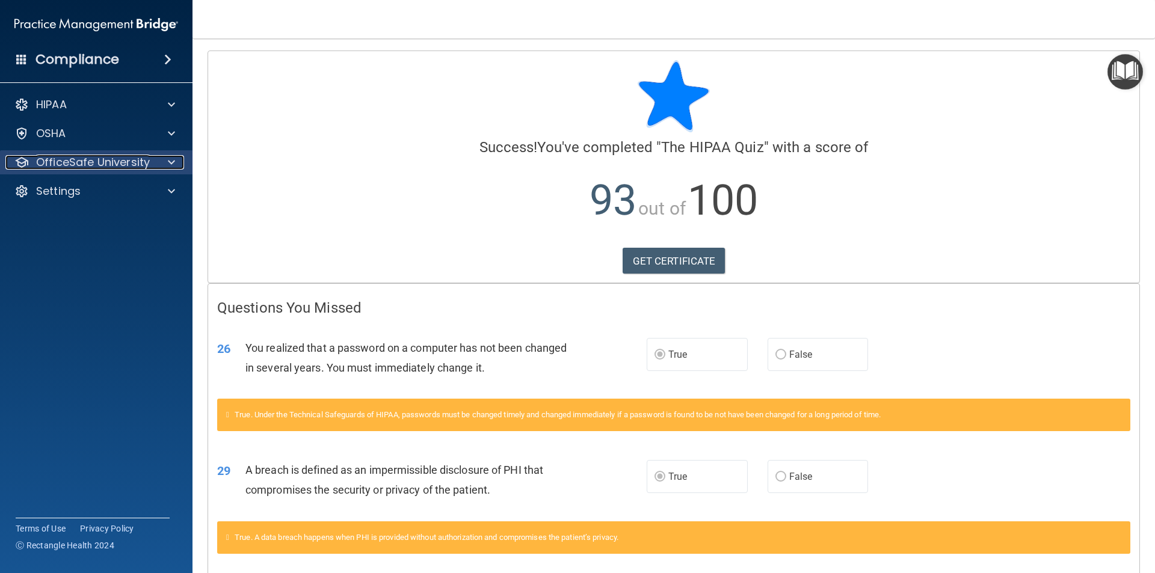
click at [177, 161] on div at bounding box center [170, 162] width 30 height 14
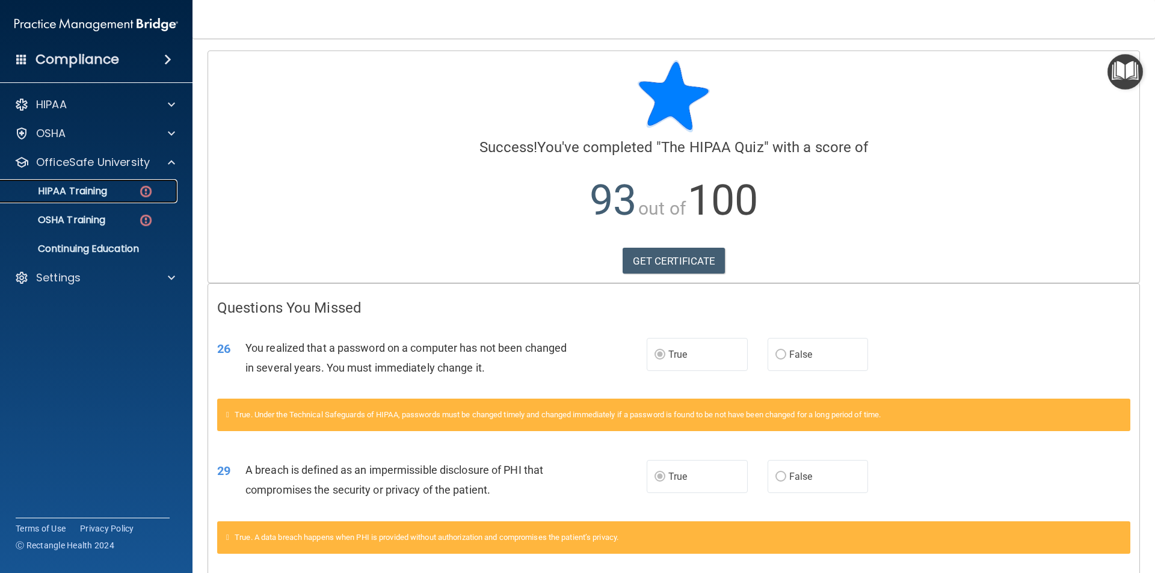
click at [115, 195] on div "HIPAA Training" at bounding box center [90, 191] width 164 height 12
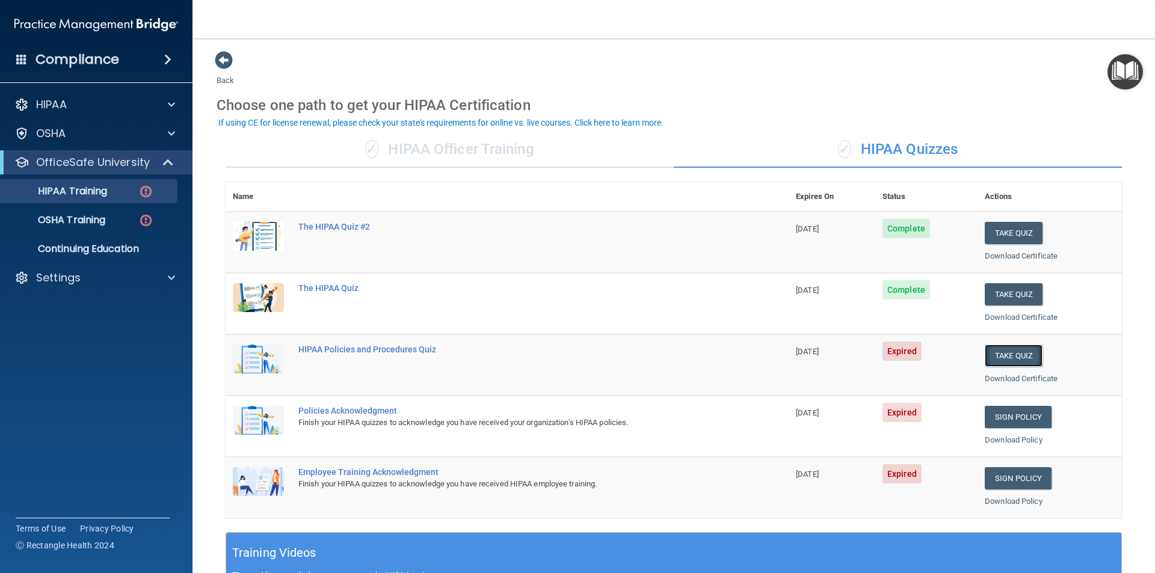
click at [1013, 358] on button "Take Quiz" at bounding box center [1014, 356] width 58 height 22
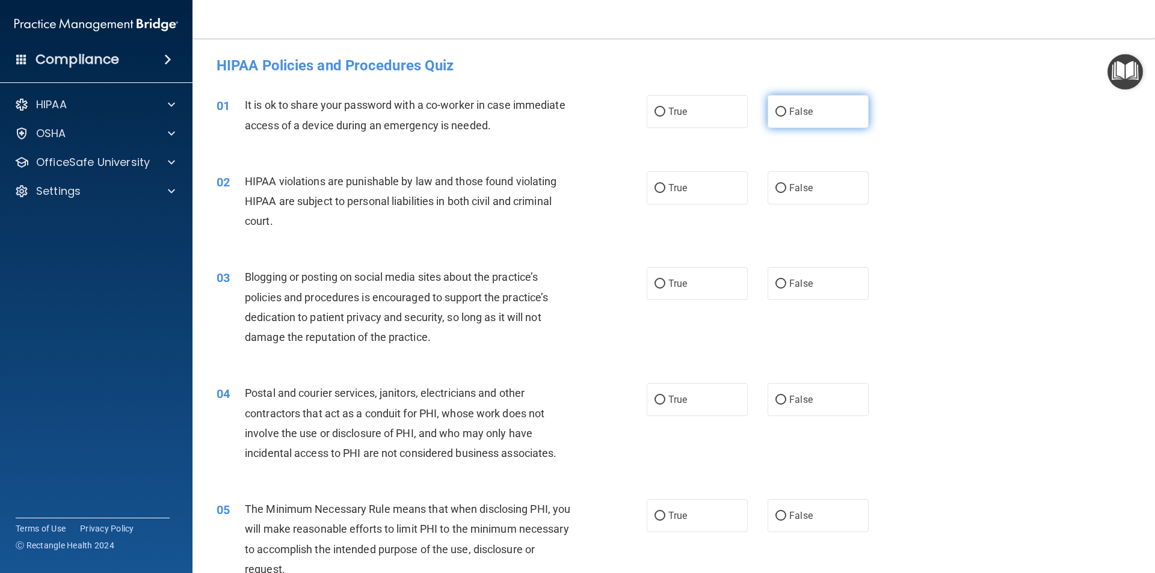
click at [777, 110] on input "False" at bounding box center [780, 112] width 11 height 9
radio input "true"
click at [657, 190] on input "True" at bounding box center [659, 188] width 11 height 9
radio input "true"
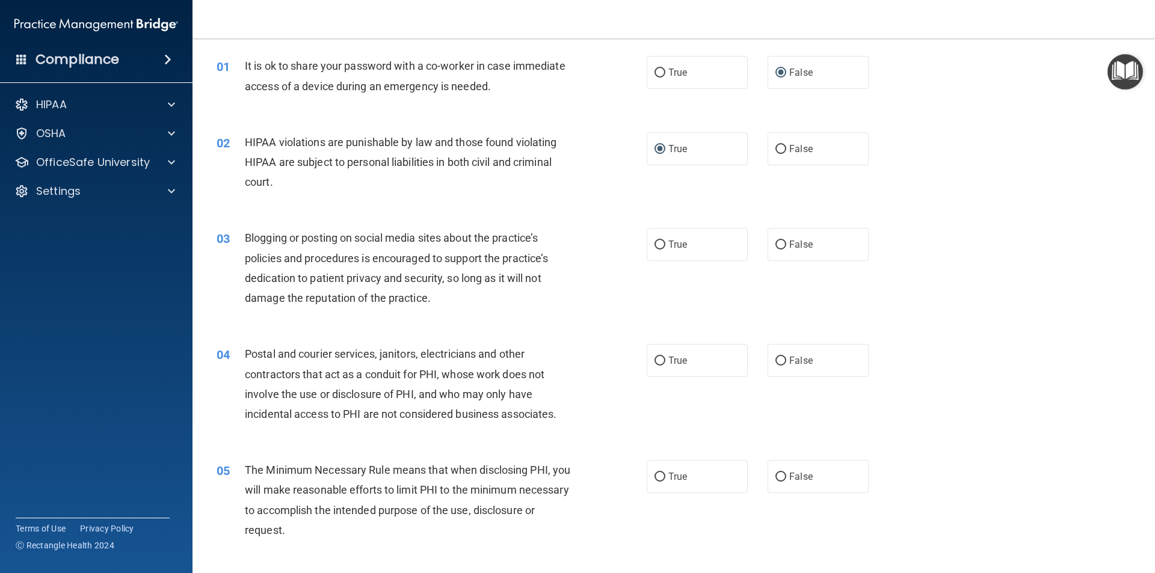
scroll to position [60, 0]
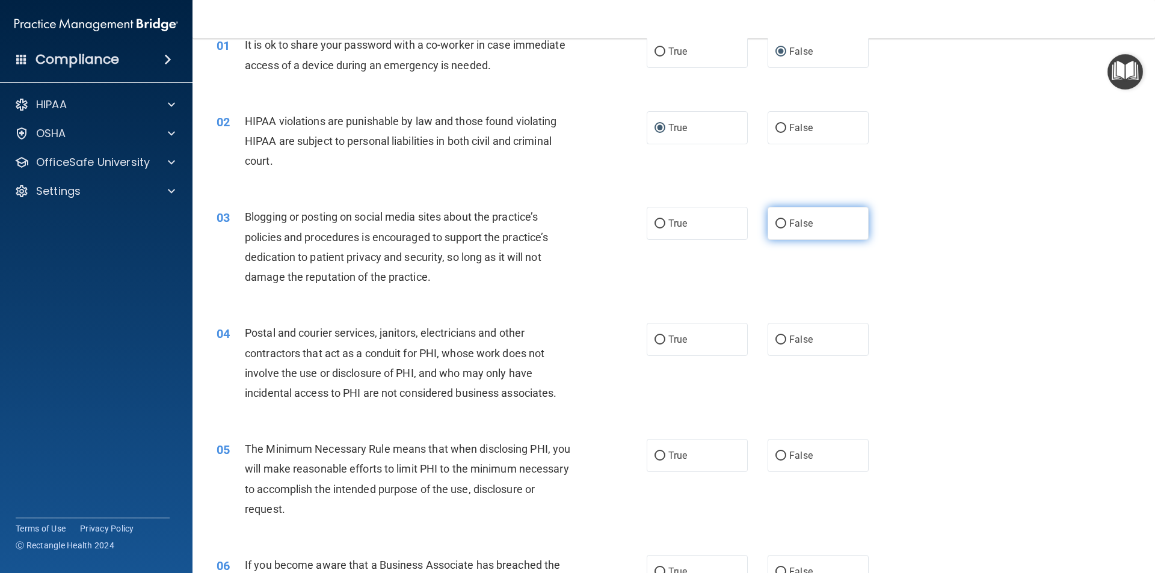
click at [776, 220] on input "False" at bounding box center [780, 224] width 11 height 9
radio input "true"
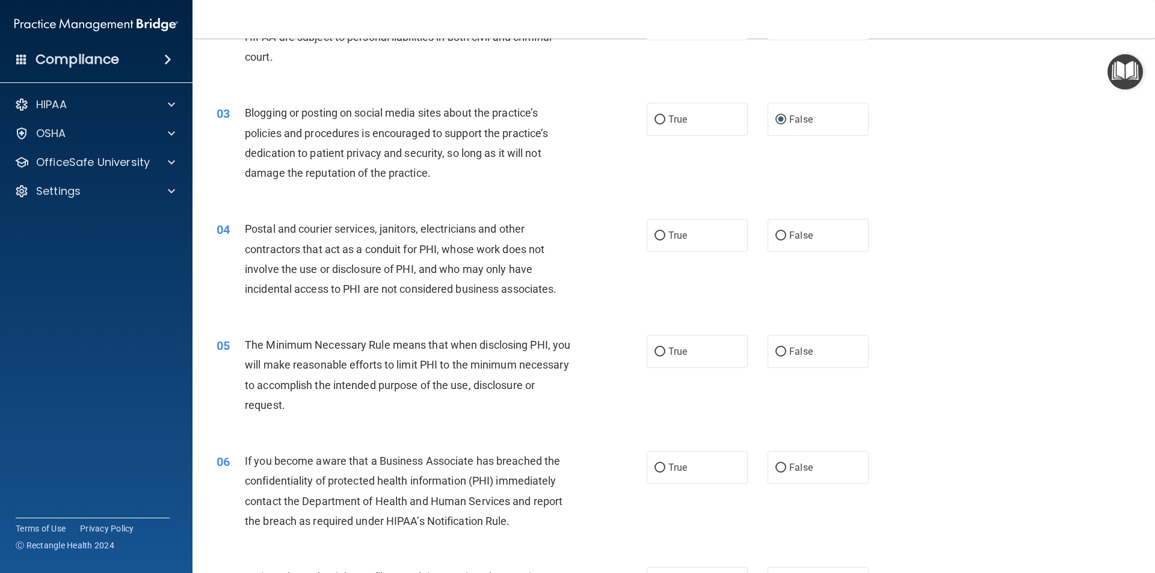
scroll to position [180, 0]
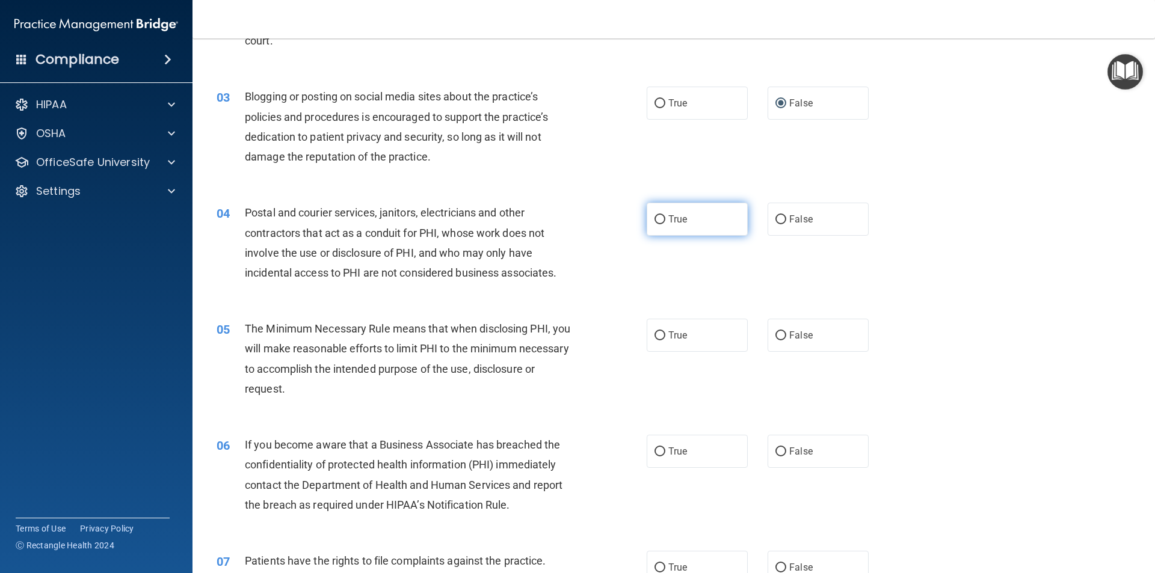
click at [660, 218] on input "True" at bounding box center [659, 219] width 11 height 9
radio input "true"
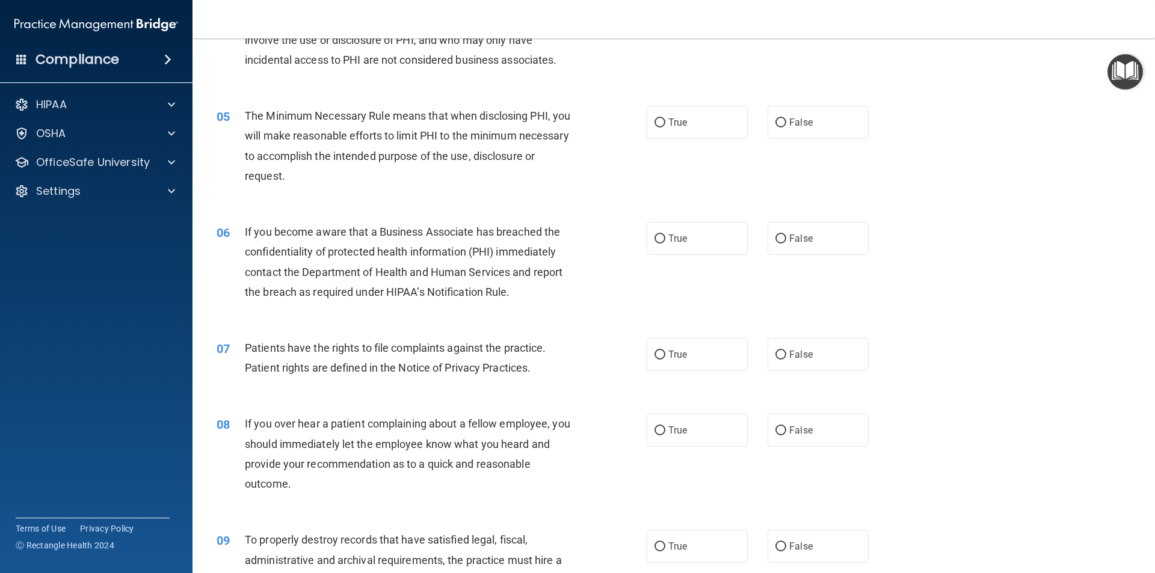
scroll to position [421, 0]
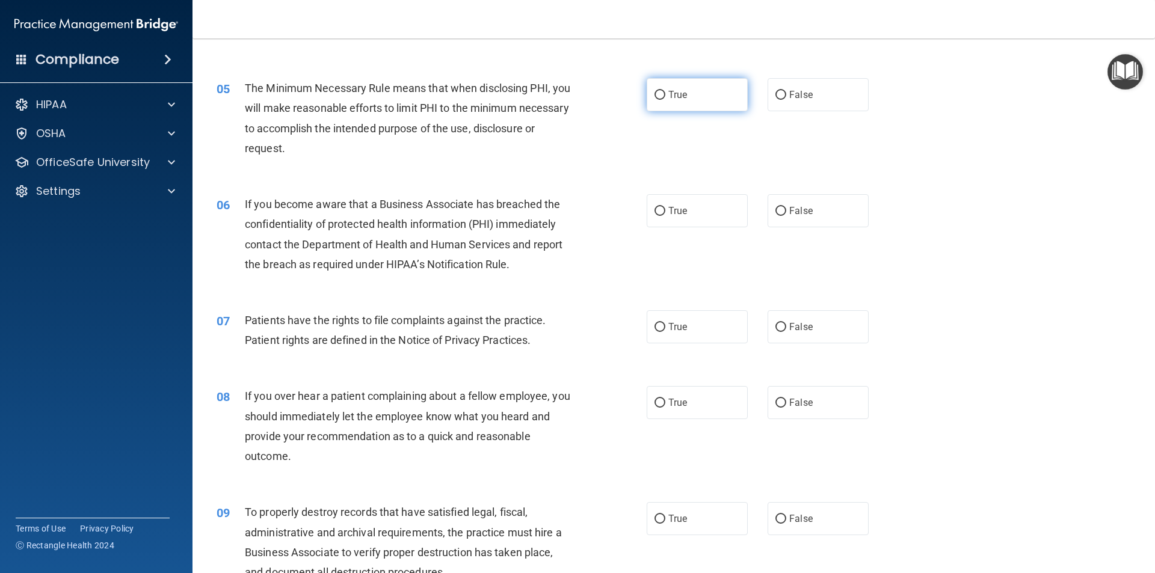
click at [659, 93] on input "True" at bounding box center [659, 95] width 11 height 9
radio input "true"
click at [654, 330] on input "True" at bounding box center [659, 327] width 11 height 9
radio input "true"
click at [779, 208] on input "False" at bounding box center [780, 211] width 11 height 9
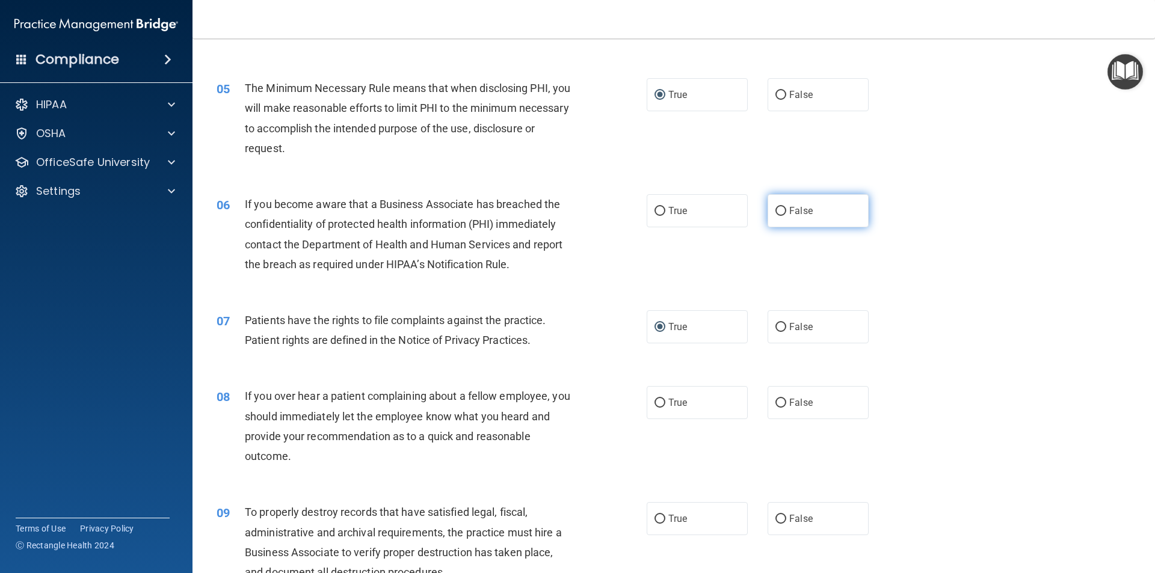
radio input "true"
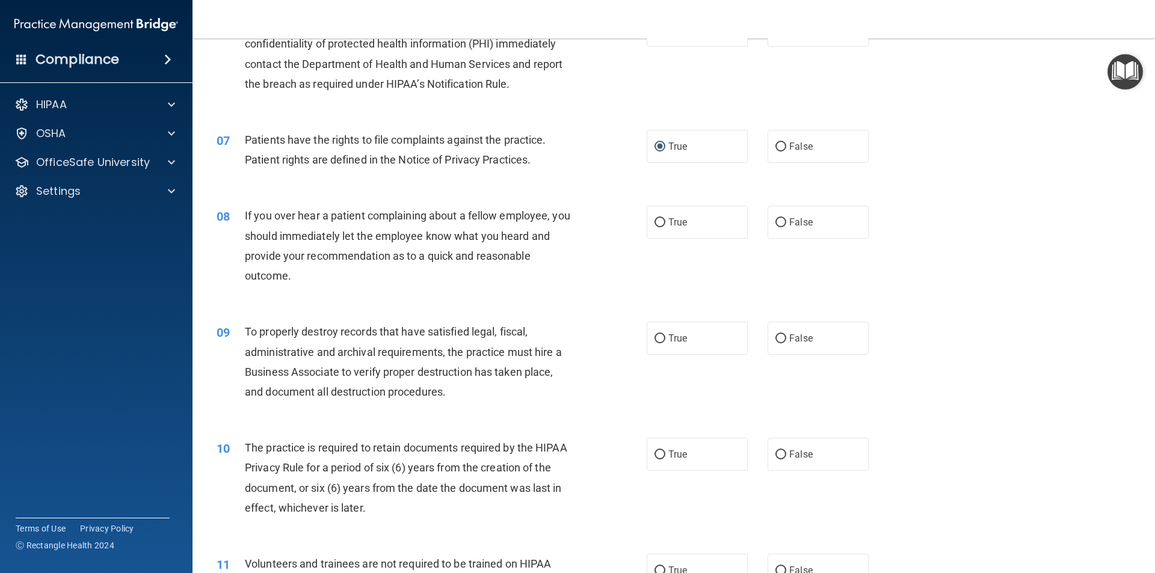
scroll to position [722, 0]
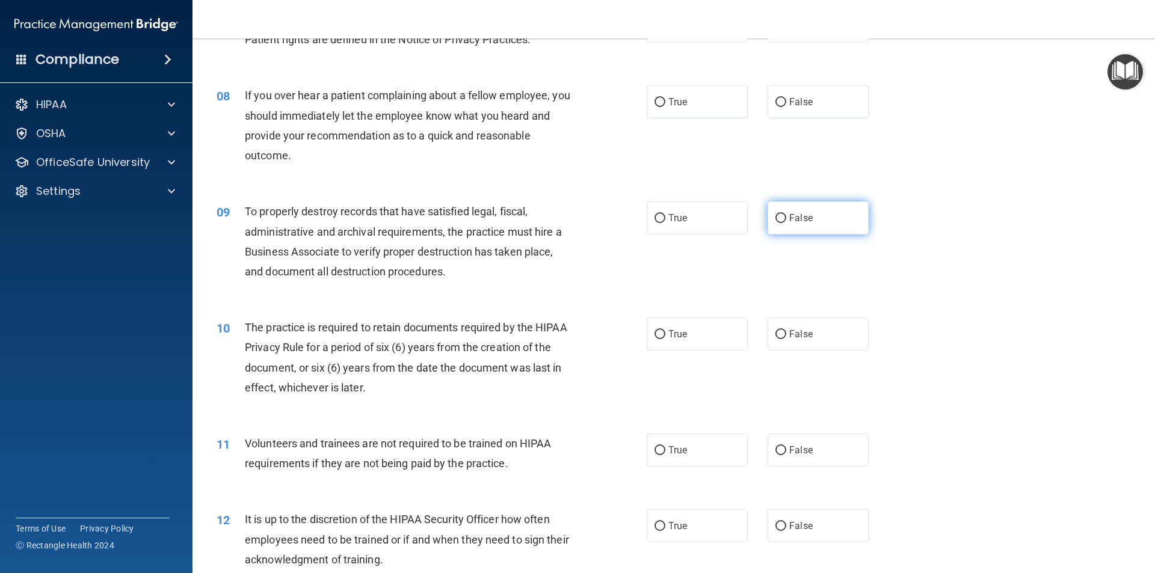
click at [775, 214] on input "False" at bounding box center [780, 218] width 11 height 9
radio input "true"
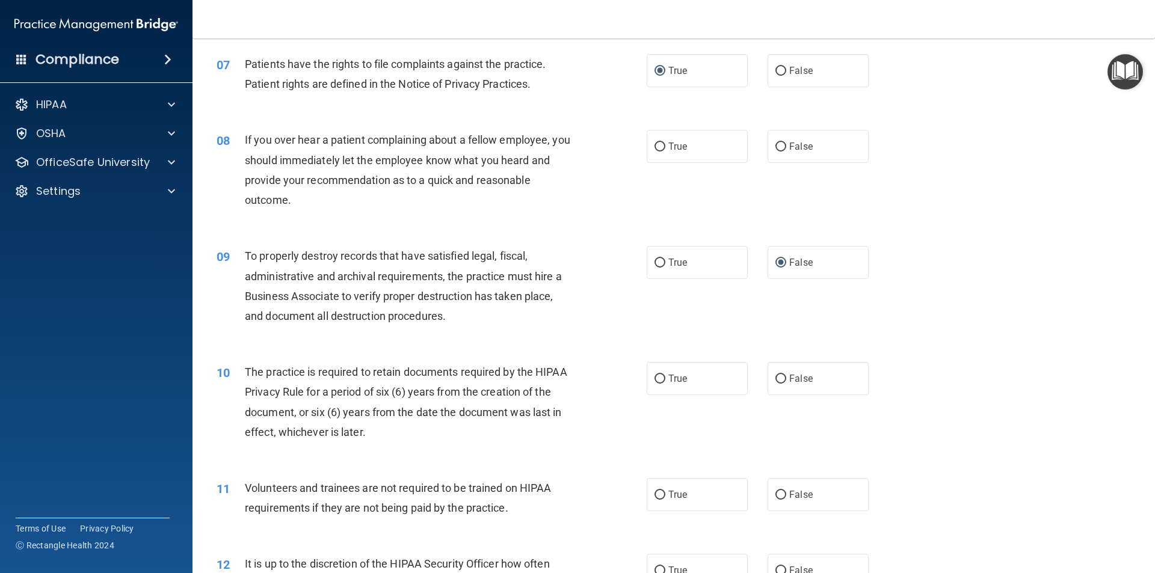
scroll to position [601, 0]
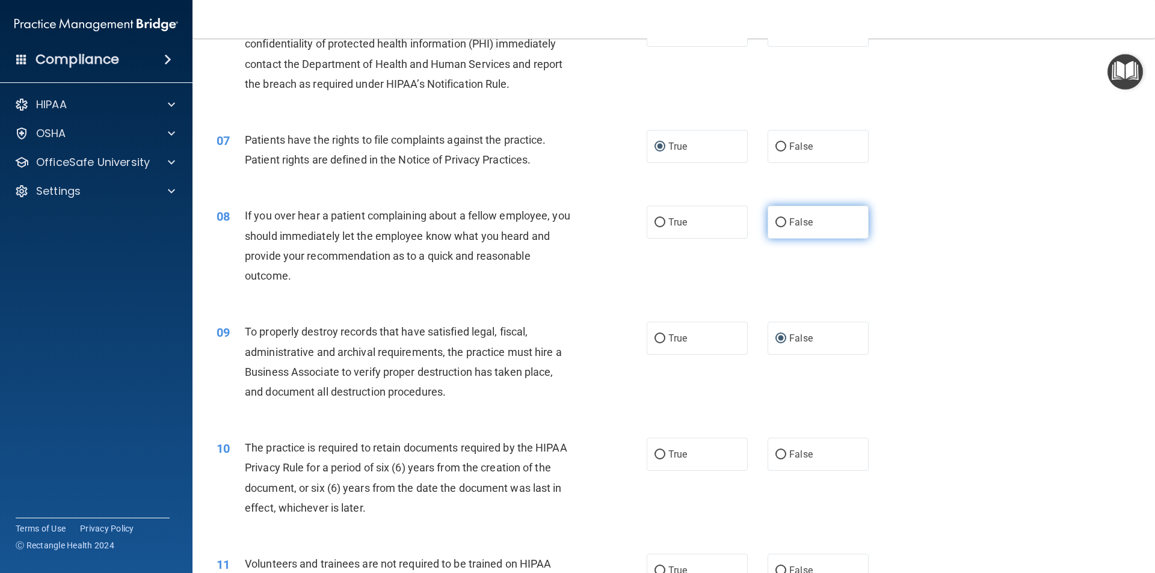
click at [775, 225] on input "False" at bounding box center [780, 222] width 11 height 9
radio input "true"
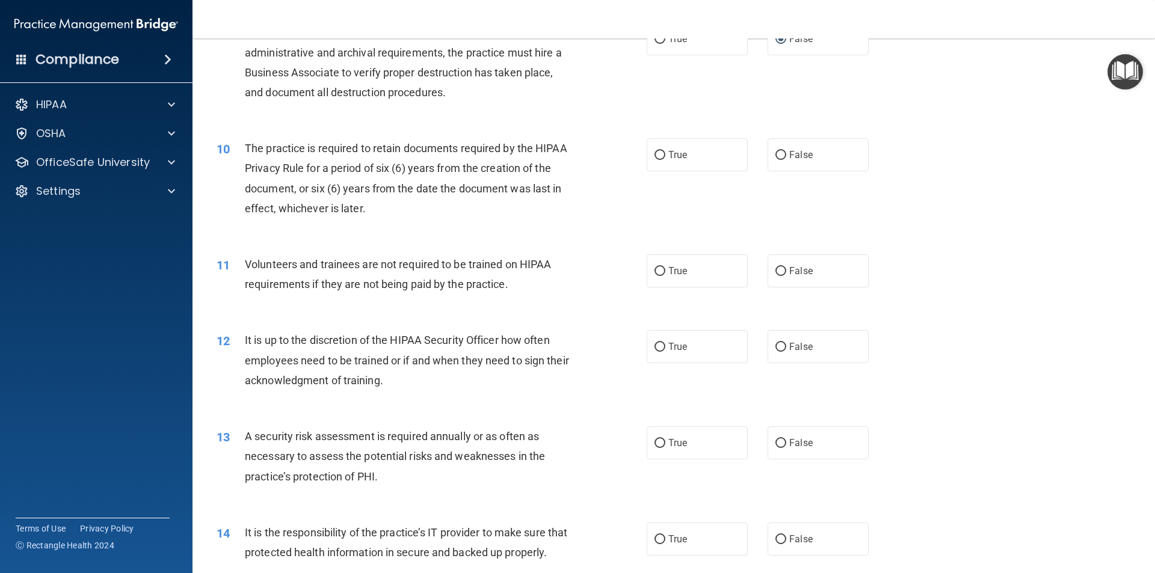
scroll to position [902, 0]
click at [776, 272] on input "False" at bounding box center [780, 270] width 11 height 9
radio input "true"
drag, startPoint x: 651, startPoint y: 442, endPoint x: 651, endPoint y: 420, distance: 21.7
click at [654, 441] on input "True" at bounding box center [659, 442] width 11 height 9
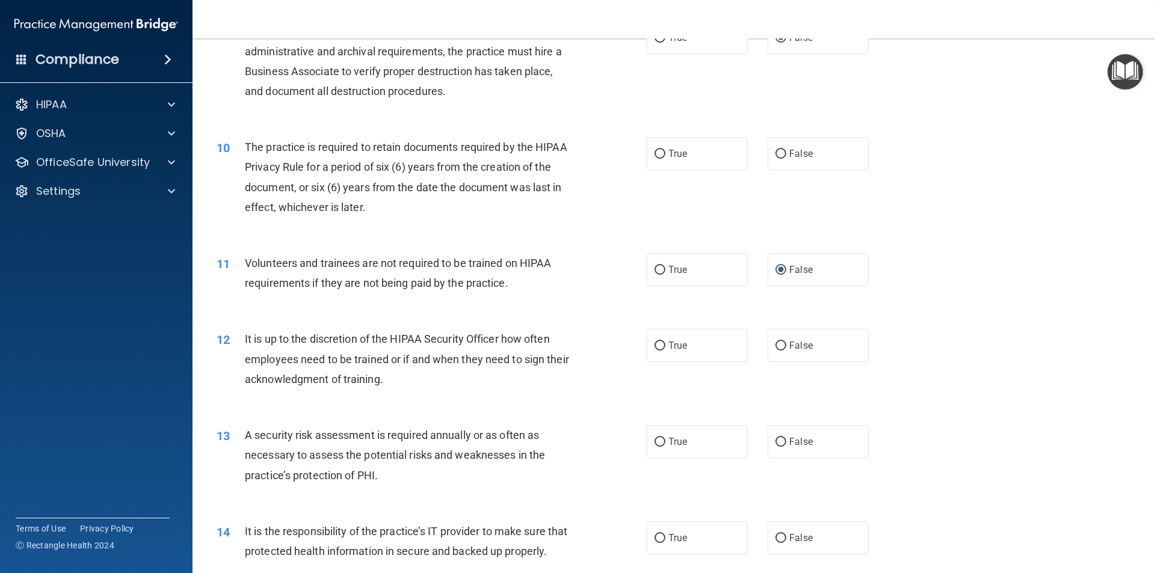
radio input "true"
click at [658, 155] on input "True" at bounding box center [659, 154] width 11 height 9
radio input "true"
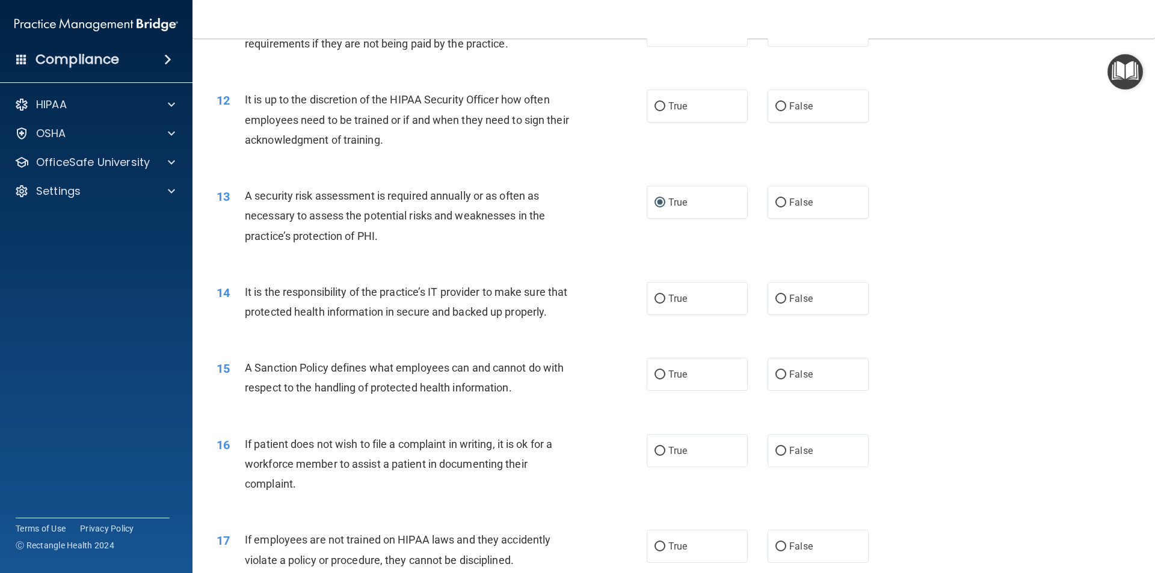
scroll to position [1143, 0]
click at [660, 378] on input "True" at bounding box center [659, 373] width 11 height 9
radio input "true"
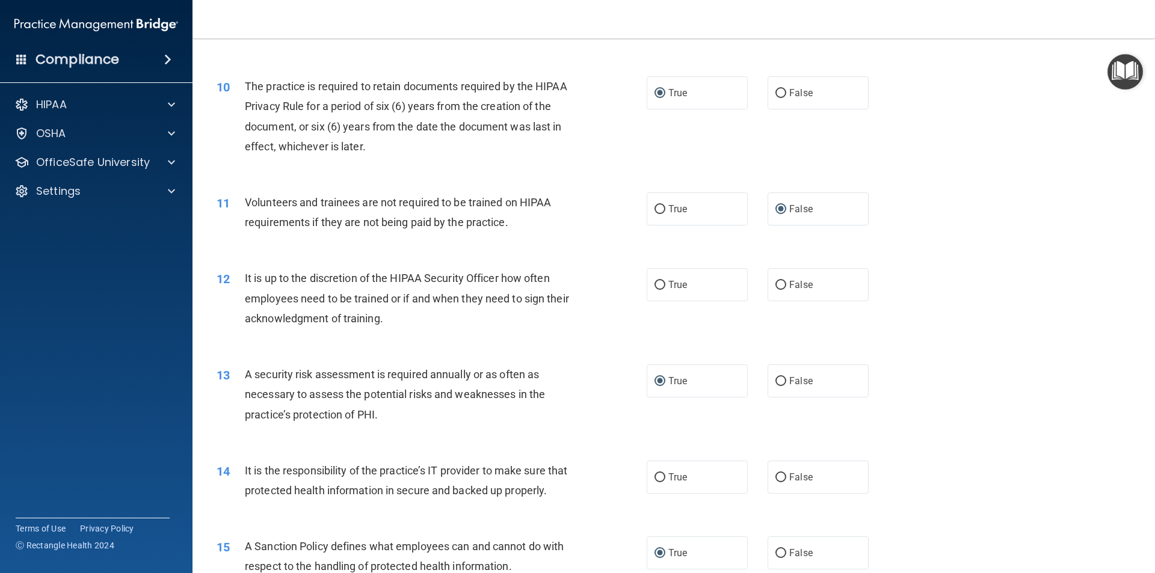
scroll to position [962, 0]
click at [775, 286] on input "False" at bounding box center [780, 285] width 11 height 9
radio input "true"
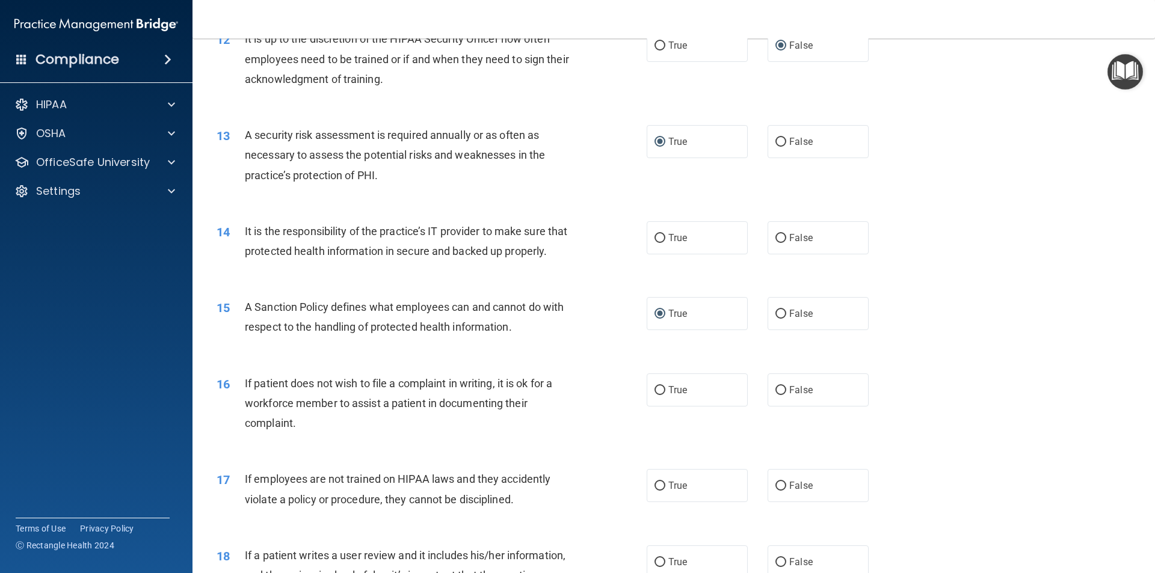
scroll to position [1203, 0]
click at [656, 237] on input "True" at bounding box center [659, 237] width 11 height 9
radio input "true"
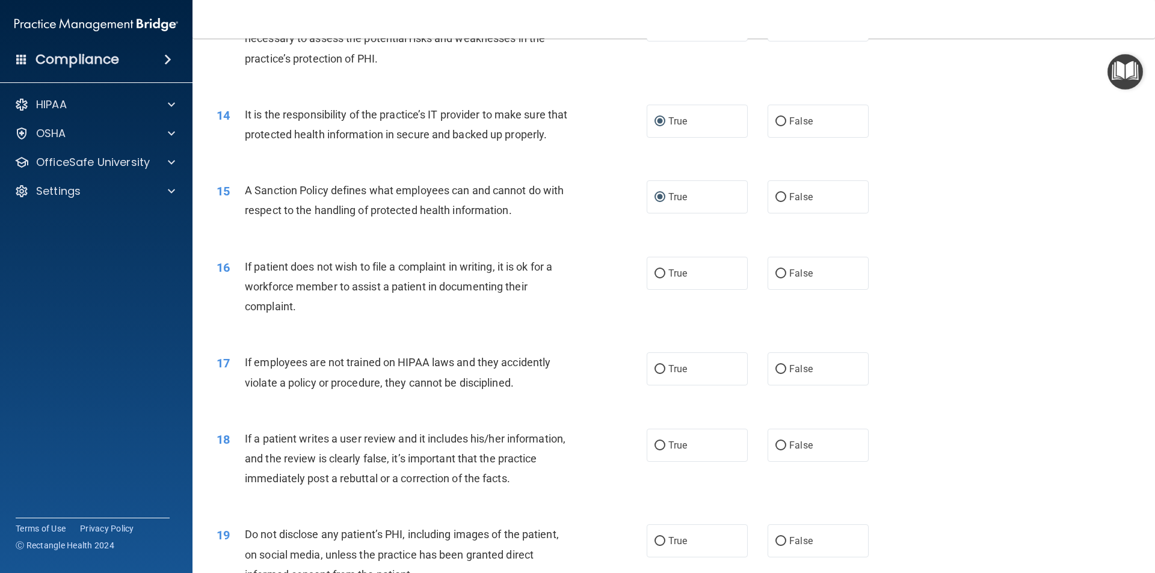
scroll to position [1323, 0]
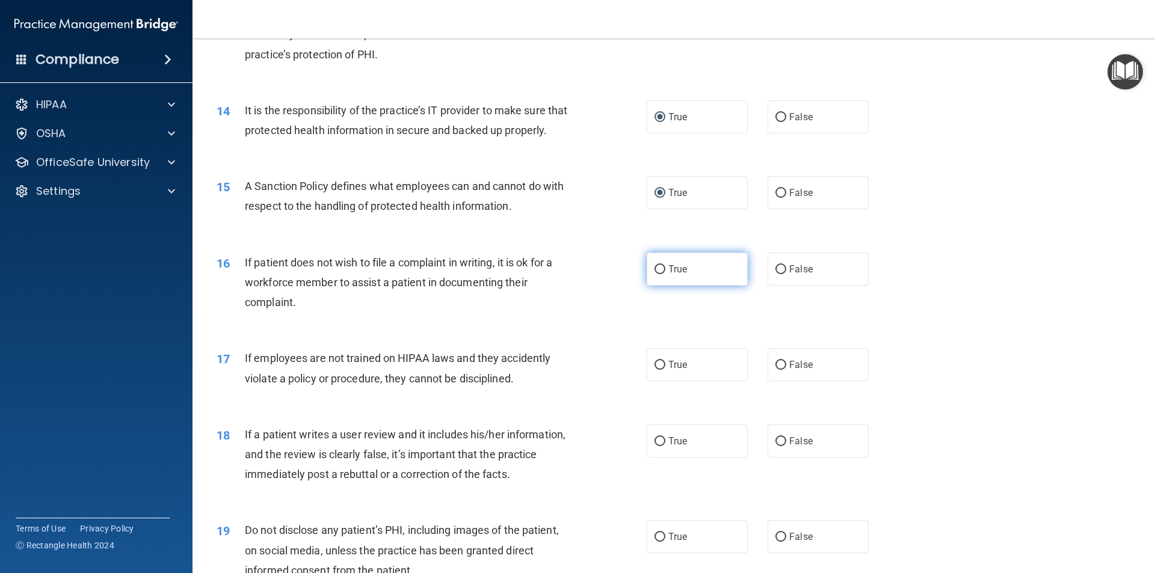
click at [654, 274] on input "True" at bounding box center [659, 269] width 11 height 9
radio input "true"
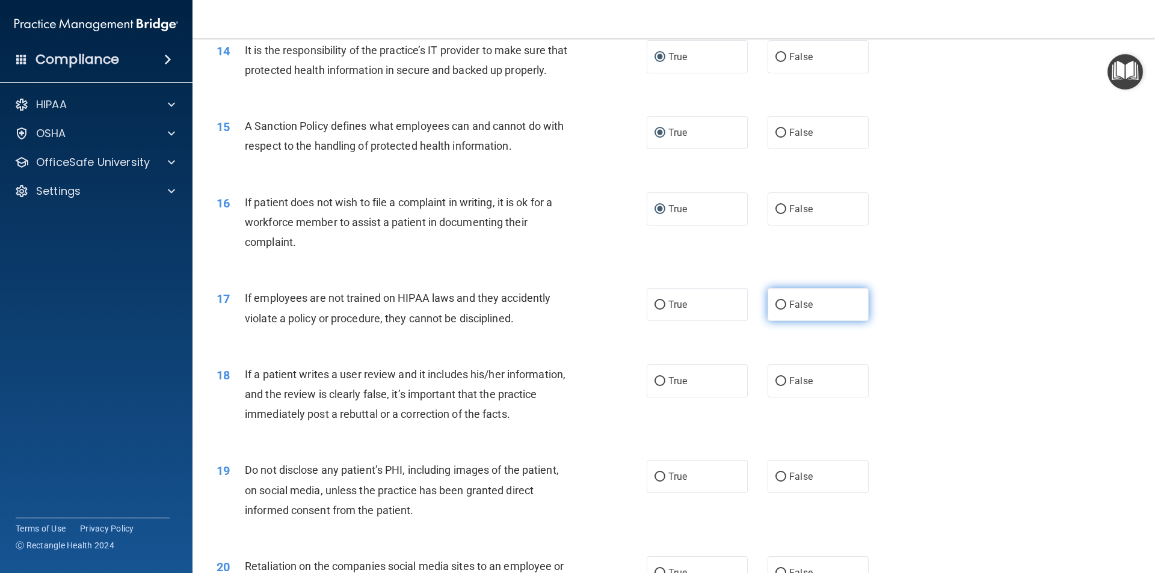
click at [789, 310] on span "False" at bounding box center [800, 304] width 23 height 11
click at [784, 310] on input "False" at bounding box center [780, 305] width 11 height 9
radio input "true"
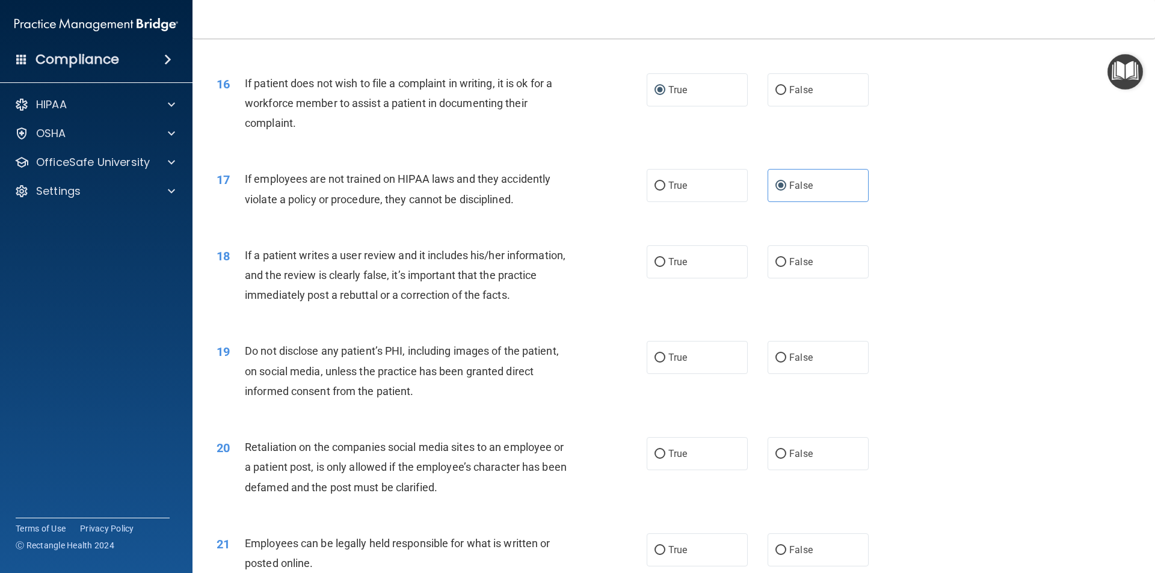
scroll to position [1504, 0]
click at [775, 266] on input "False" at bounding box center [780, 261] width 11 height 9
radio input "true"
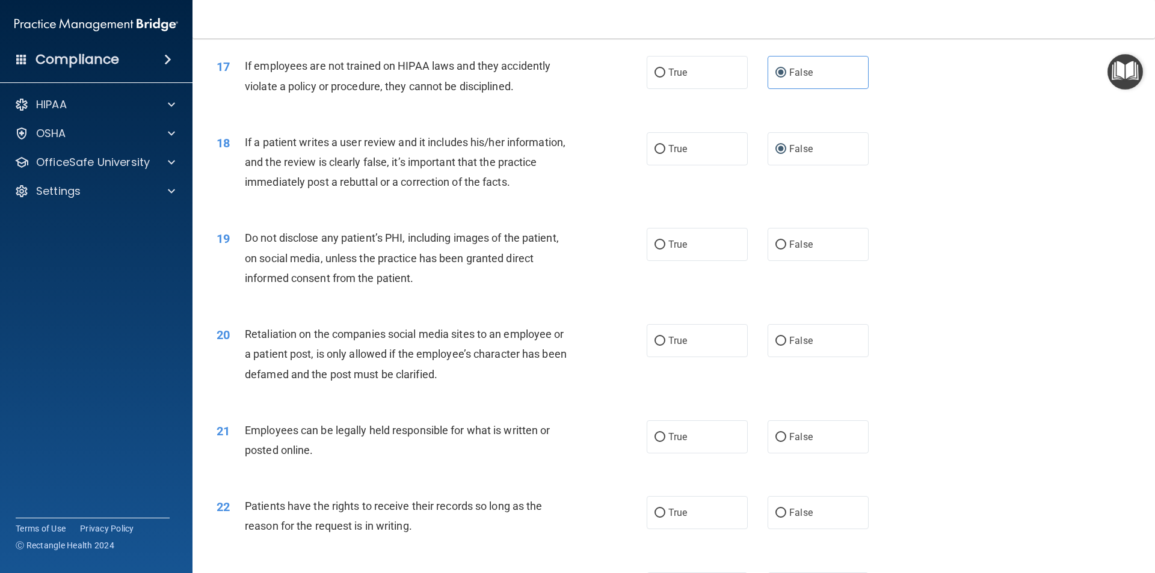
scroll to position [1624, 0]
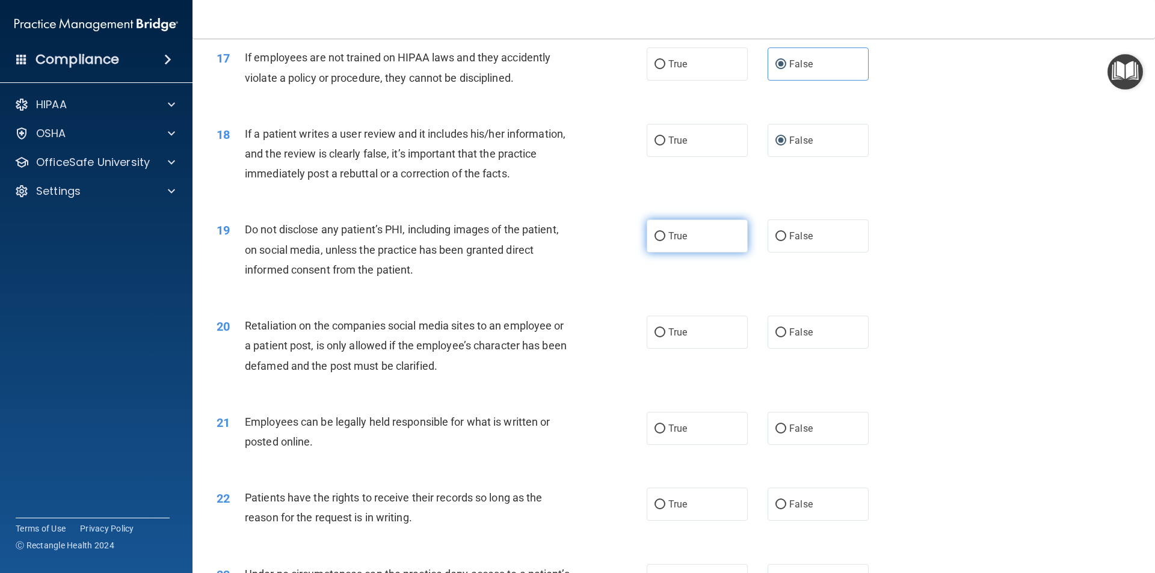
click at [660, 241] on input "True" at bounding box center [659, 236] width 11 height 9
radio input "true"
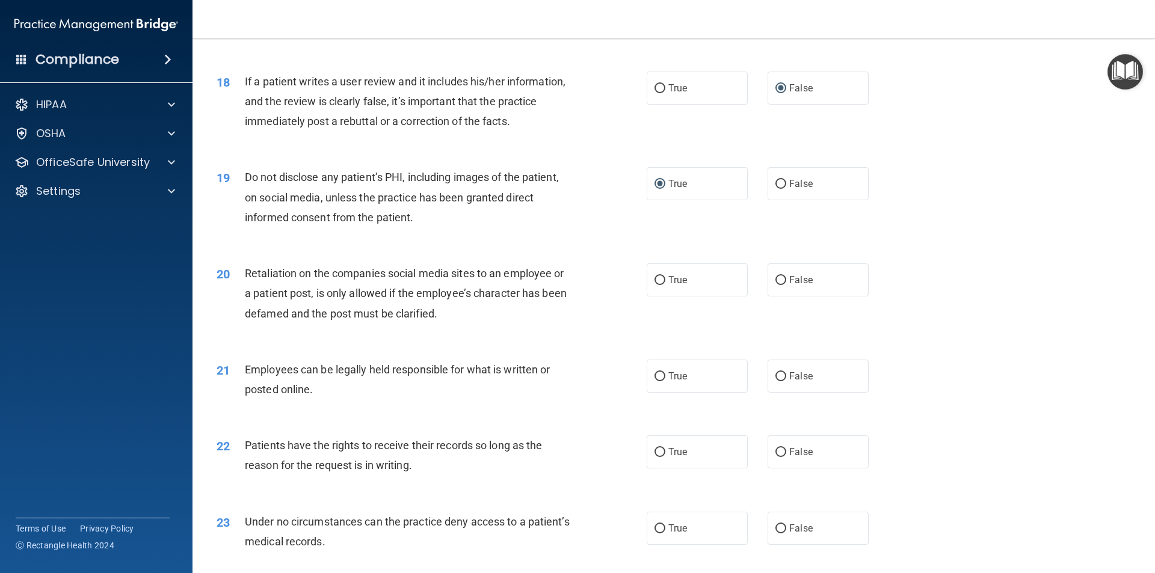
scroll to position [1804, 0]
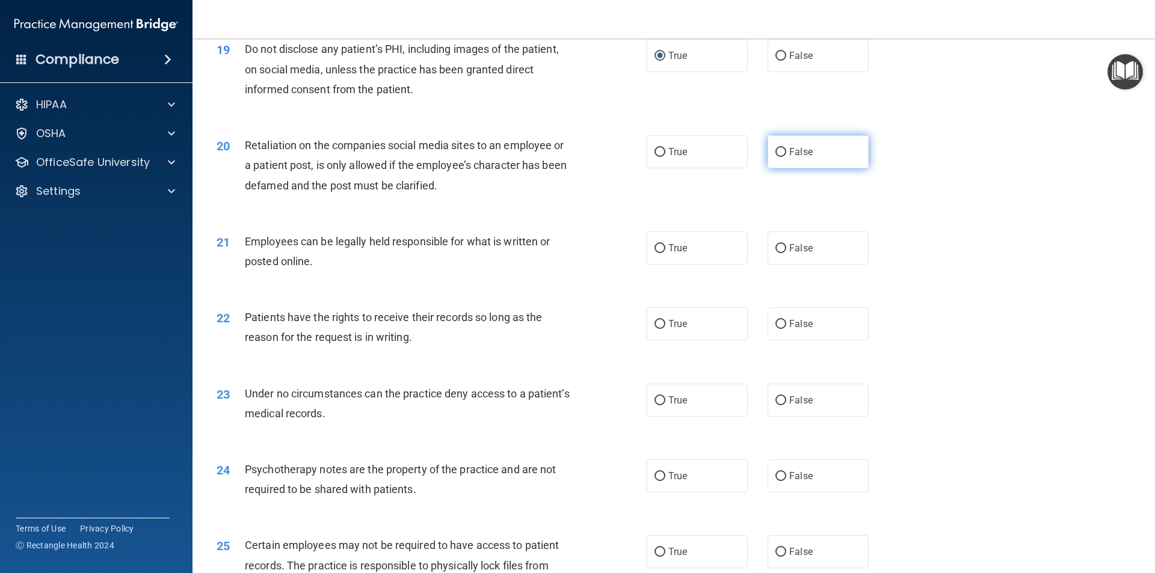
click at [775, 157] on input "False" at bounding box center [780, 152] width 11 height 9
radio input "true"
click at [656, 253] on input "True" at bounding box center [659, 248] width 11 height 9
radio input "true"
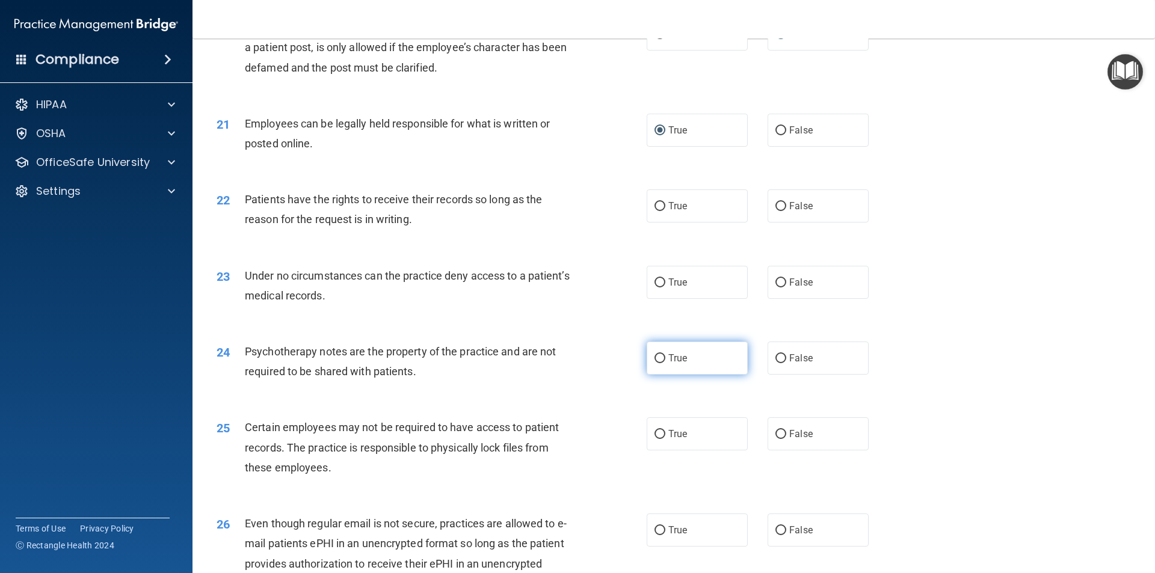
scroll to position [1925, 0]
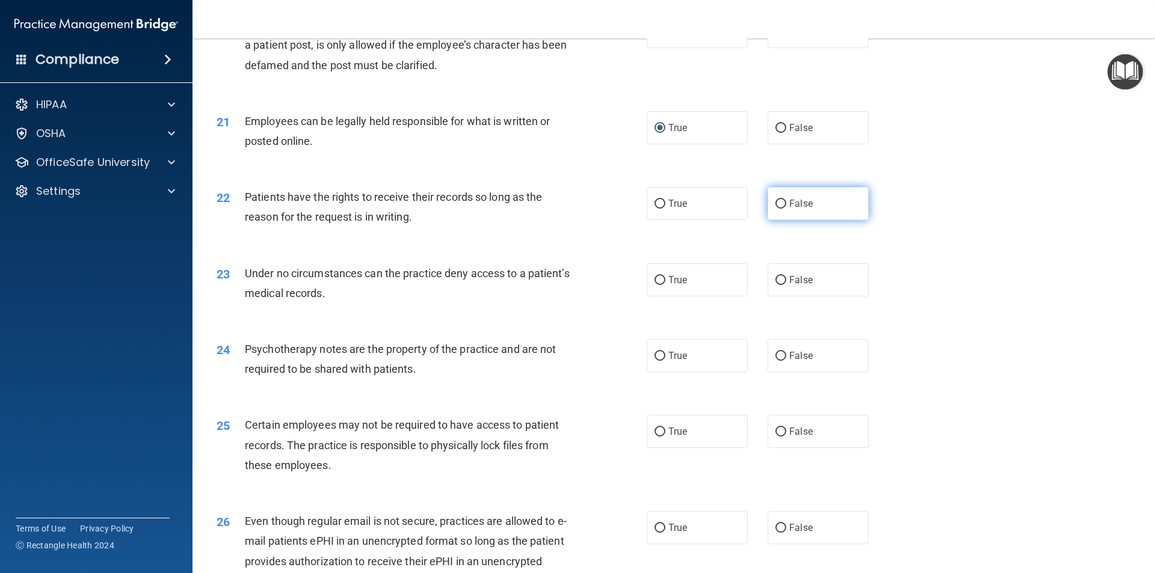
click at [776, 209] on input "False" at bounding box center [780, 204] width 11 height 9
radio input "true"
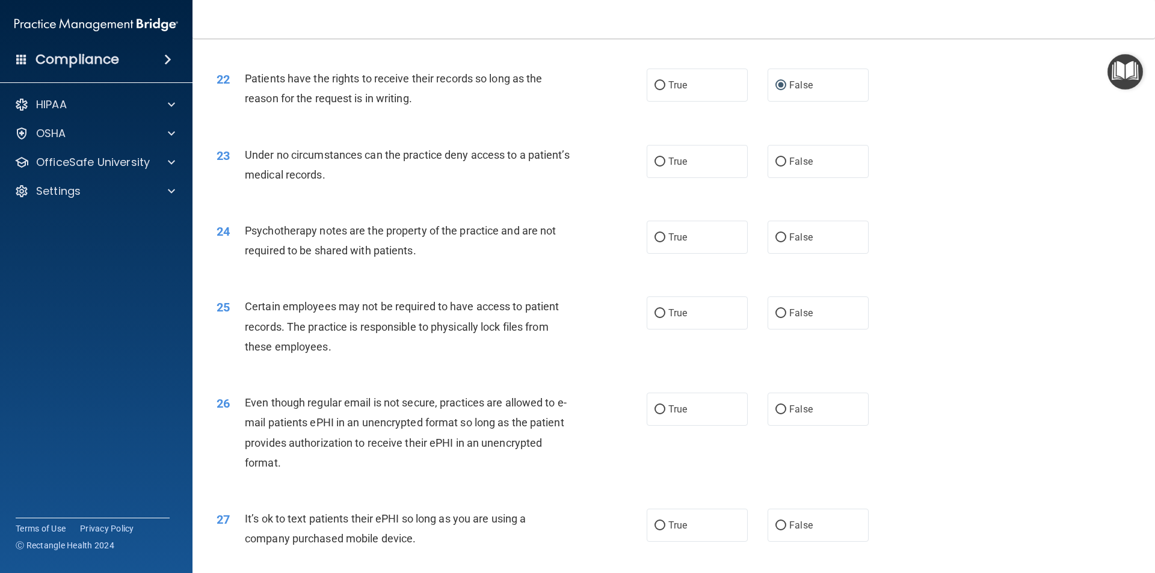
scroll to position [2045, 0]
click at [775, 165] on input "False" at bounding box center [780, 160] width 11 height 9
radio input "true"
click at [775, 241] on input "False" at bounding box center [780, 236] width 11 height 9
radio input "true"
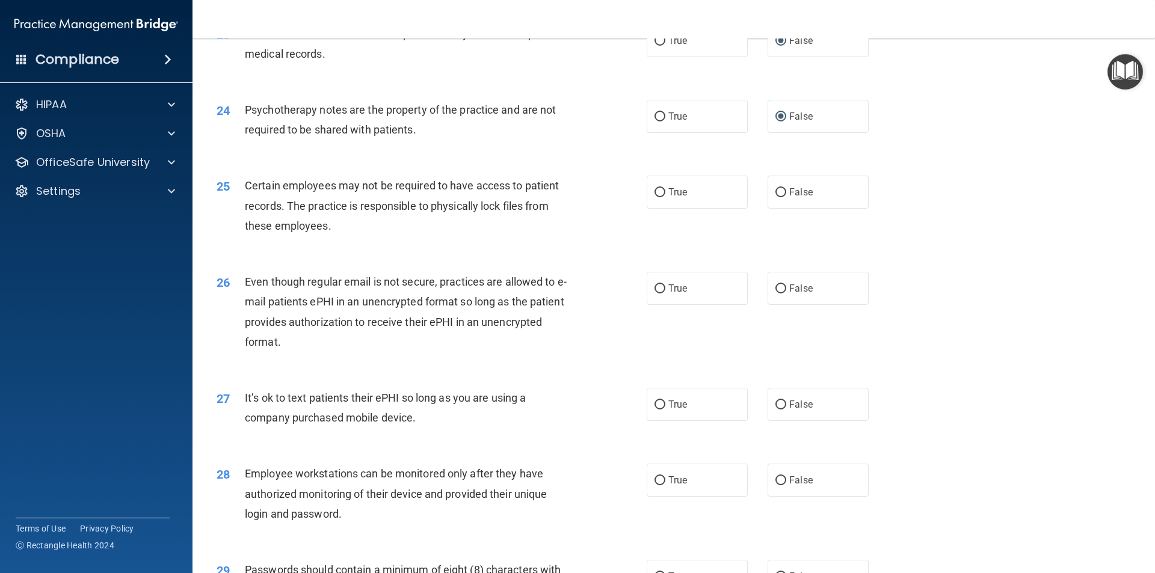
scroll to position [2165, 0]
click at [656, 196] on input "True" at bounding box center [659, 191] width 11 height 9
radio input "true"
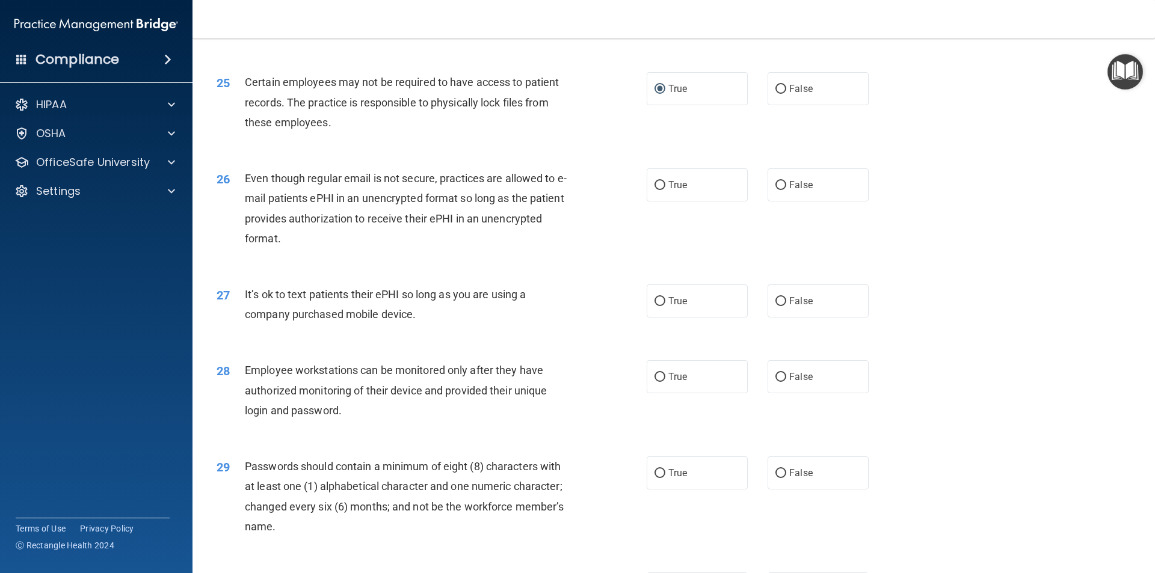
scroll to position [2286, 0]
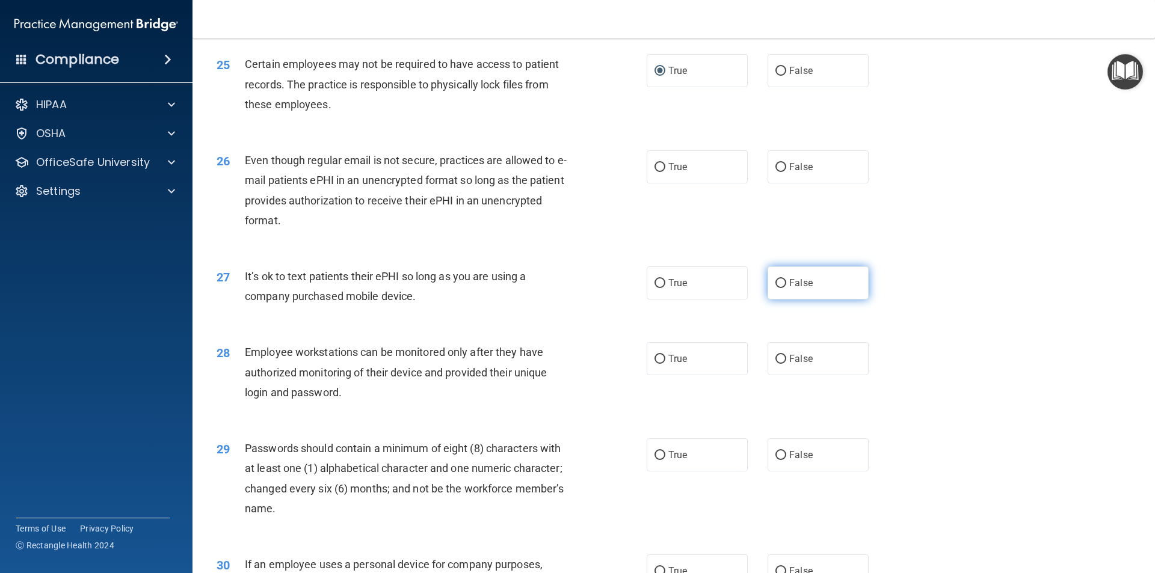
click at [779, 288] on input "False" at bounding box center [780, 283] width 11 height 9
radio input "true"
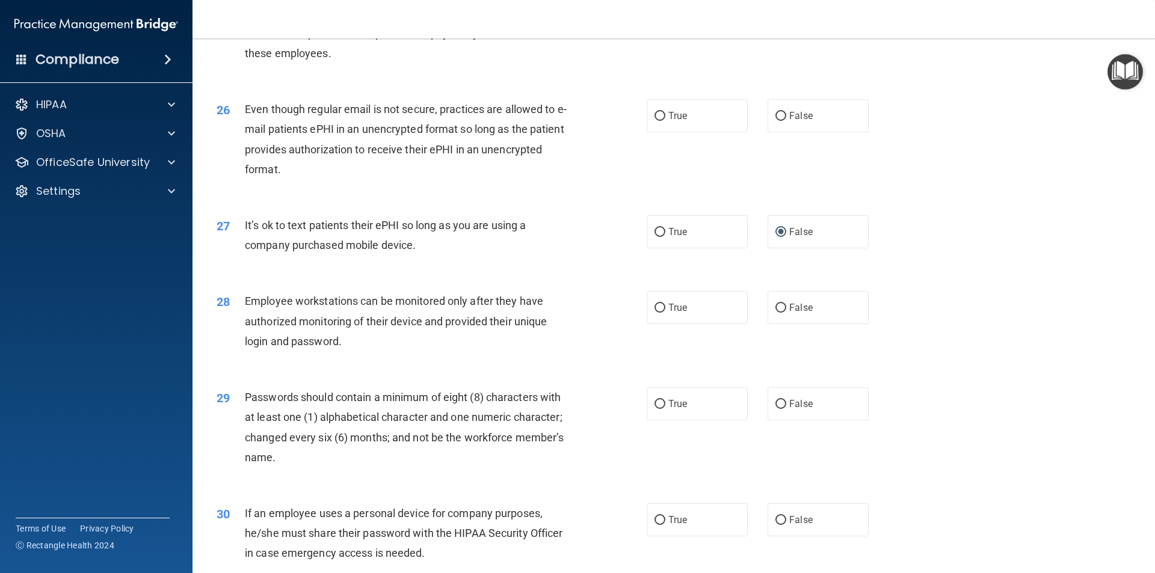
scroll to position [2406, 0]
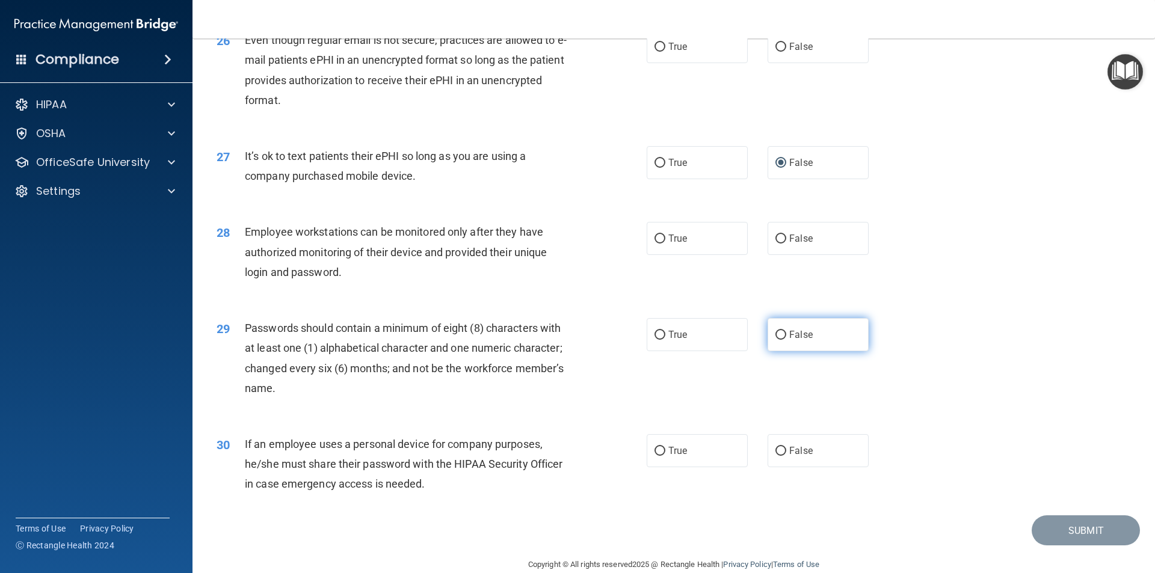
click at [776, 340] on input "False" at bounding box center [780, 335] width 11 height 9
radio input "true"
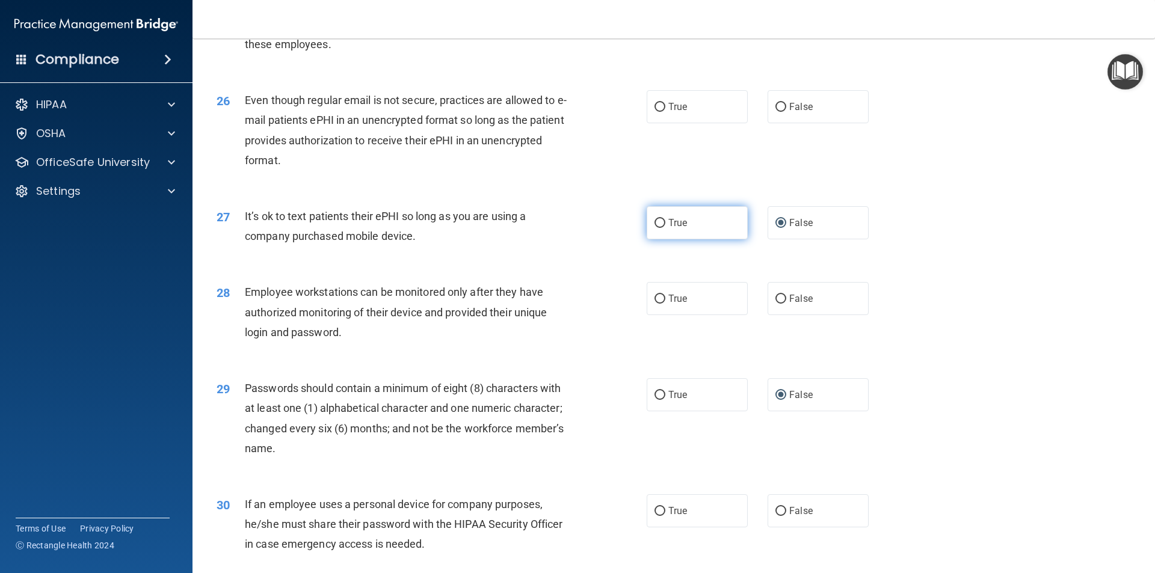
scroll to position [2225, 0]
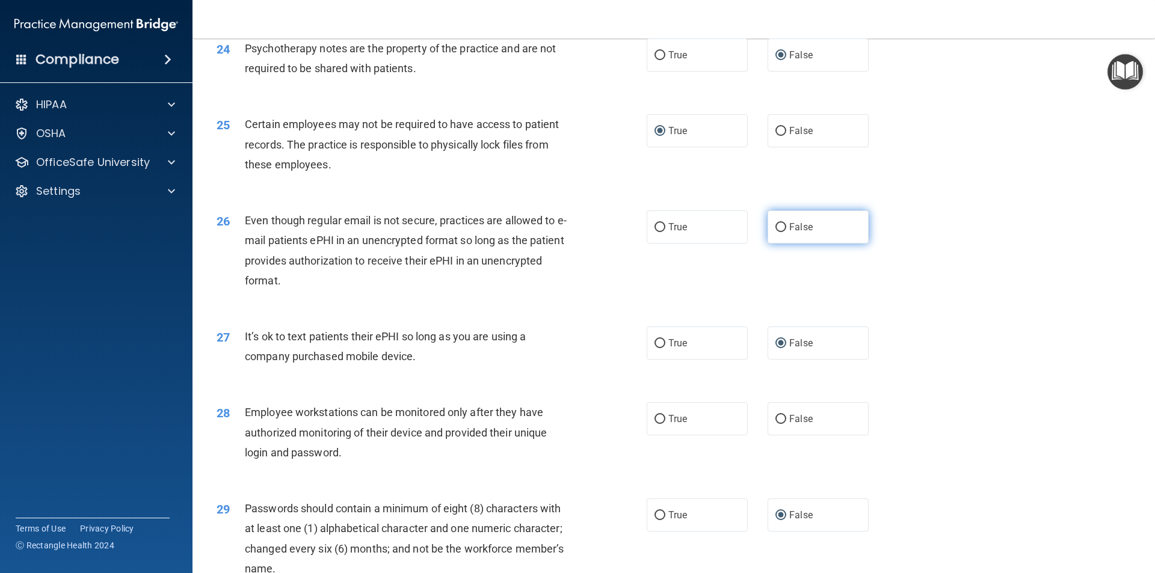
click at [780, 232] on input "False" at bounding box center [780, 227] width 11 height 9
radio input "true"
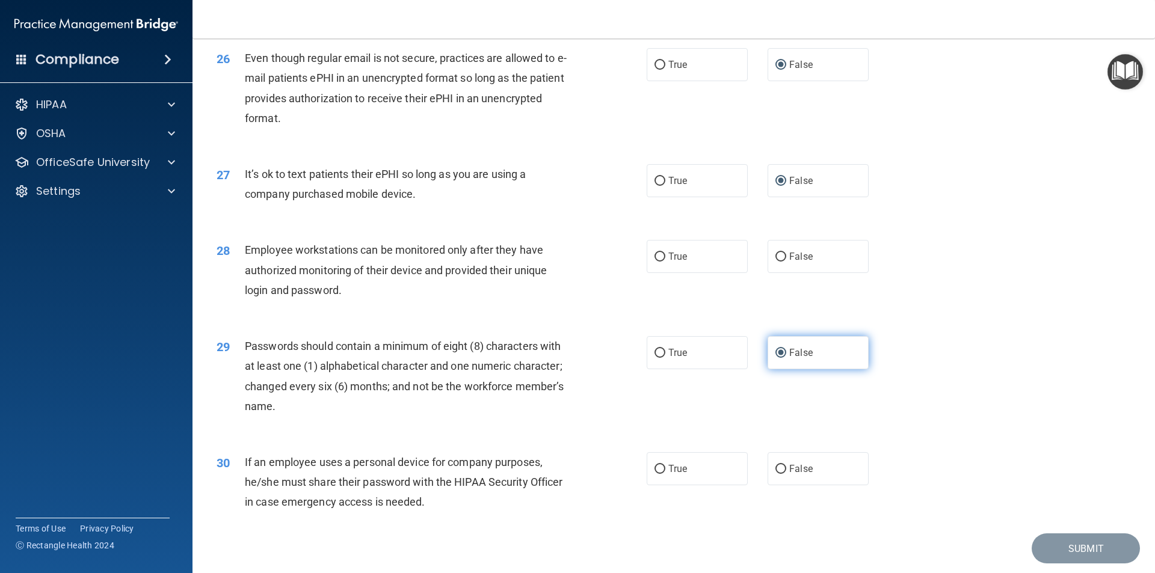
scroll to position [2406, 0]
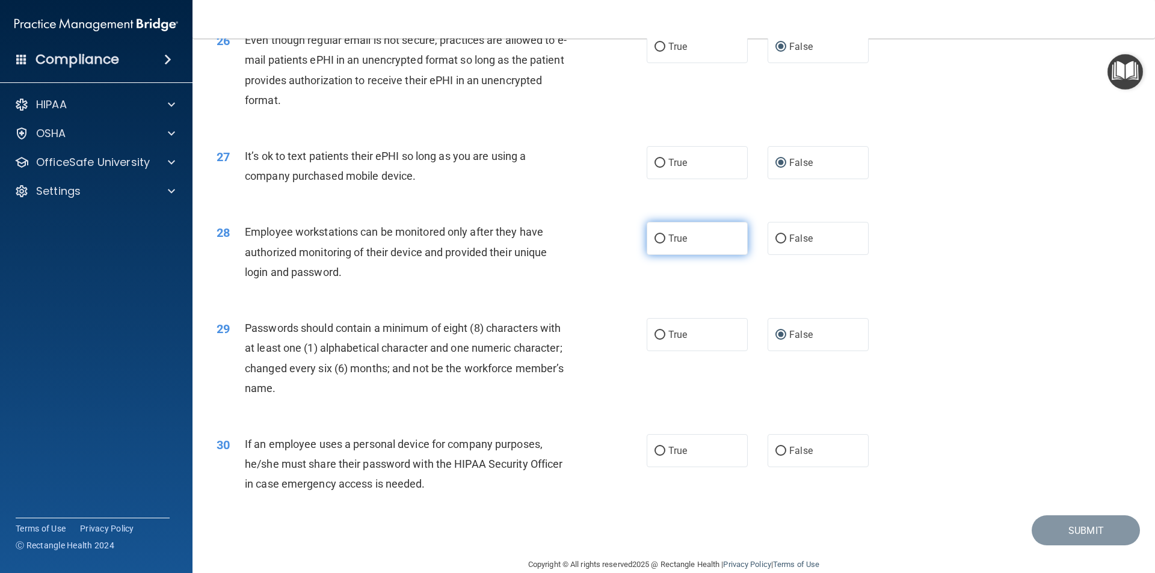
click at [659, 244] on input "True" at bounding box center [659, 239] width 11 height 9
radio input "true"
click at [781, 467] on label "False" at bounding box center [817, 450] width 101 height 33
click at [781, 456] on input "False" at bounding box center [780, 451] width 11 height 9
radio input "true"
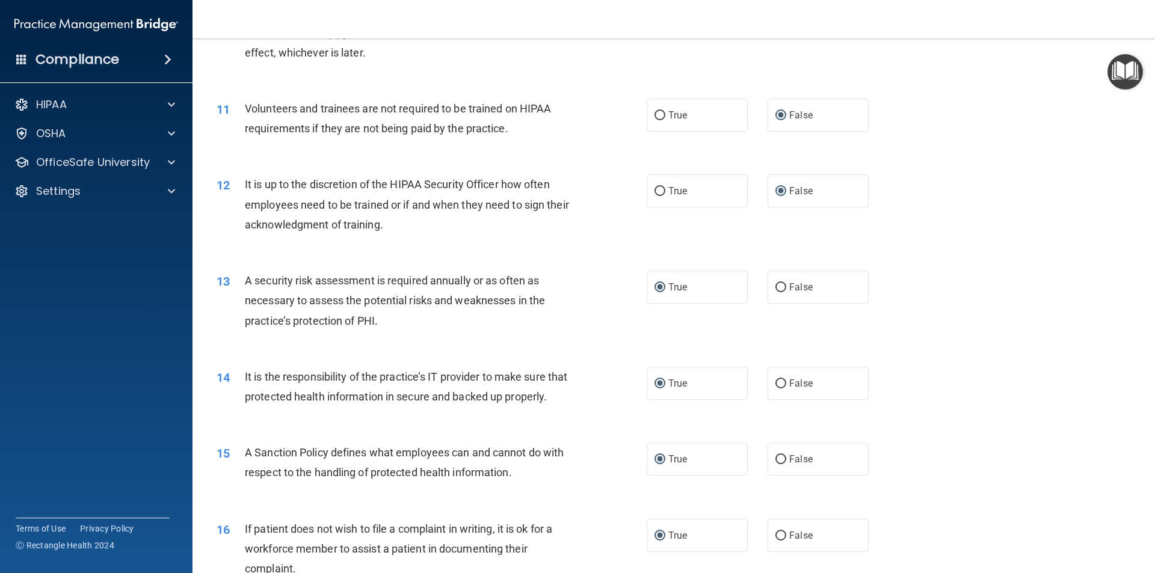
scroll to position [1083, 0]
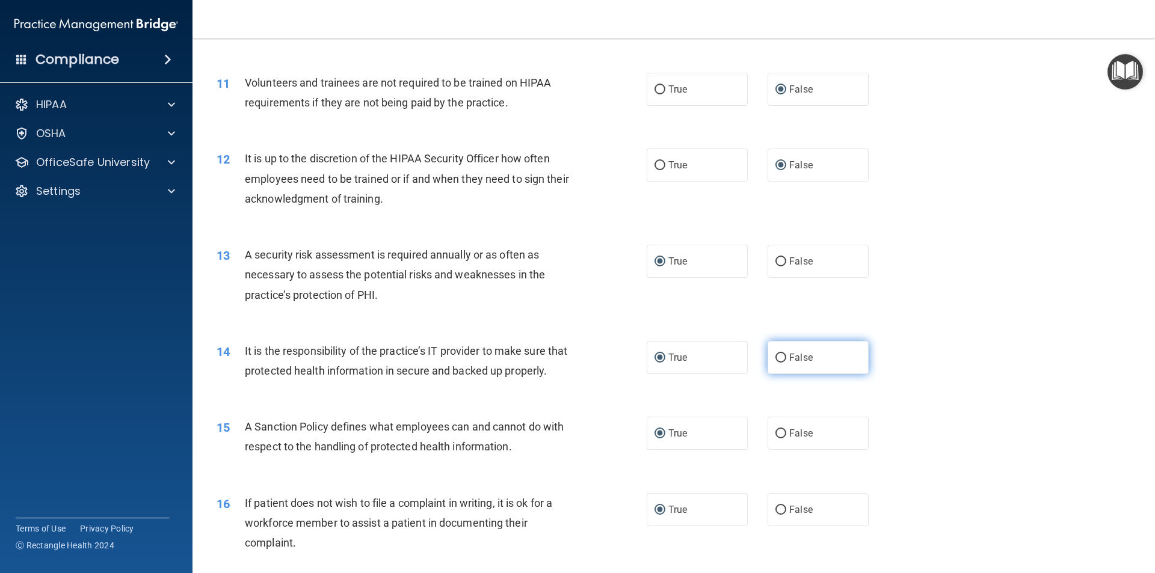
click at [781, 357] on label "False" at bounding box center [817, 357] width 101 height 33
click at [781, 357] on input "False" at bounding box center [780, 358] width 11 height 9
radio input "true"
radio input "false"
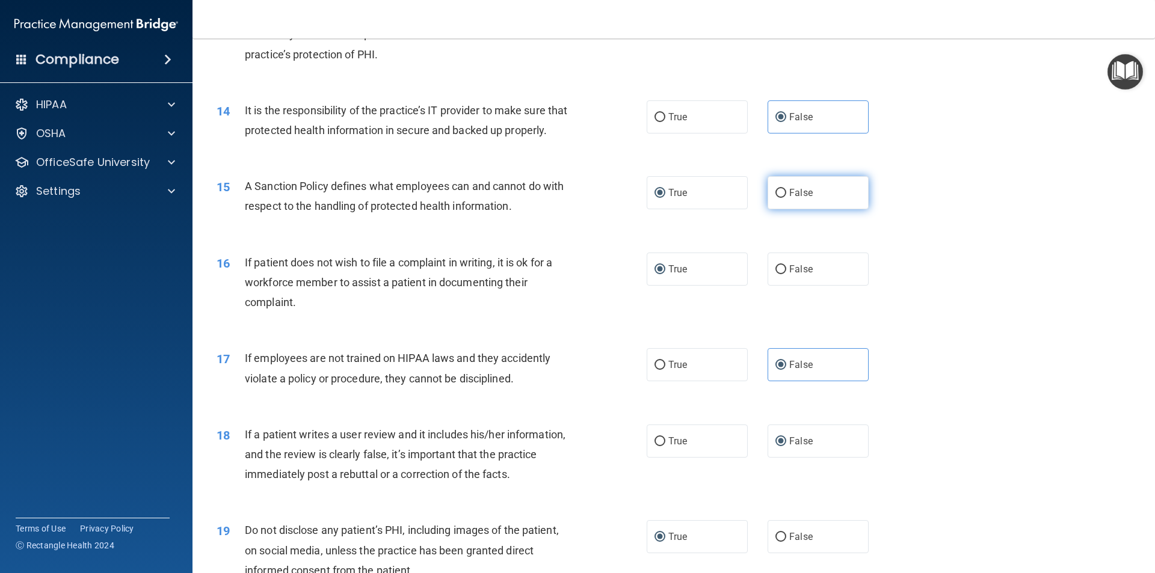
click at [778, 198] on input "False" at bounding box center [780, 193] width 11 height 9
radio input "true"
radio input "false"
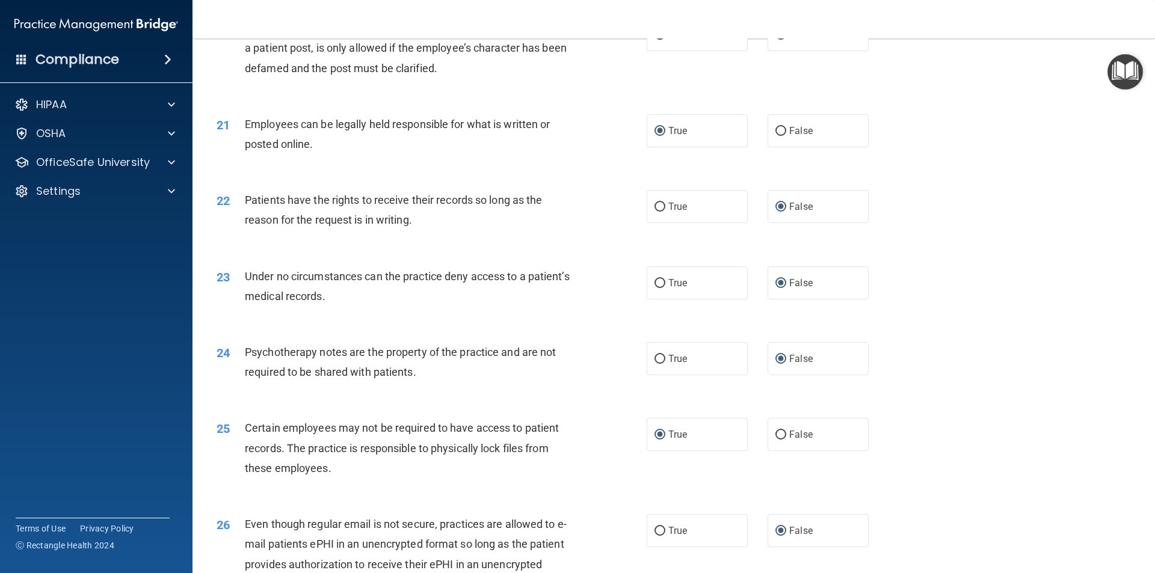
scroll to position [1925, 0]
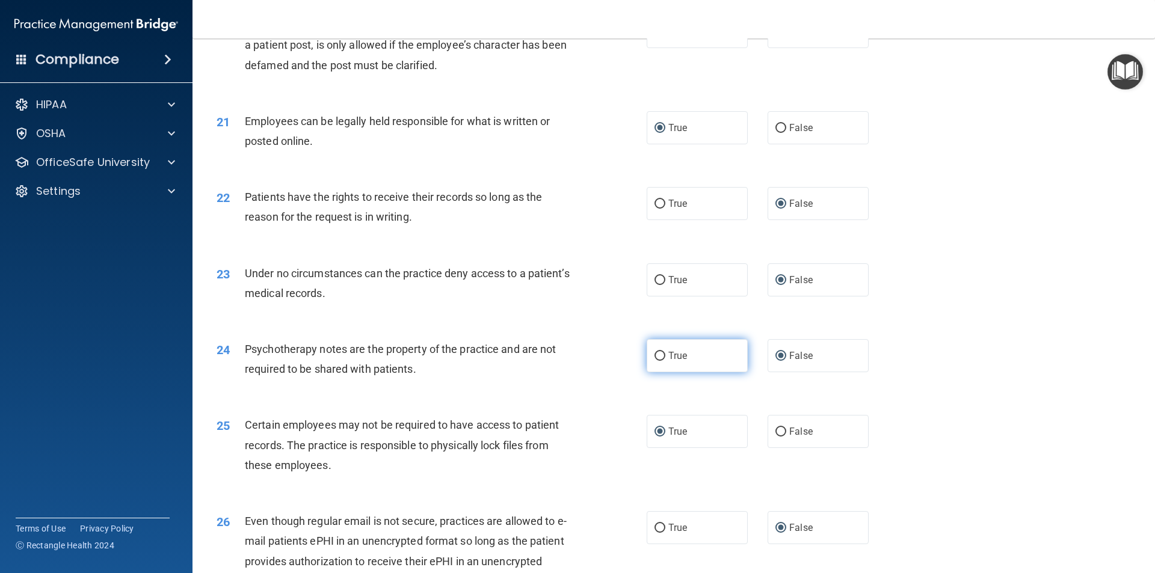
click at [655, 361] on input "True" at bounding box center [659, 356] width 11 height 9
radio input "true"
radio input "false"
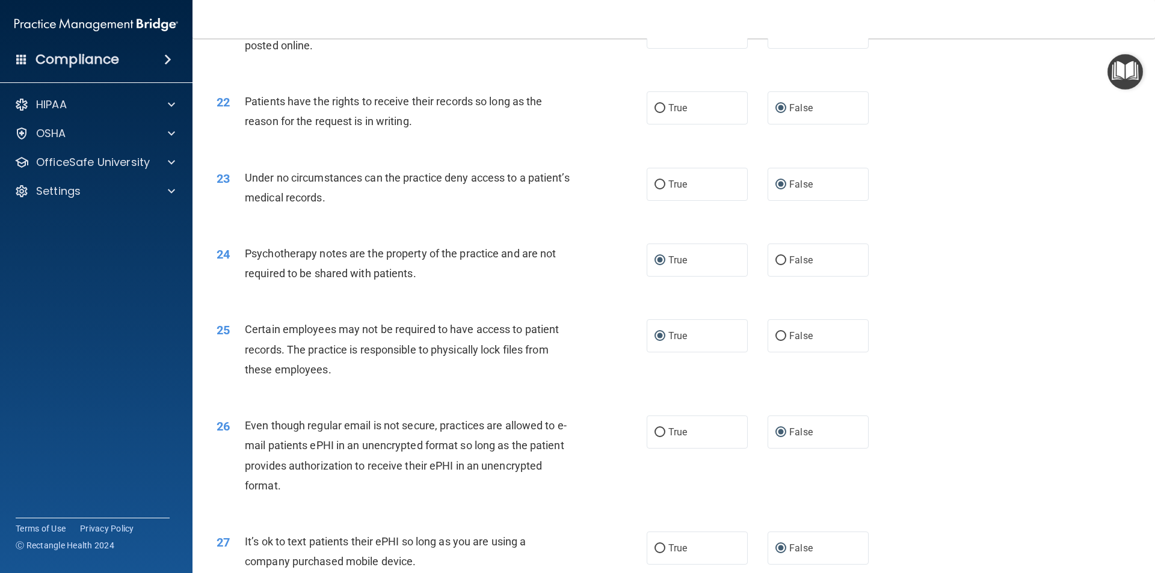
scroll to position [2105, 0]
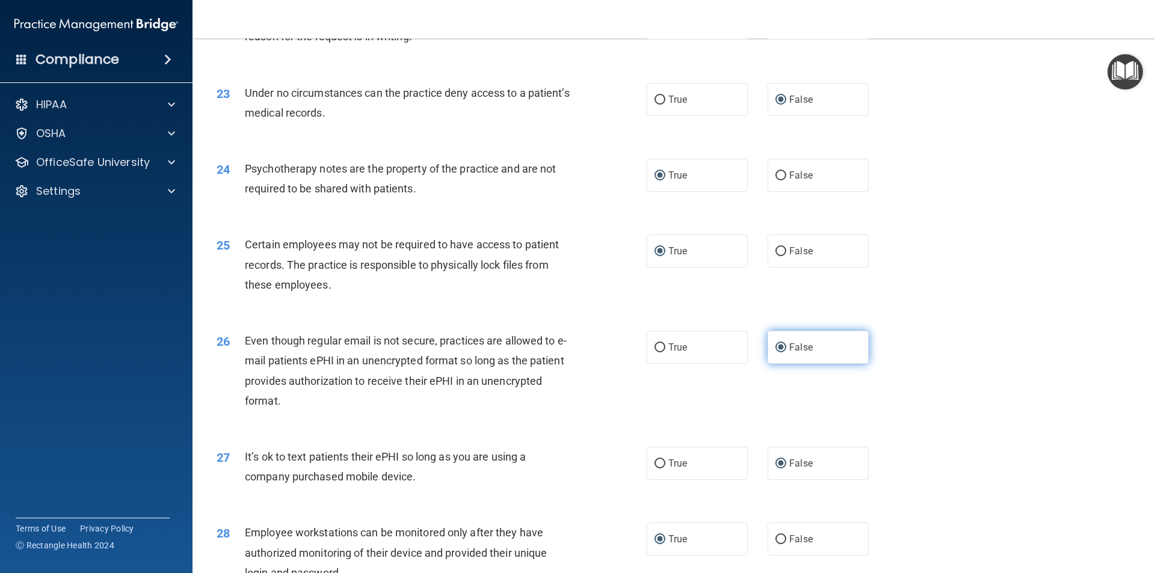
drag, startPoint x: 660, startPoint y: 364, endPoint x: 781, endPoint y: 364, distance: 120.3
click at [668, 364] on label "True" at bounding box center [697, 347] width 101 height 33
click at [665, 352] on input "True" at bounding box center [659, 347] width 11 height 9
radio input "true"
radio input "false"
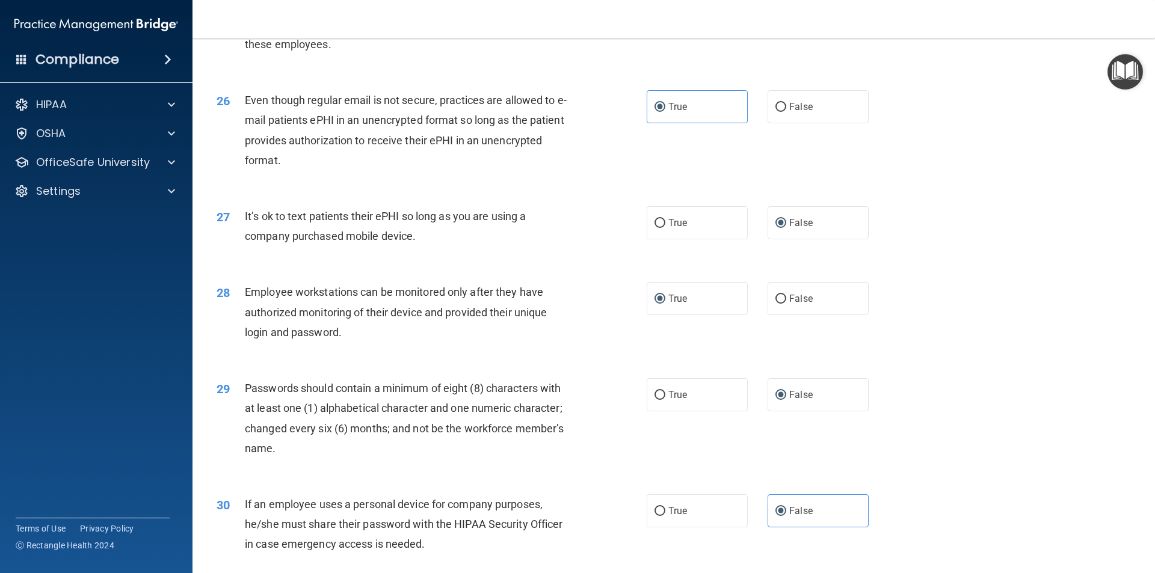
scroll to position [2406, 0]
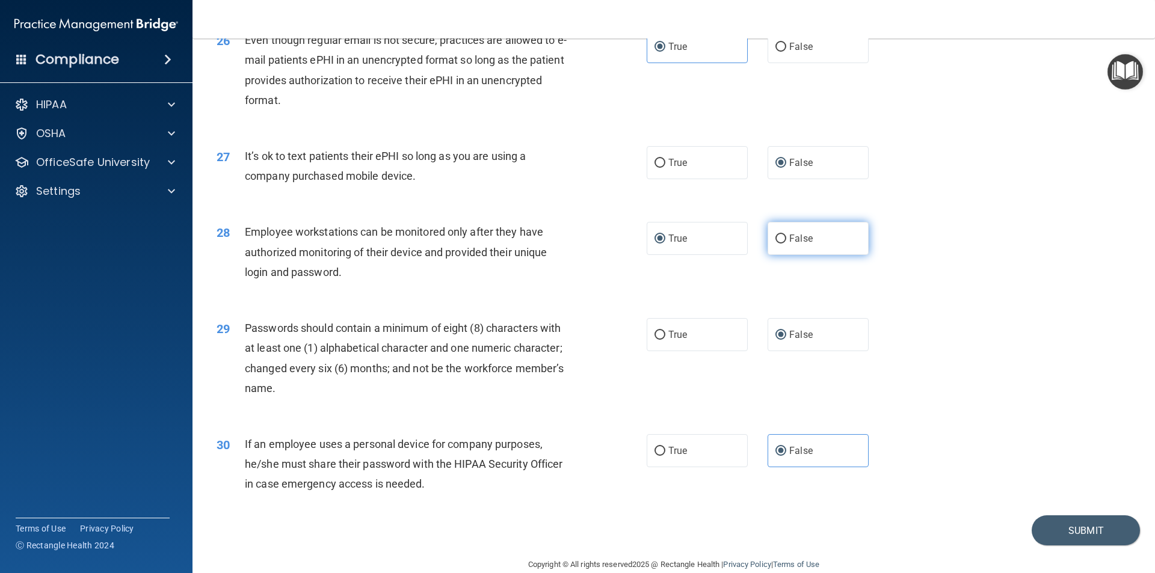
click at [789, 244] on span "False" at bounding box center [800, 238] width 23 height 11
click at [784, 244] on input "False" at bounding box center [780, 239] width 11 height 9
radio input "true"
radio input "false"
click at [1064, 546] on button "Submit" at bounding box center [1085, 530] width 108 height 31
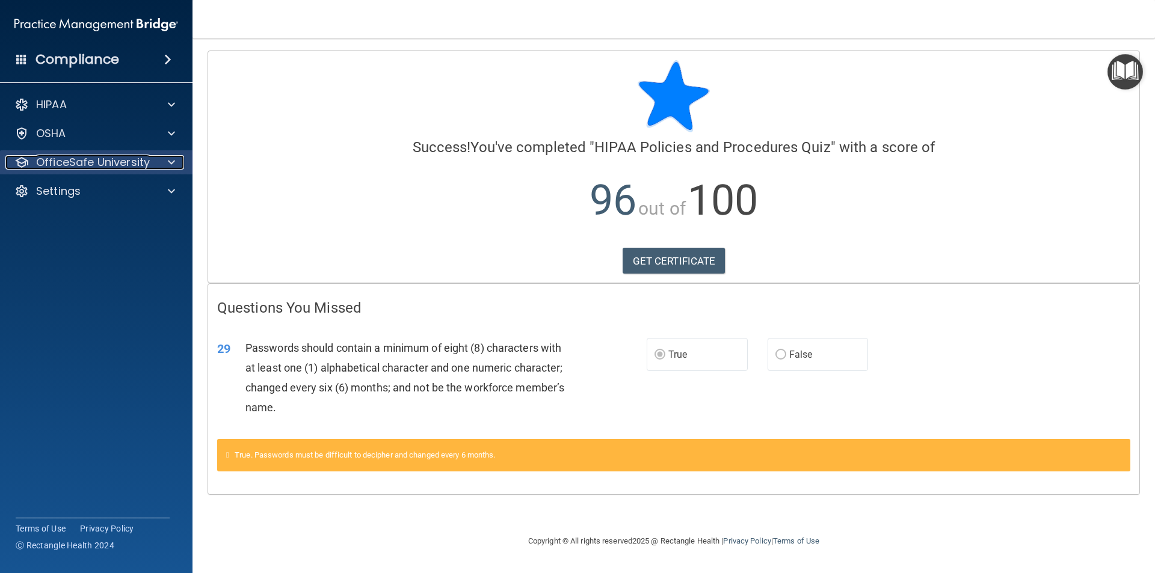
click at [156, 169] on div at bounding box center [170, 162] width 30 height 14
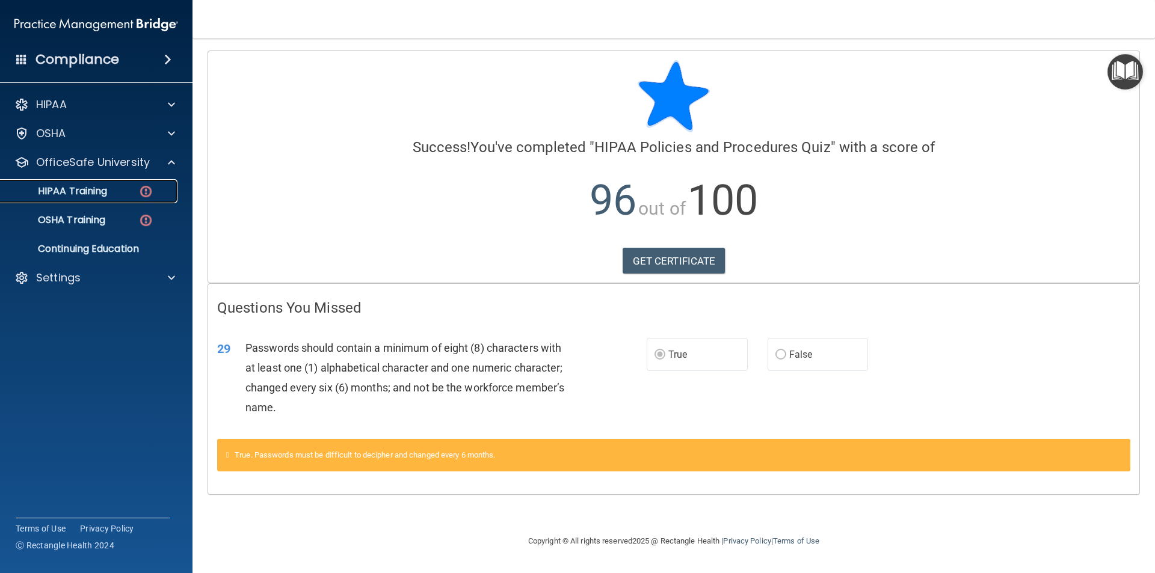
click at [131, 194] on div "HIPAA Training" at bounding box center [90, 191] width 164 height 12
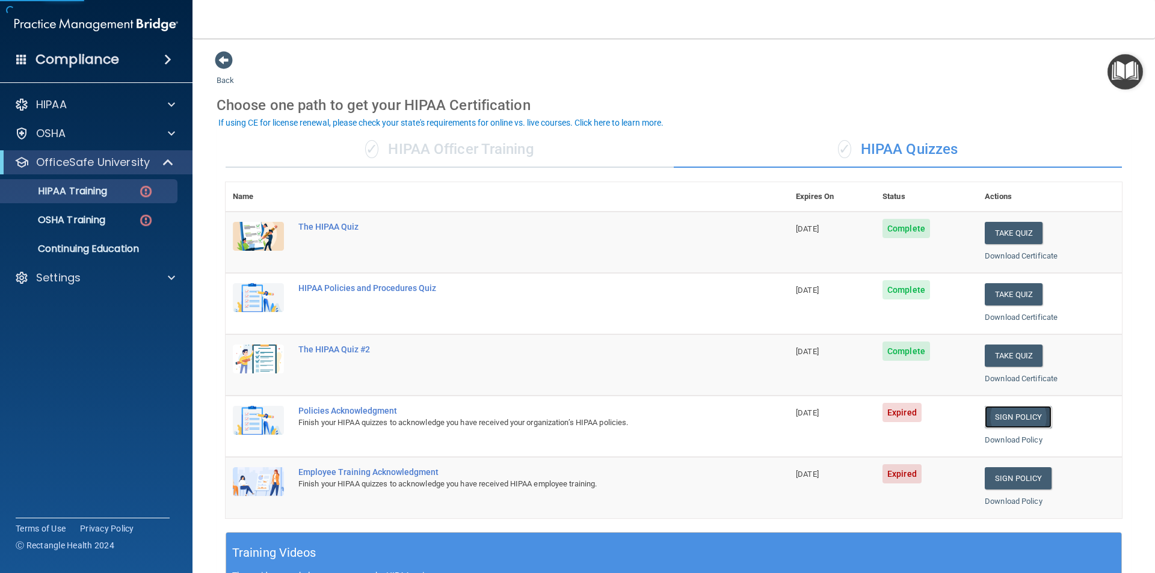
click at [1006, 417] on link "Sign Policy" at bounding box center [1018, 417] width 67 height 22
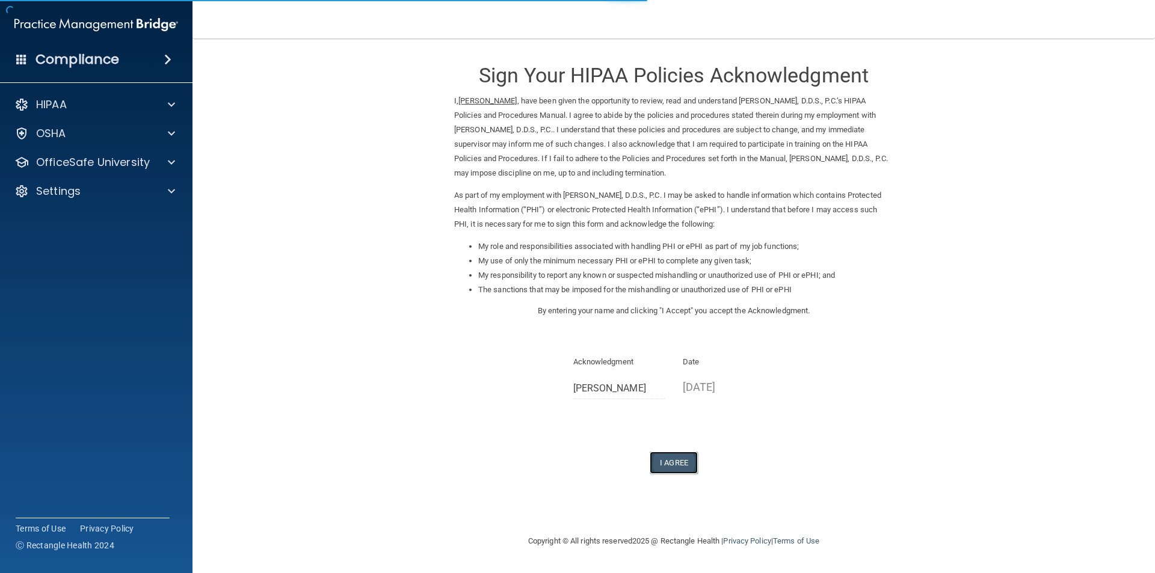
click at [672, 464] on button "I Agree" at bounding box center [674, 463] width 48 height 22
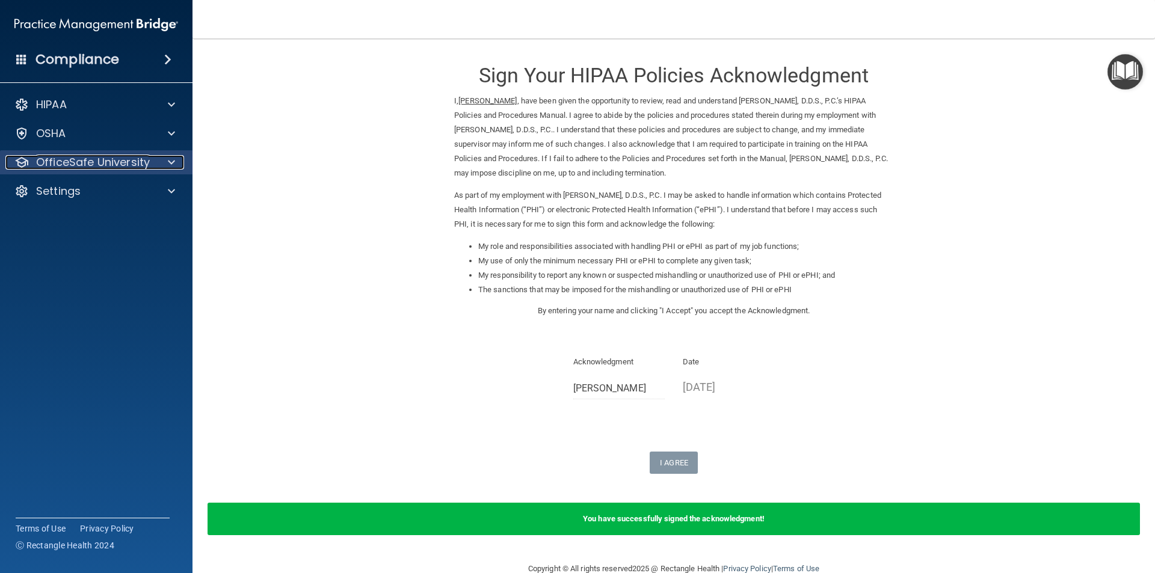
click at [117, 161] on p "OfficeSafe University" at bounding box center [93, 162] width 114 height 14
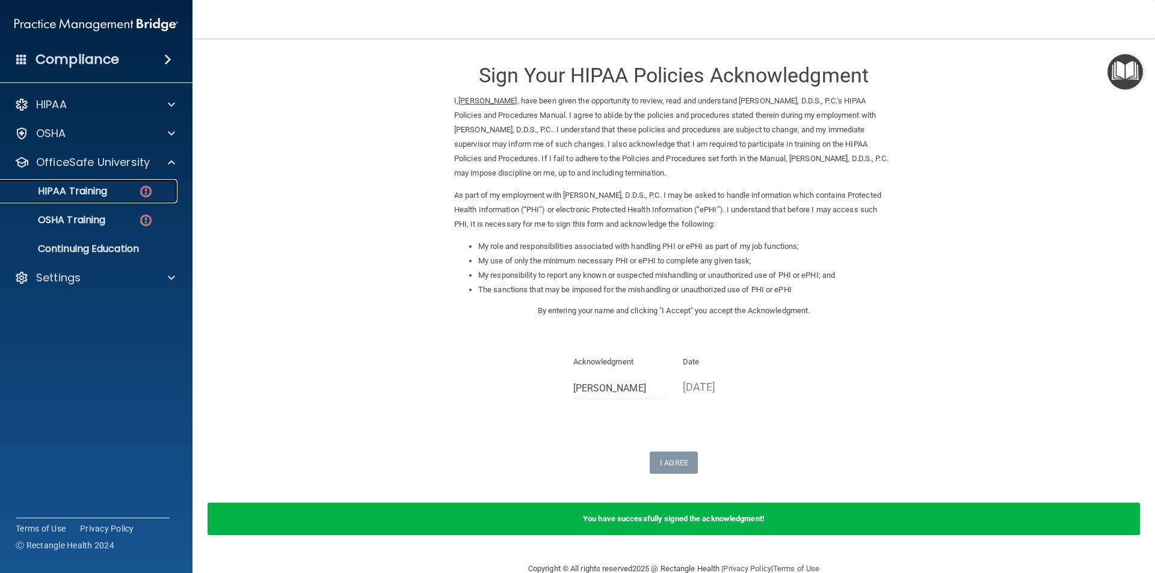
click at [97, 197] on p "HIPAA Training" at bounding box center [57, 191] width 99 height 12
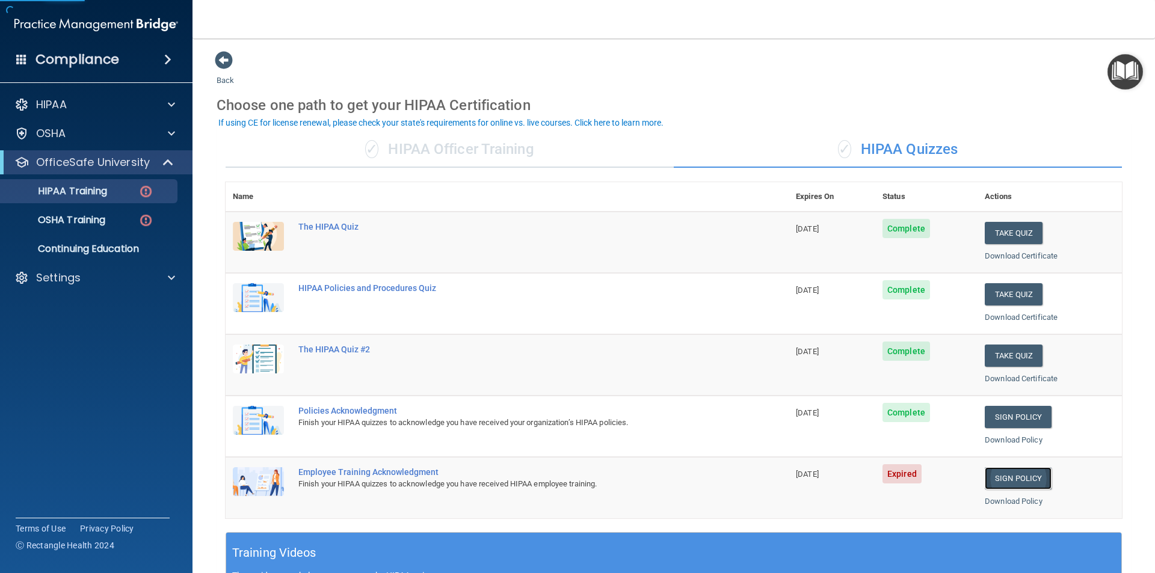
click at [1006, 479] on link "Sign Policy" at bounding box center [1018, 478] width 67 height 22
click at [1014, 483] on link "Sign Policy" at bounding box center [1018, 478] width 67 height 22
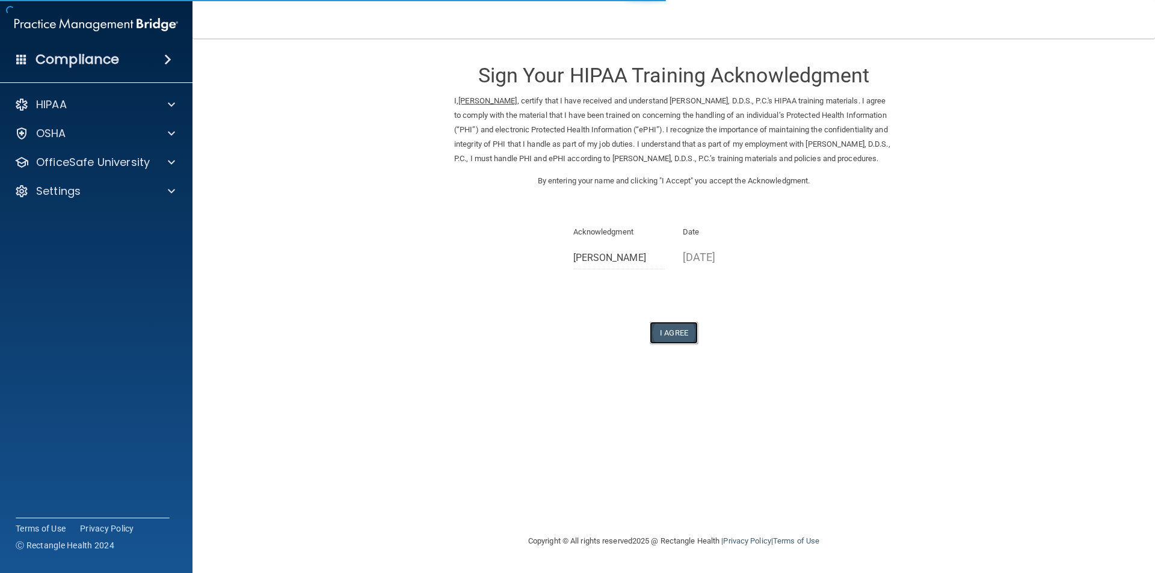
click at [679, 344] on button "I Agree" at bounding box center [674, 333] width 48 height 22
click at [677, 344] on button "I Agree" at bounding box center [674, 333] width 48 height 22
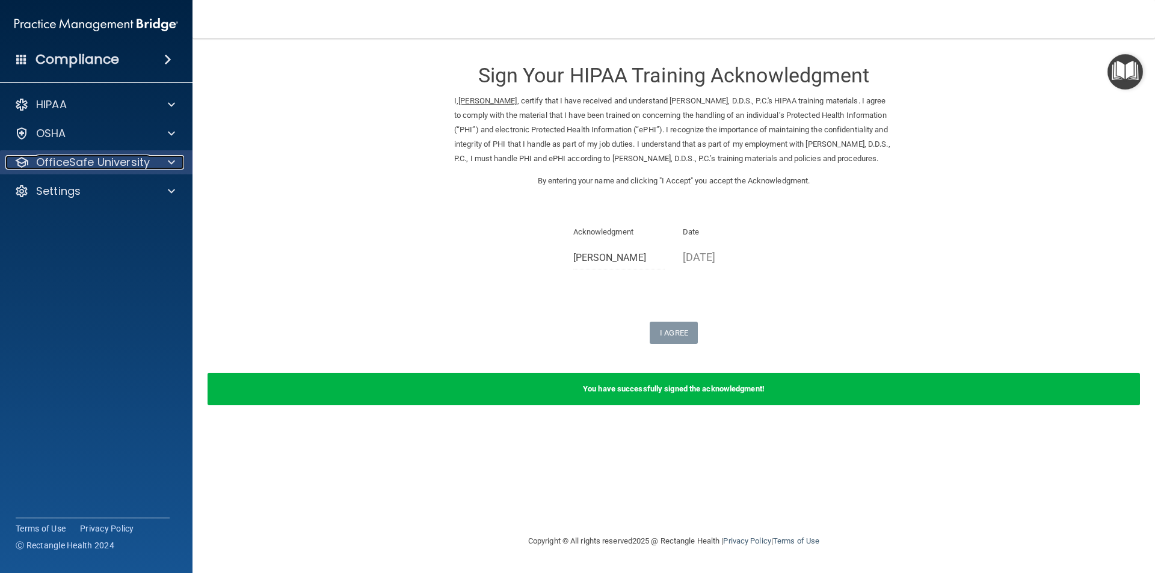
click at [102, 162] on p "OfficeSafe University" at bounding box center [93, 162] width 114 height 14
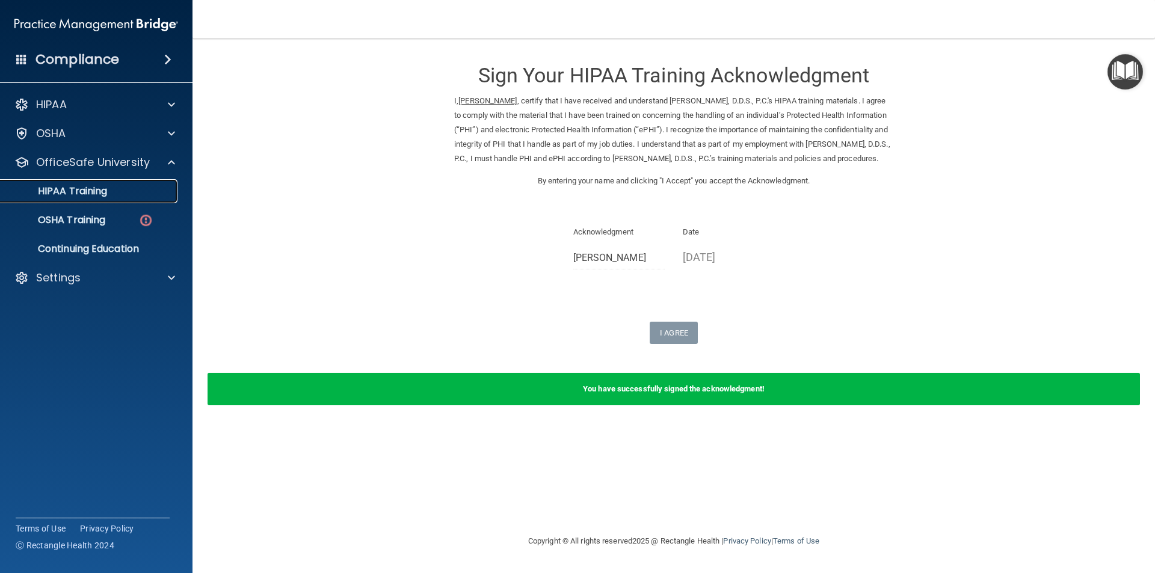
click at [78, 198] on link "HIPAA Training" at bounding box center [82, 191] width 189 height 24
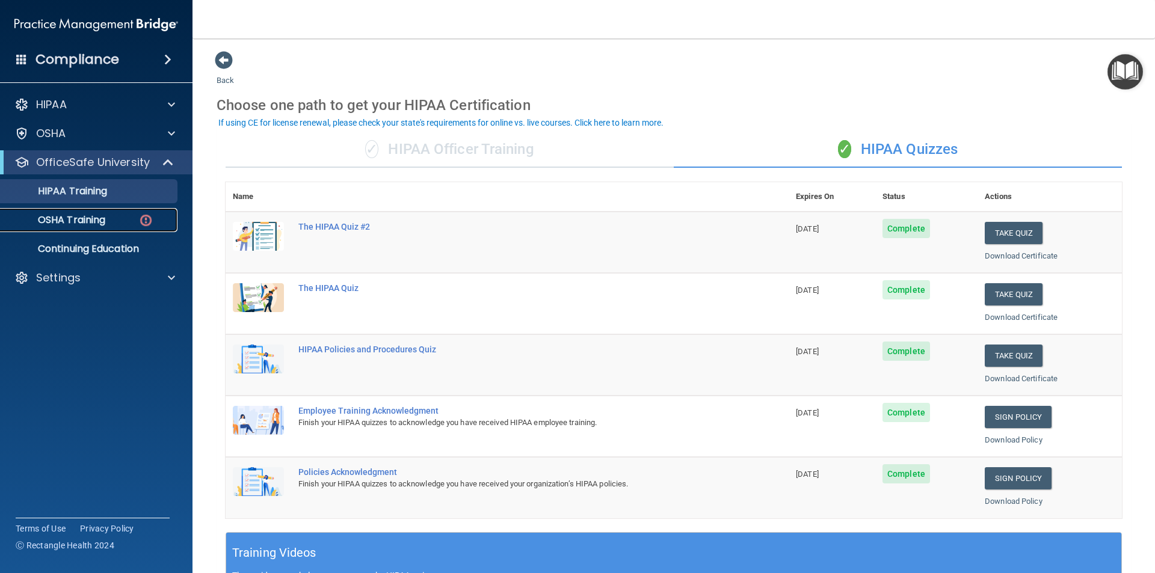
click at [87, 215] on p "OSHA Training" at bounding box center [56, 220] width 97 height 12
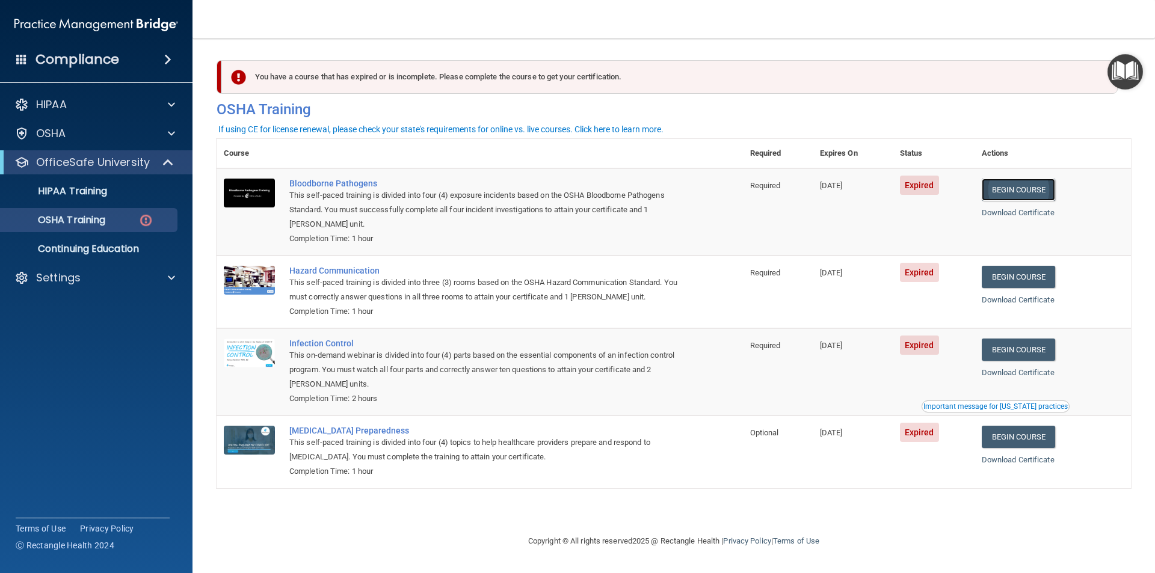
click at [1024, 190] on link "Begin Course" at bounding box center [1018, 190] width 73 height 22
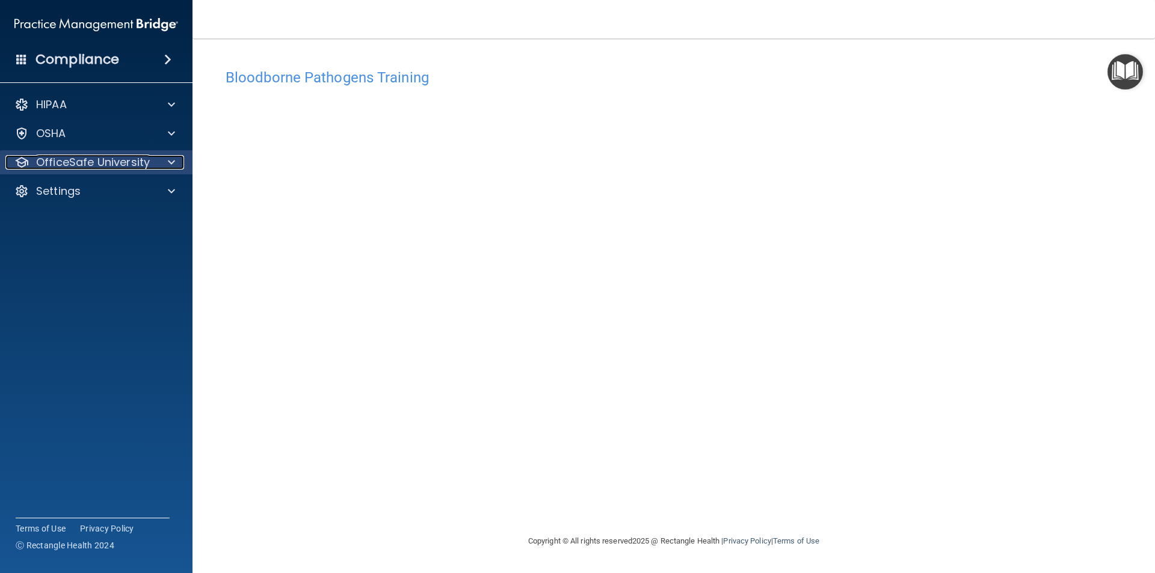
click at [156, 161] on div at bounding box center [170, 162] width 30 height 14
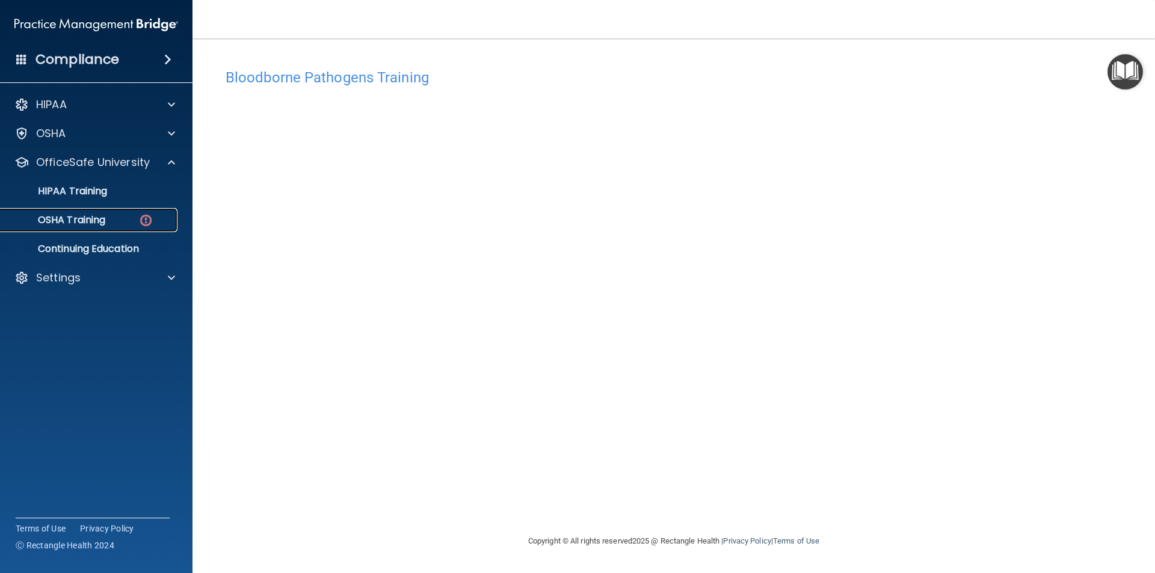
click at [117, 226] on div "OSHA Training" at bounding box center [90, 220] width 164 height 12
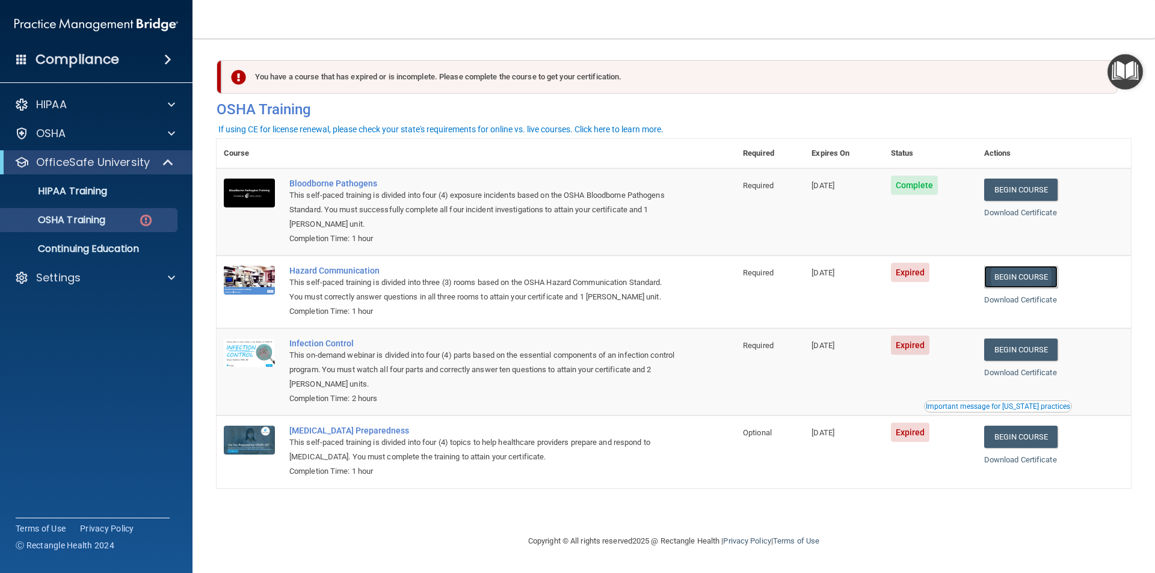
click at [1010, 274] on link "Begin Course" at bounding box center [1020, 277] width 73 height 22
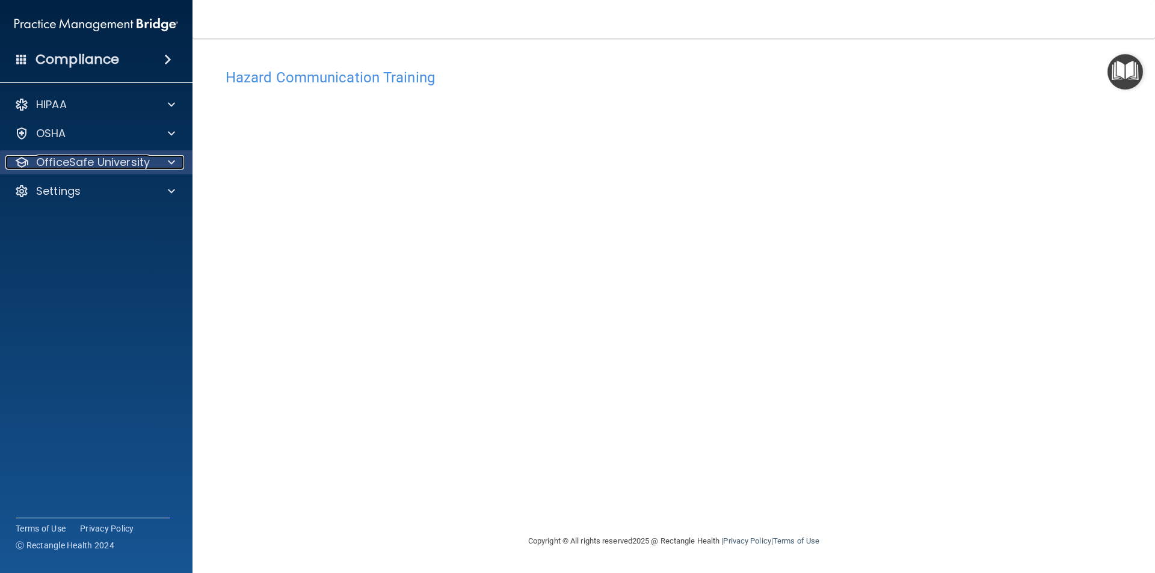
click at [146, 167] on p "OfficeSafe University" at bounding box center [93, 162] width 114 height 14
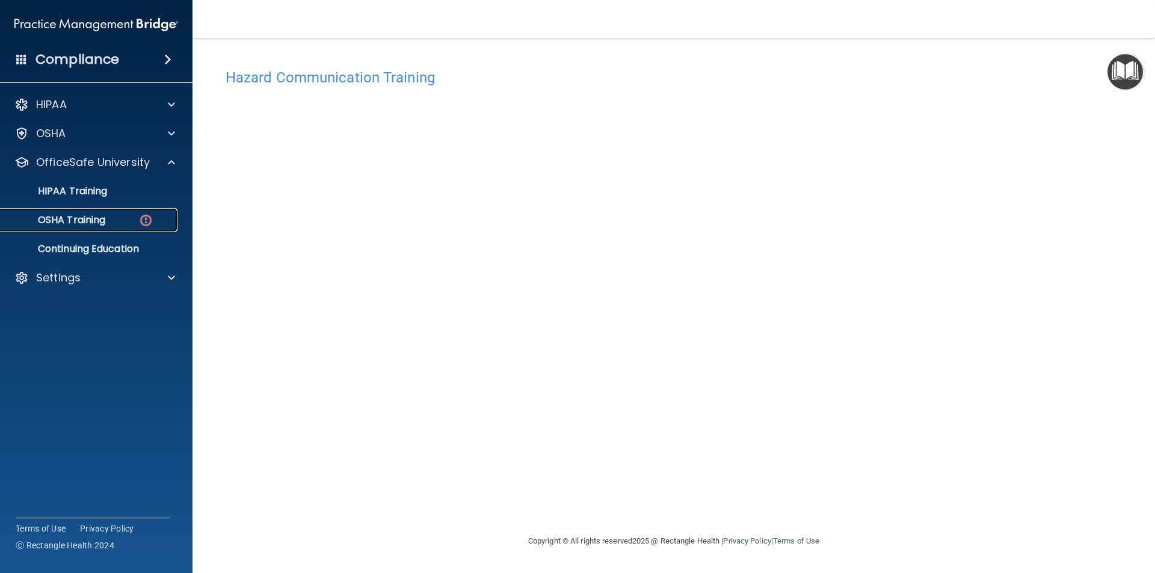
click at [108, 222] on div "OSHA Training" at bounding box center [90, 220] width 164 height 12
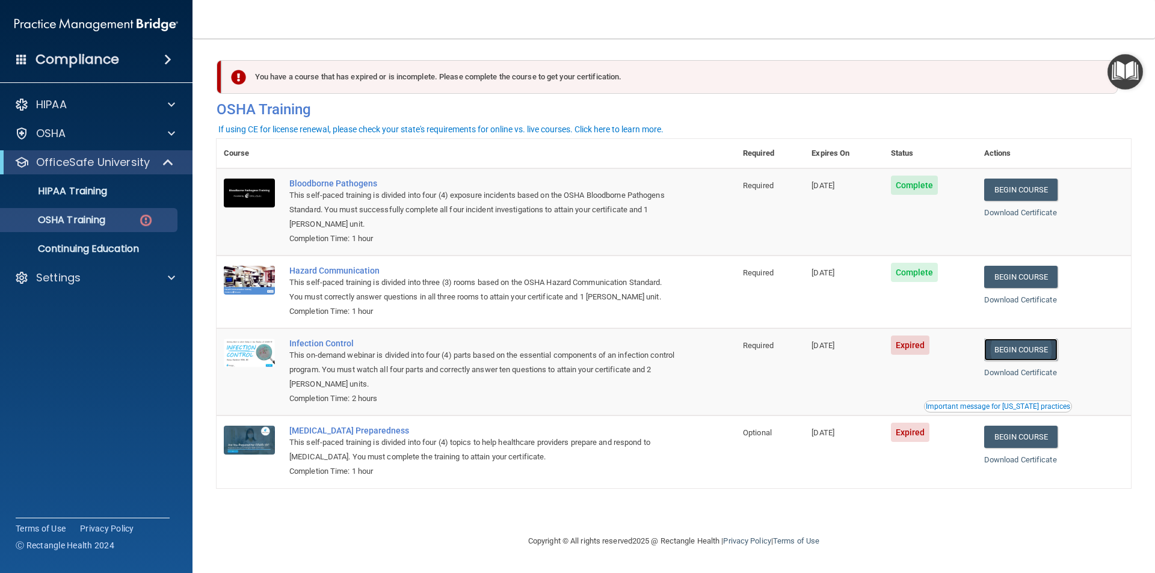
click at [1037, 351] on link "Begin Course" at bounding box center [1020, 350] width 73 height 22
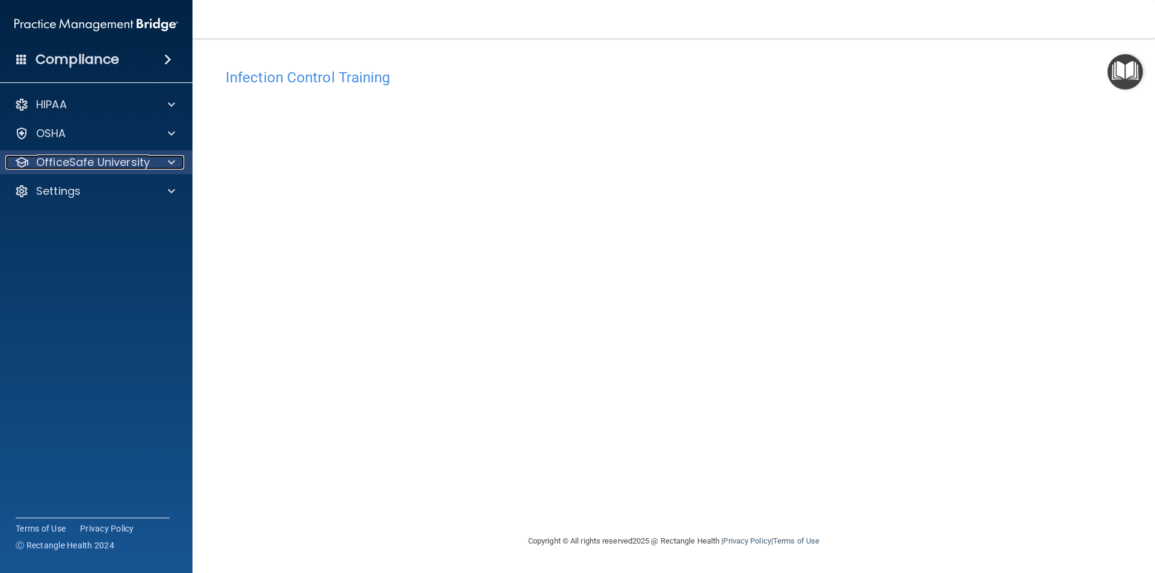
click at [84, 167] on p "OfficeSafe University" at bounding box center [93, 162] width 114 height 14
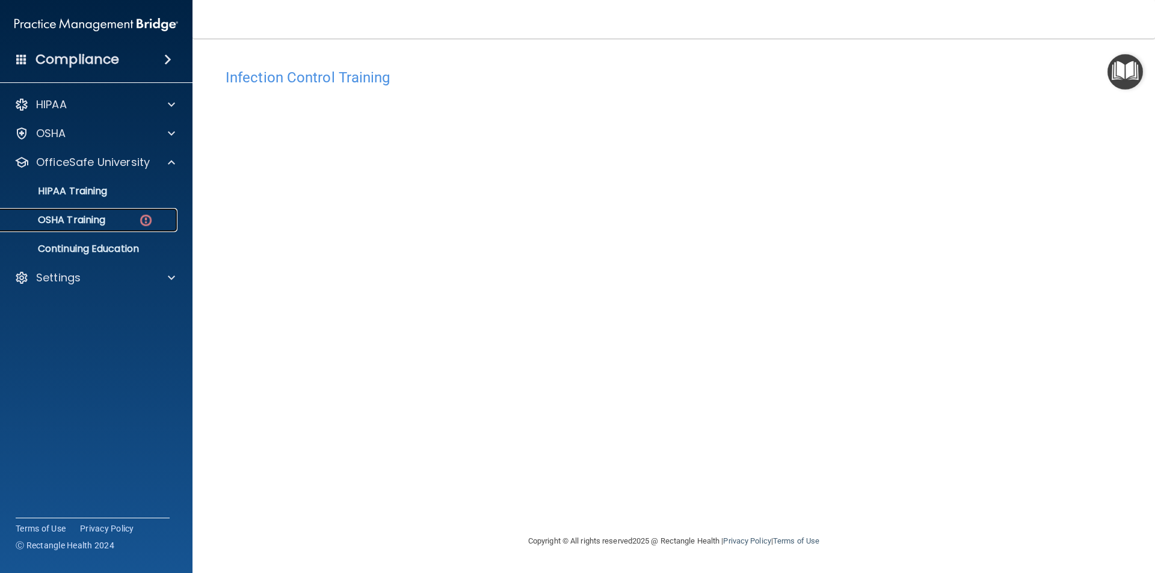
click at [84, 224] on p "OSHA Training" at bounding box center [56, 220] width 97 height 12
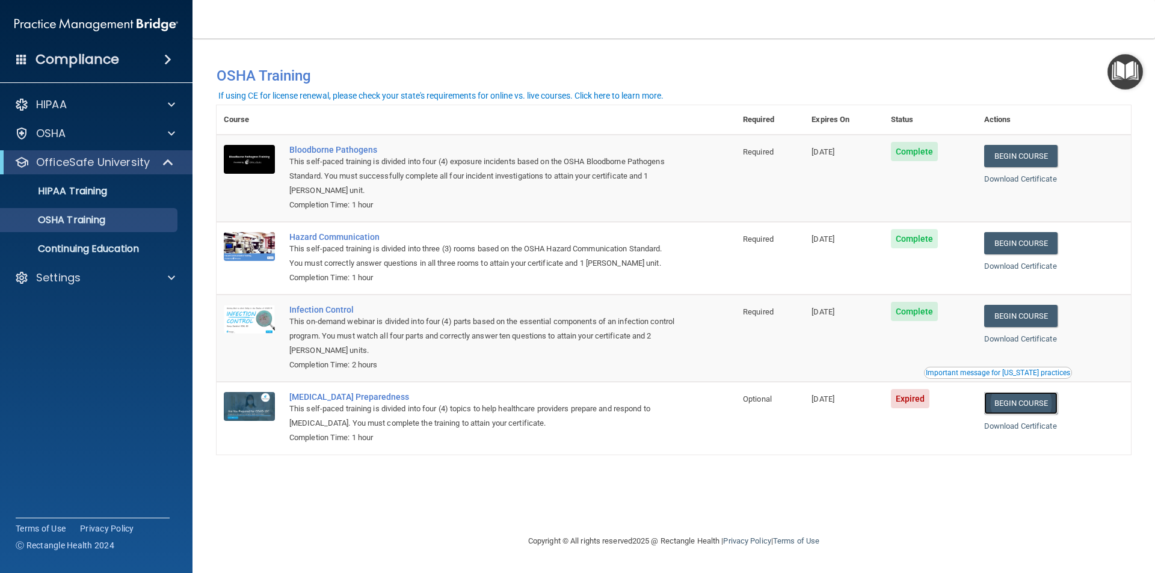
click at [1036, 412] on link "Begin Course" at bounding box center [1020, 403] width 73 height 22
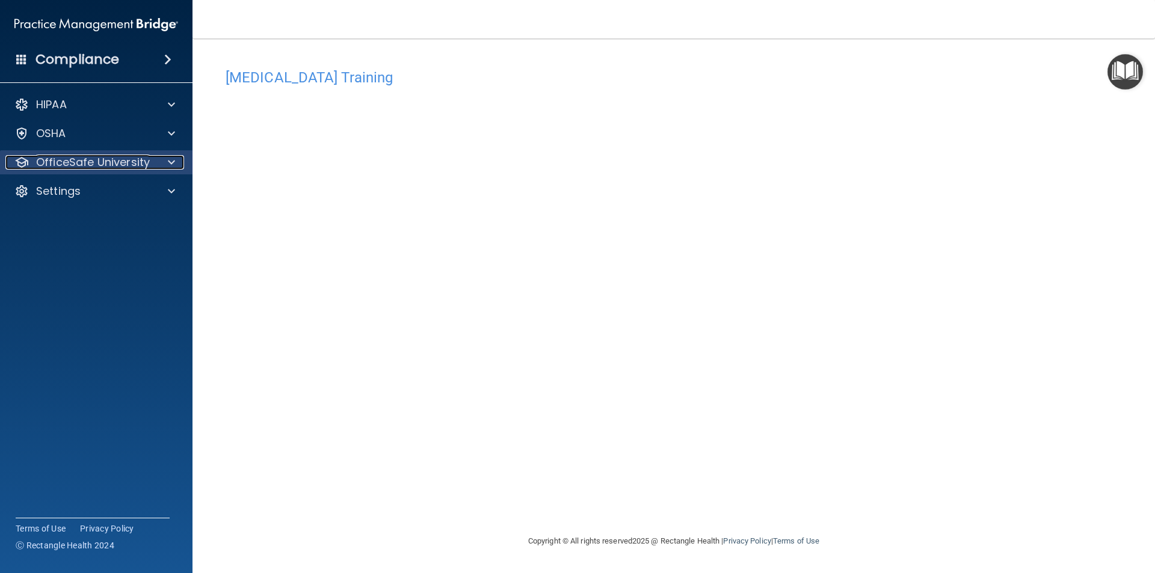
click at [70, 164] on p "OfficeSafe University" at bounding box center [93, 162] width 114 height 14
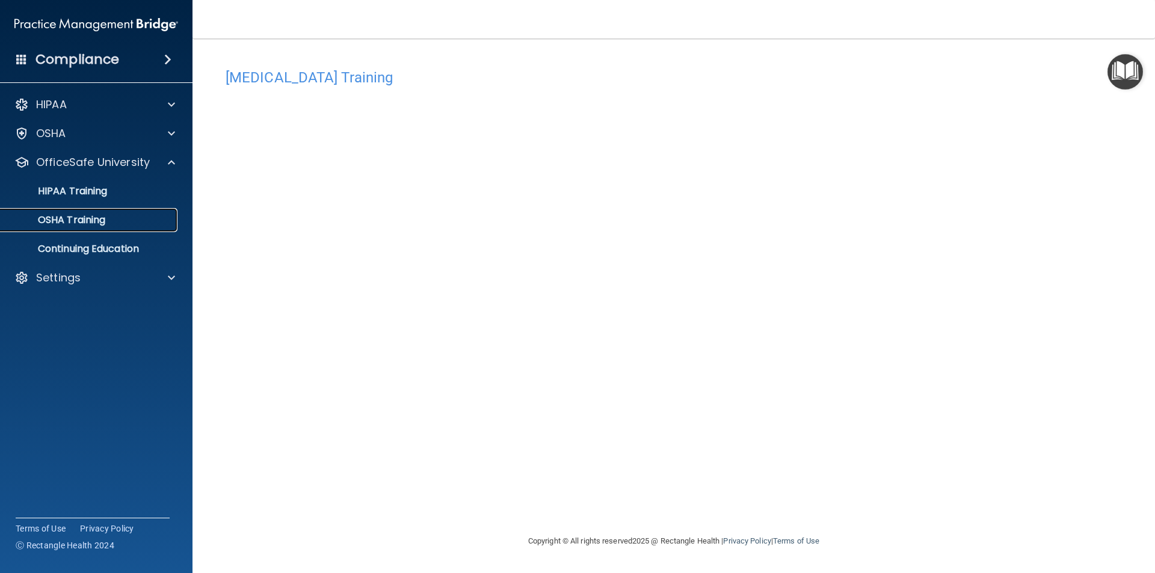
click at [87, 219] on p "OSHA Training" at bounding box center [56, 220] width 97 height 12
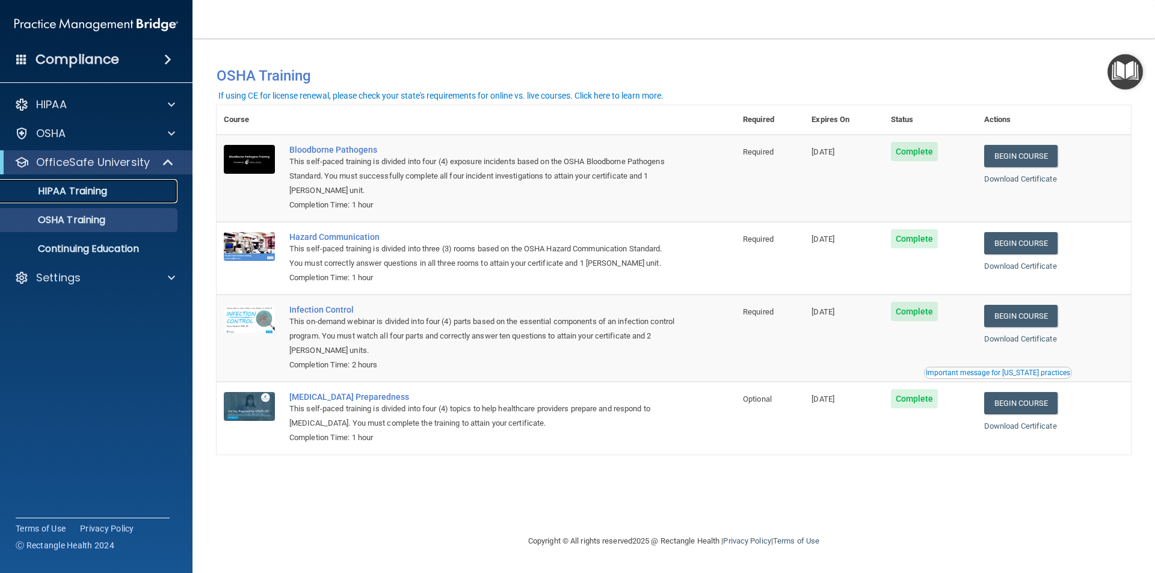
click at [73, 187] on p "HIPAA Training" at bounding box center [57, 191] width 99 height 12
